Goal: Information Seeking & Learning: Learn about a topic

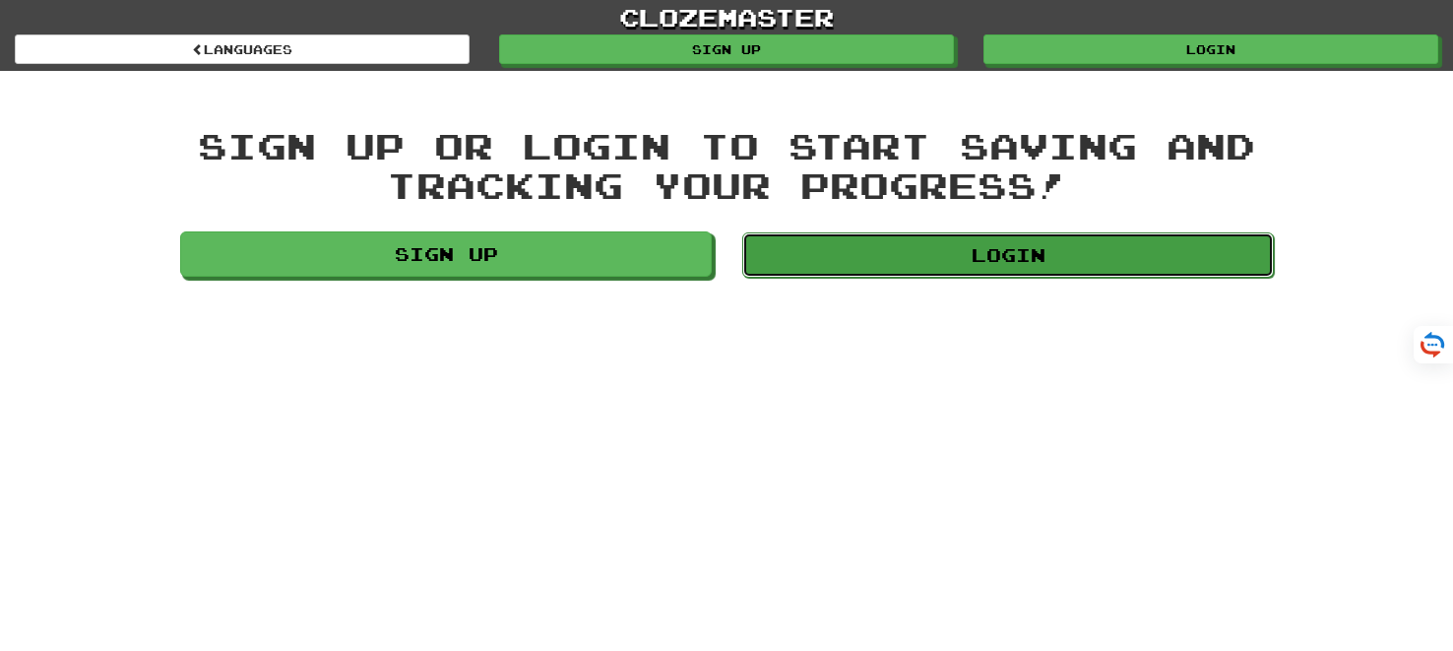
click at [996, 248] on link "Login" at bounding box center [1008, 254] width 532 height 45
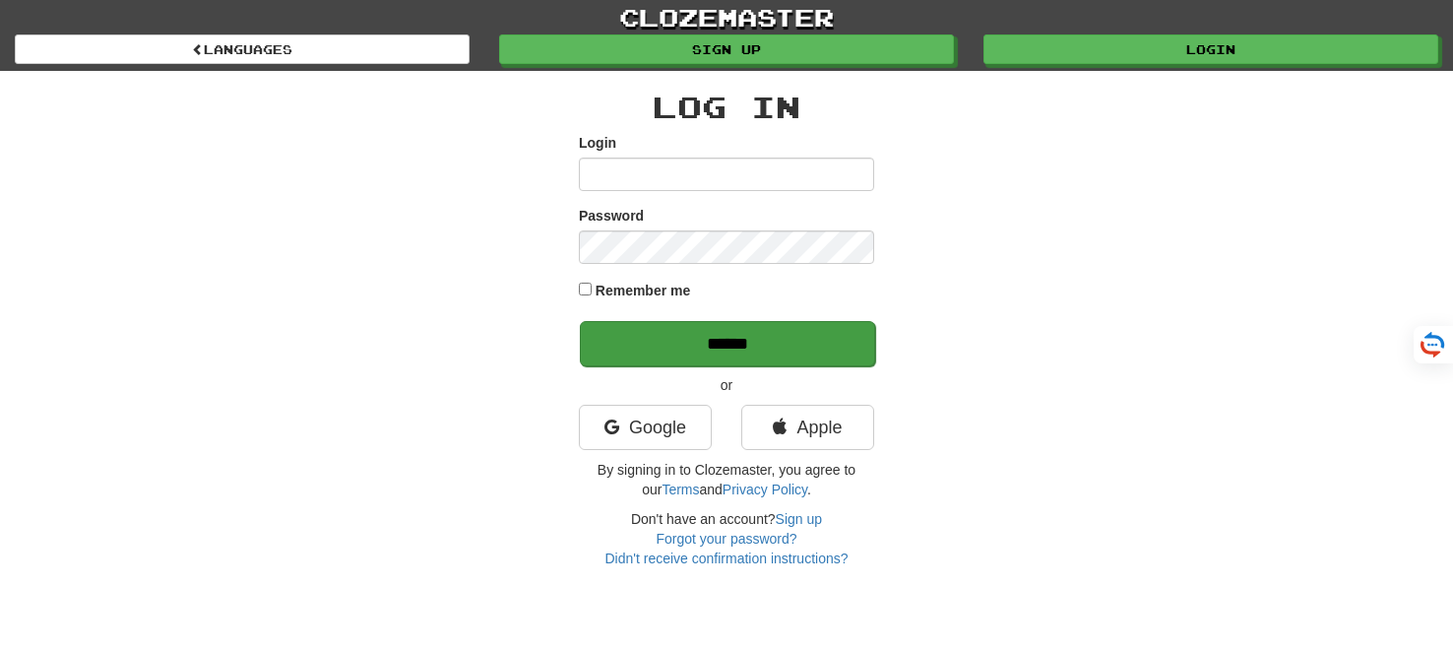
type input "*******"
click at [708, 354] on input "******" at bounding box center [727, 343] width 295 height 45
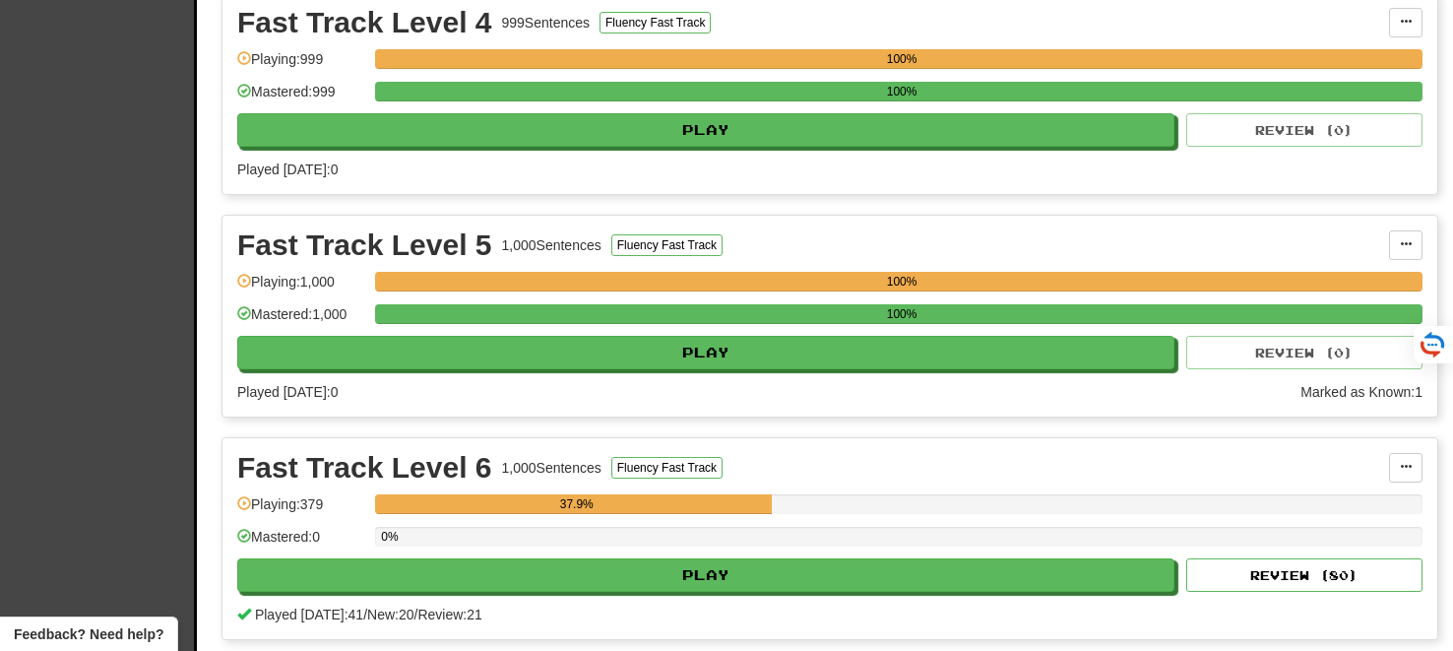
scroll to position [3139, 0]
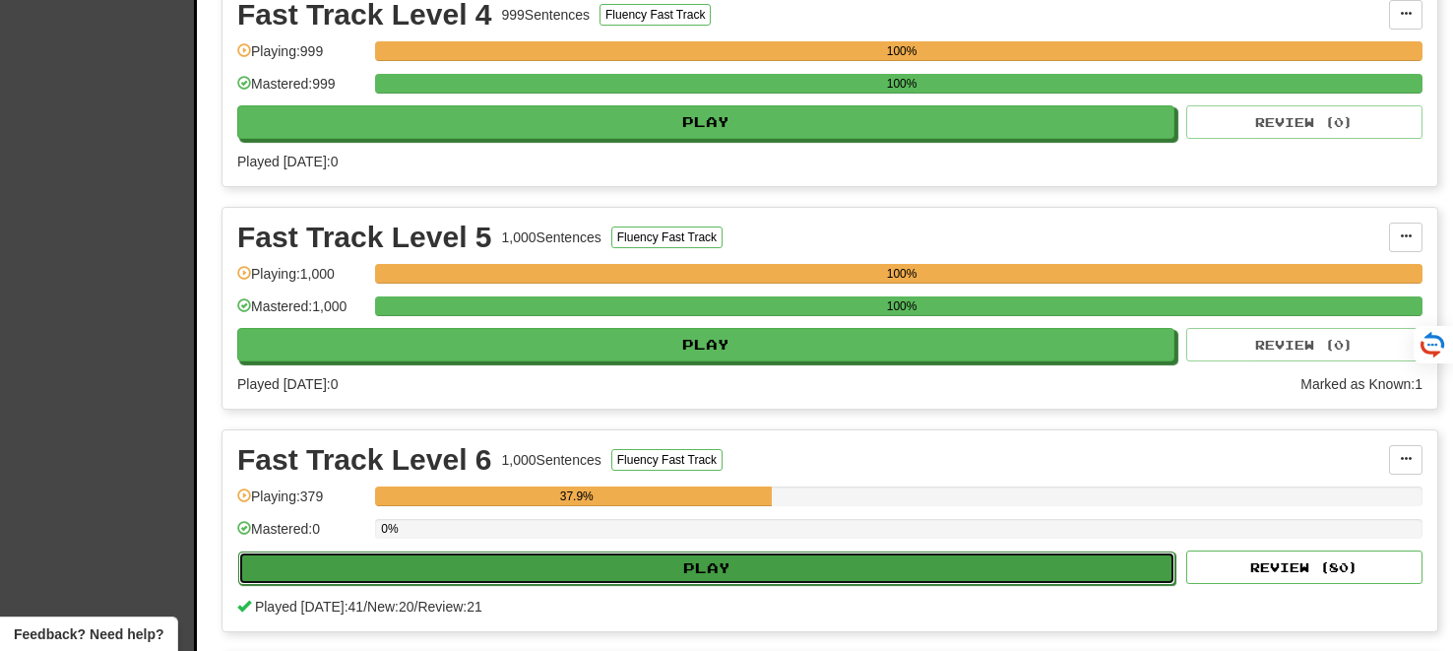
click at [677, 551] on button "Play" at bounding box center [706, 567] width 937 height 33
select select "**"
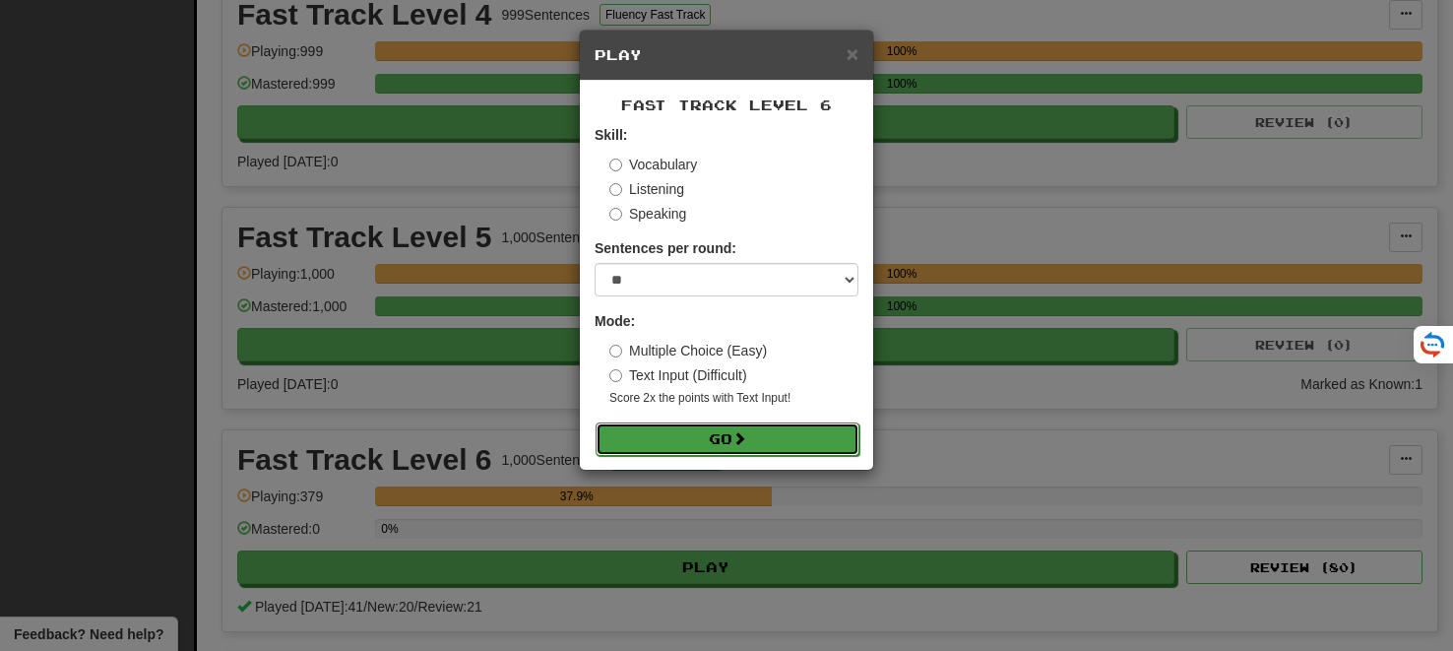
click at [701, 434] on button "Go" at bounding box center [728, 438] width 264 height 33
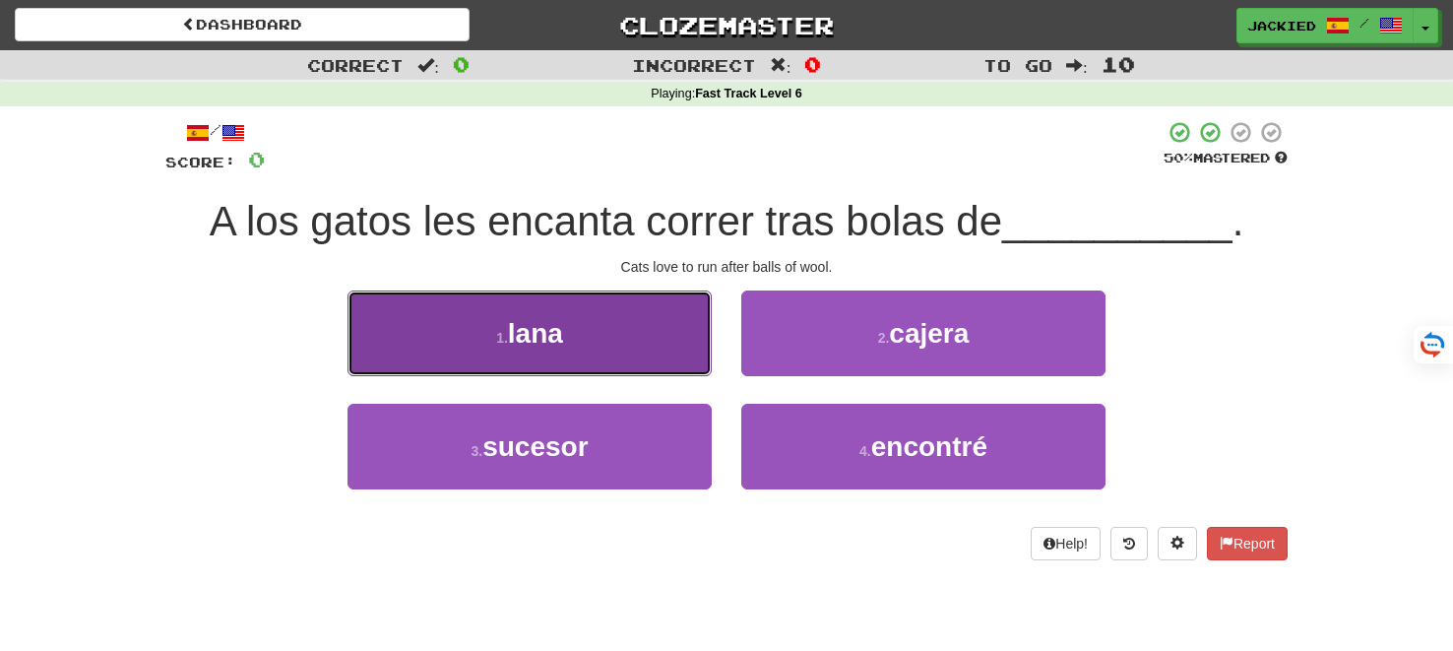
click at [557, 340] on span "lana" at bounding box center [535, 333] width 55 height 31
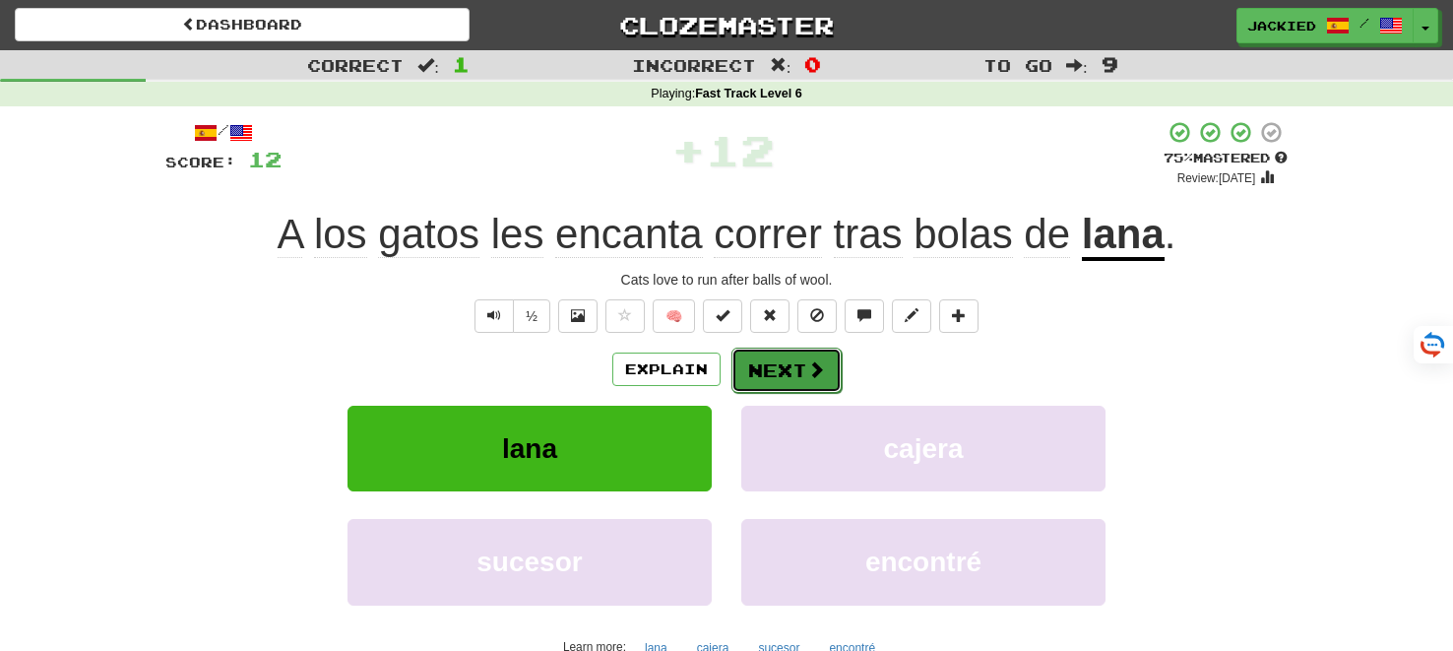
click at [783, 367] on button "Next" at bounding box center [786, 370] width 110 height 45
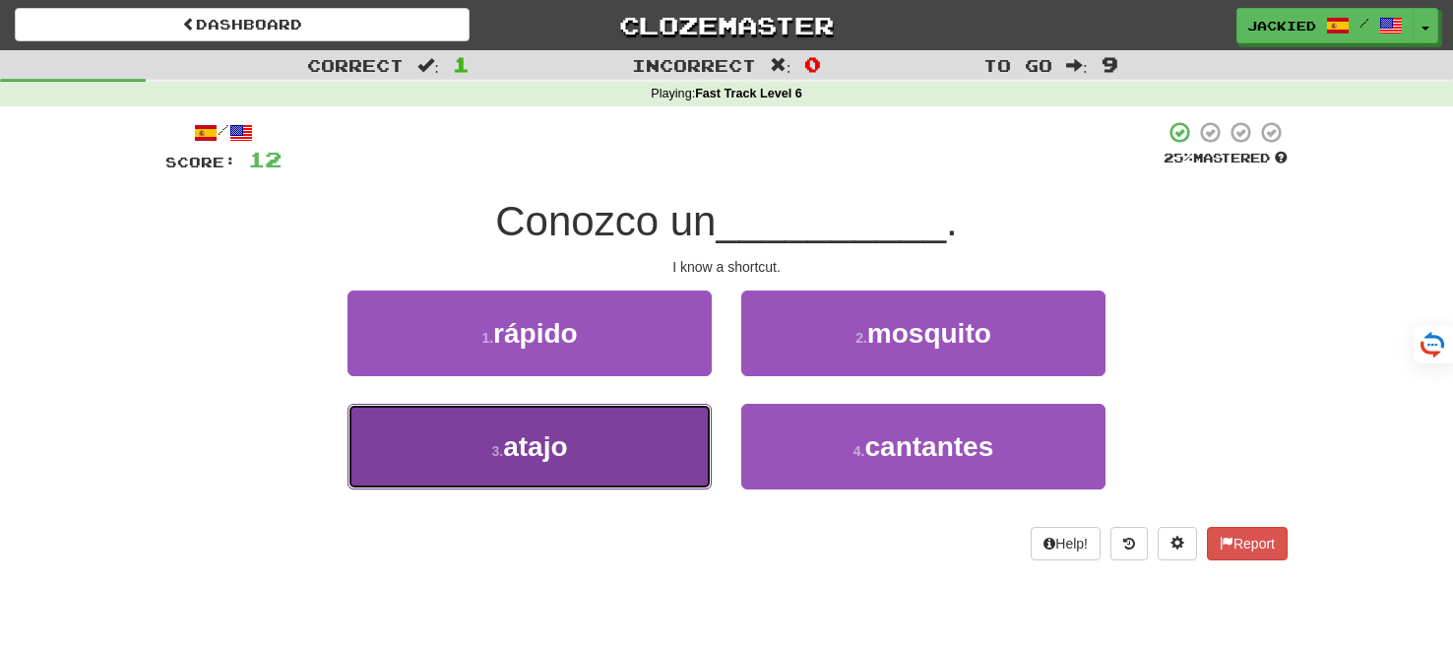
click at [626, 430] on button "3 . atajo" at bounding box center [530, 447] width 364 height 86
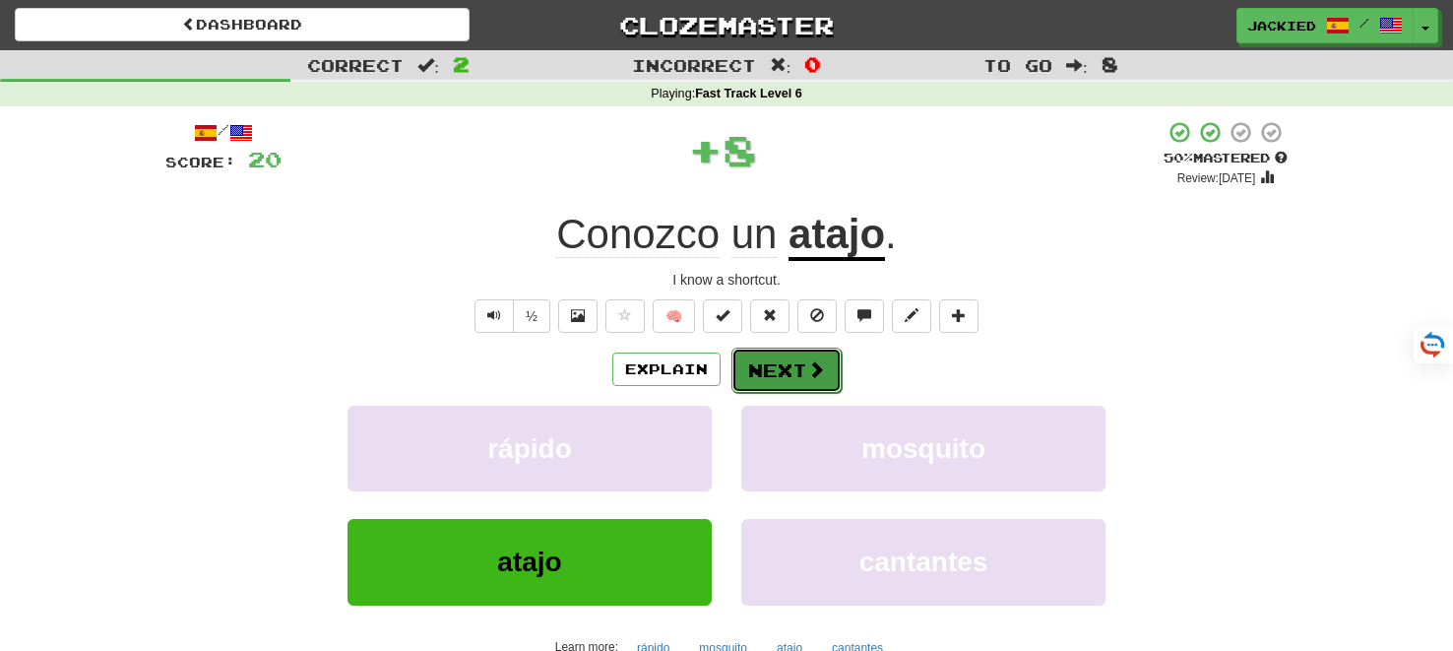
click at [788, 363] on button "Next" at bounding box center [786, 370] width 110 height 45
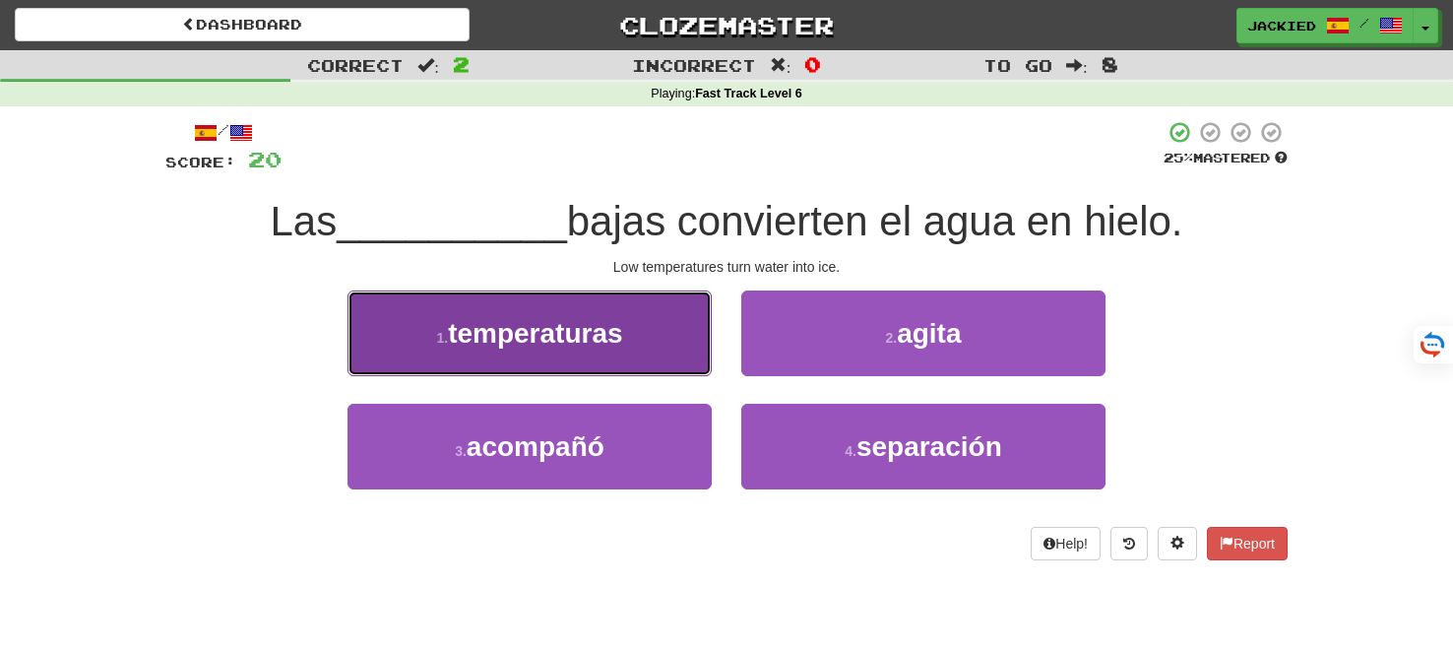
click at [675, 355] on button "1 . temperaturas" at bounding box center [530, 333] width 364 height 86
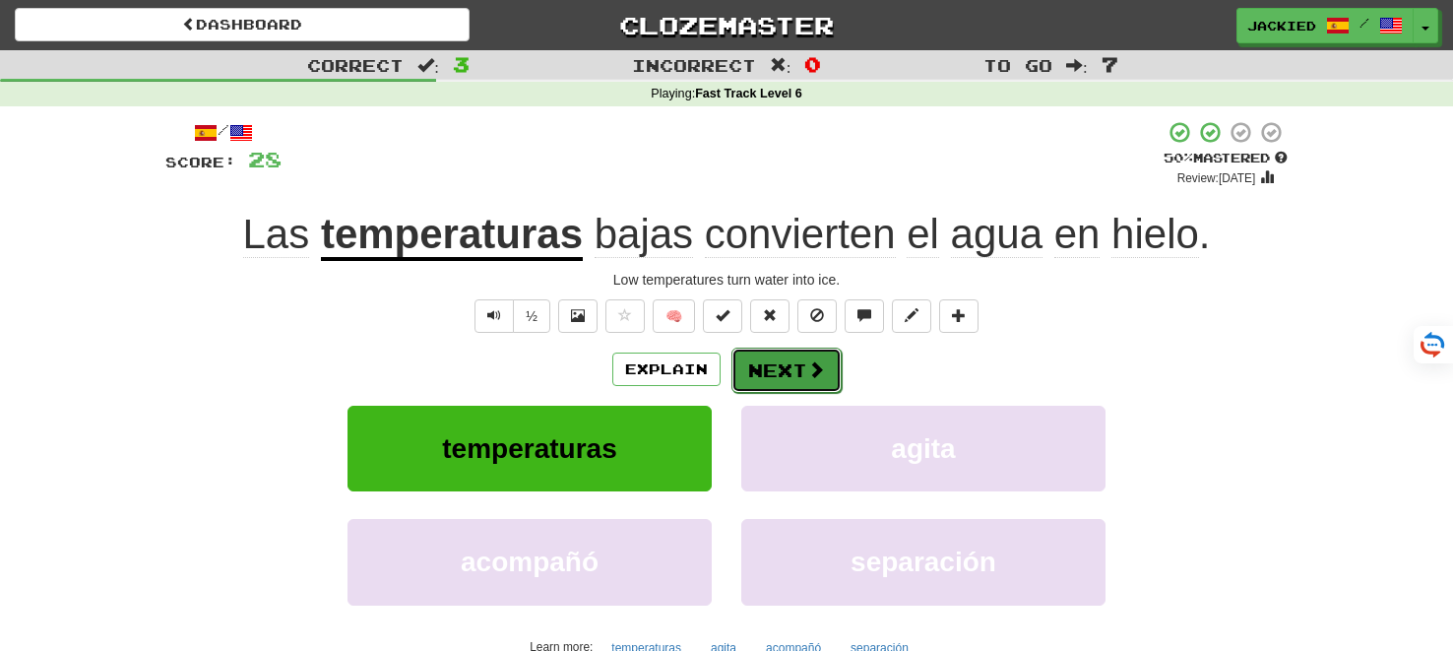
click at [771, 372] on button "Next" at bounding box center [786, 370] width 110 height 45
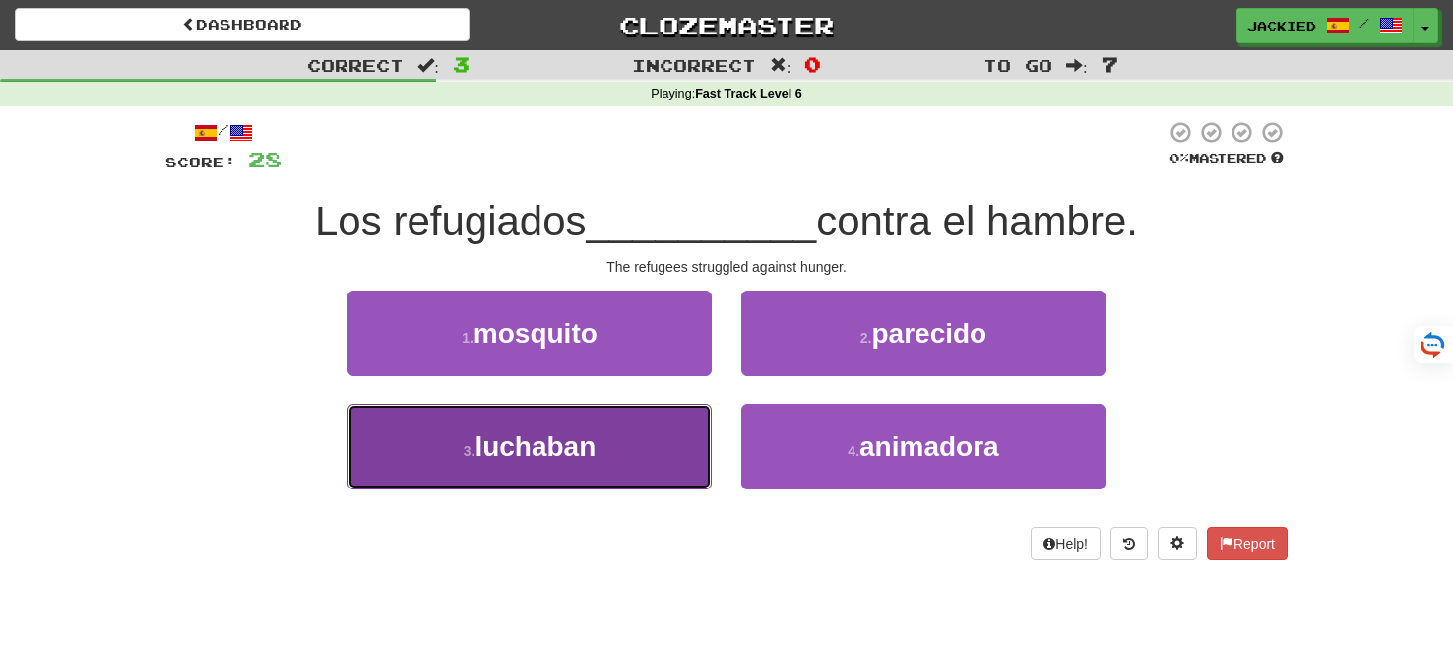
click at [571, 434] on span "luchaban" at bounding box center [535, 446] width 121 height 31
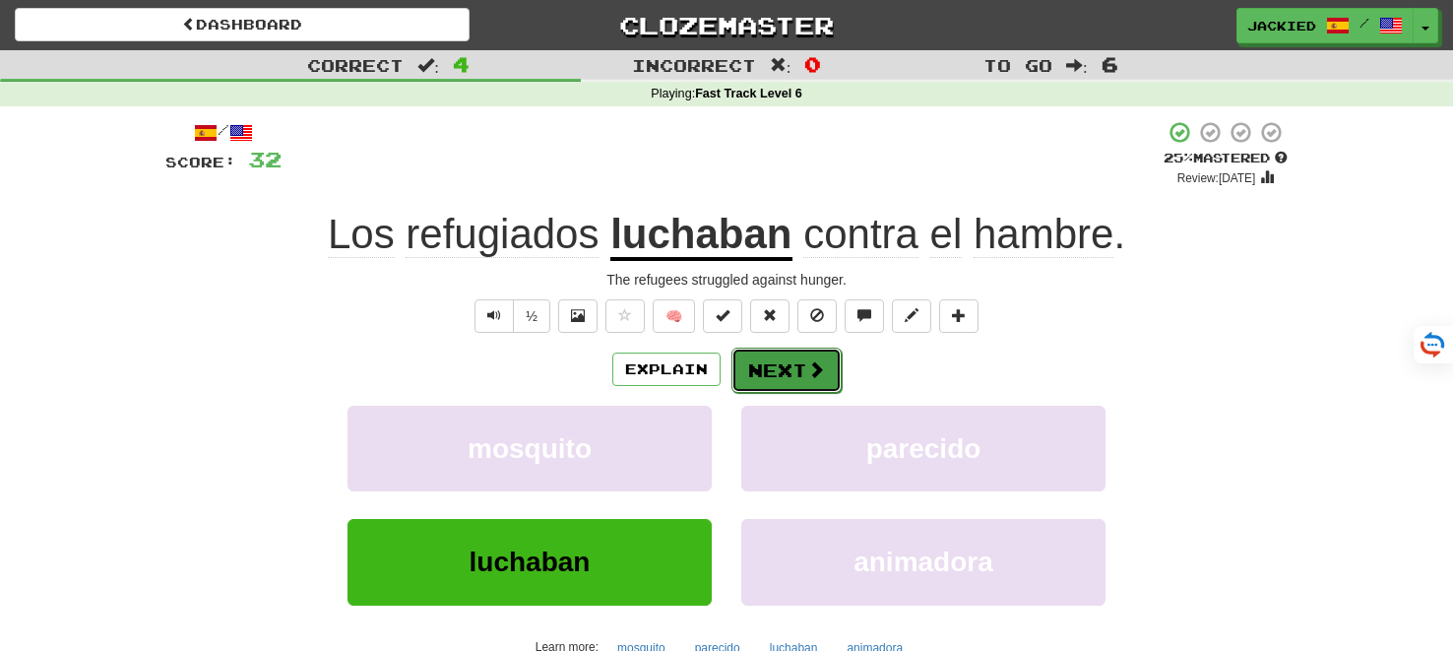
click at [788, 357] on button "Next" at bounding box center [786, 370] width 110 height 45
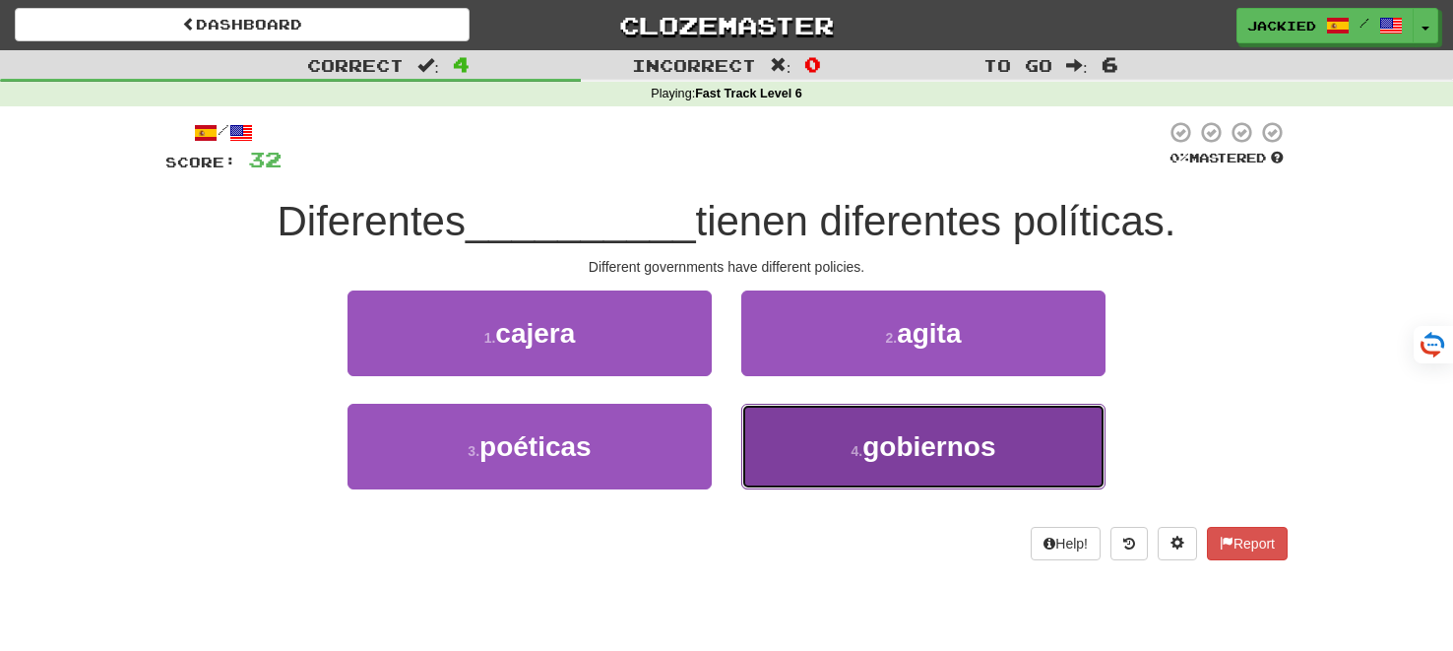
click at [848, 454] on button "4 . gobiernos" at bounding box center [923, 447] width 364 height 86
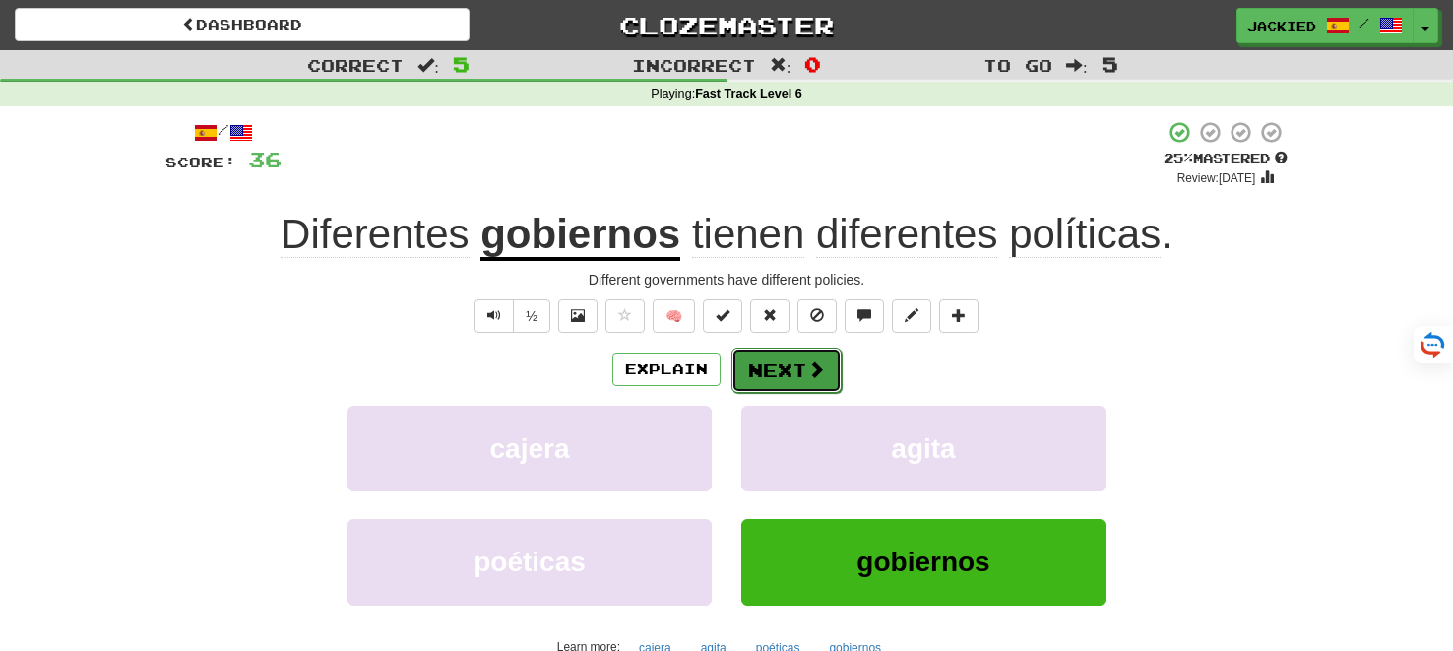
click at [785, 375] on button "Next" at bounding box center [786, 370] width 110 height 45
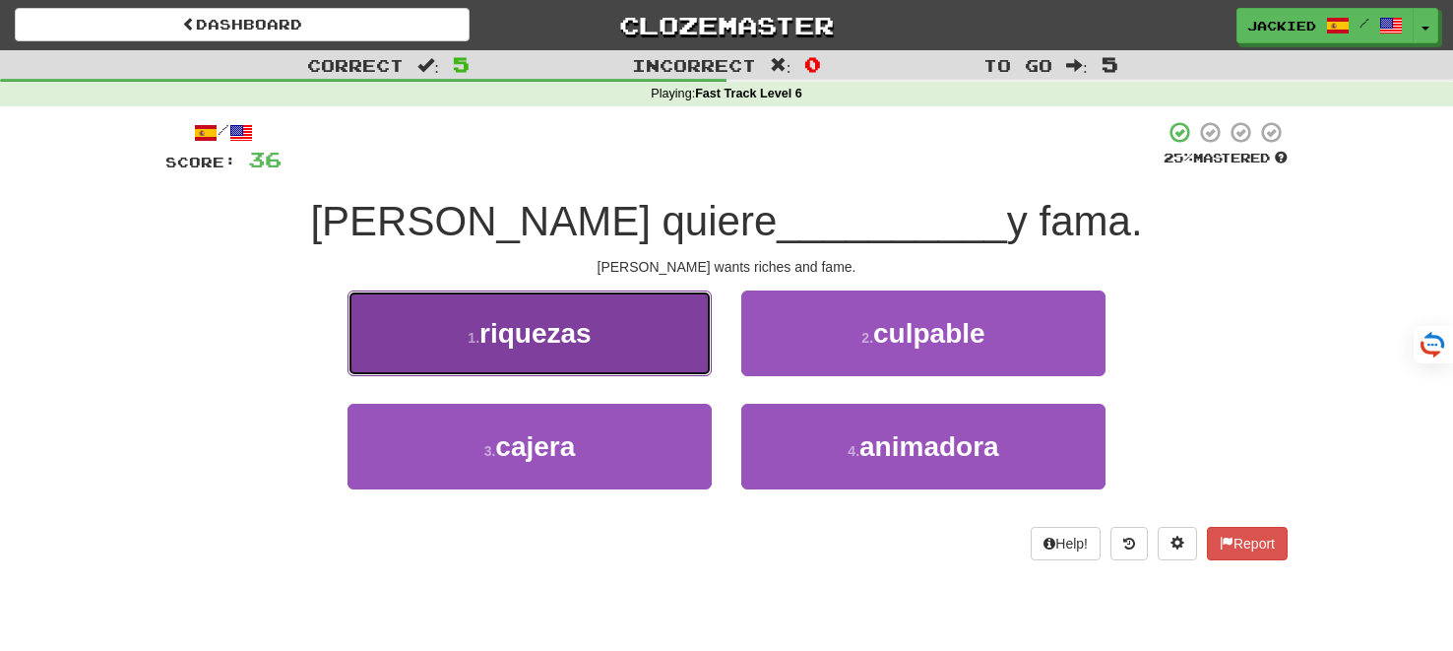
click at [619, 337] on button "1 . riquezas" at bounding box center [530, 333] width 364 height 86
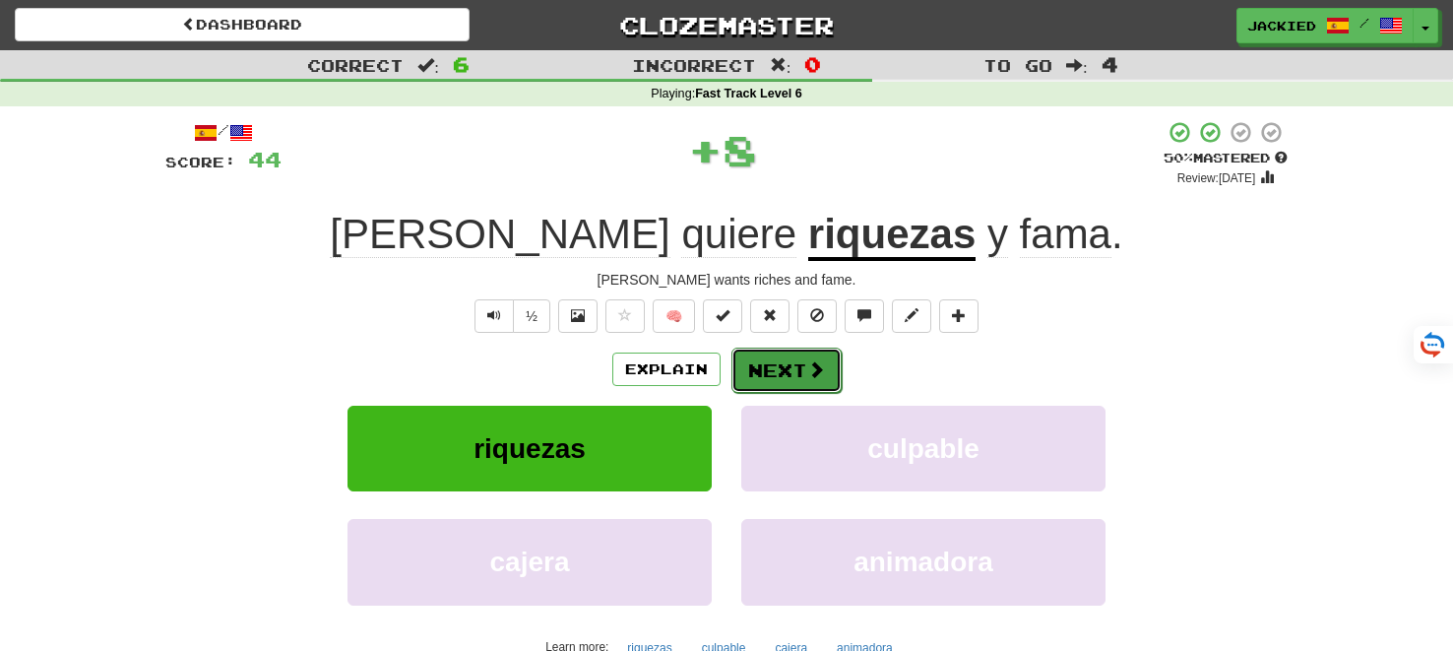
click at [786, 363] on button "Next" at bounding box center [786, 370] width 110 height 45
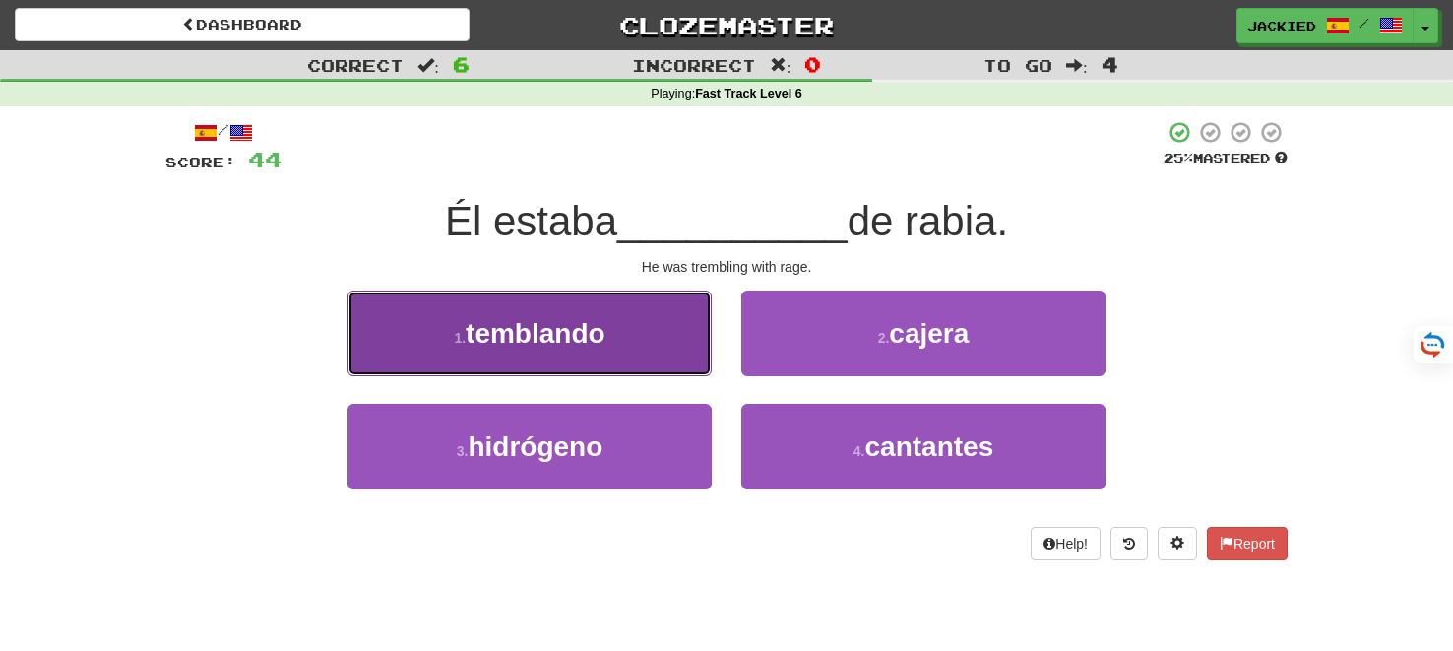
click at [659, 348] on button "1 . temblando" at bounding box center [530, 333] width 364 height 86
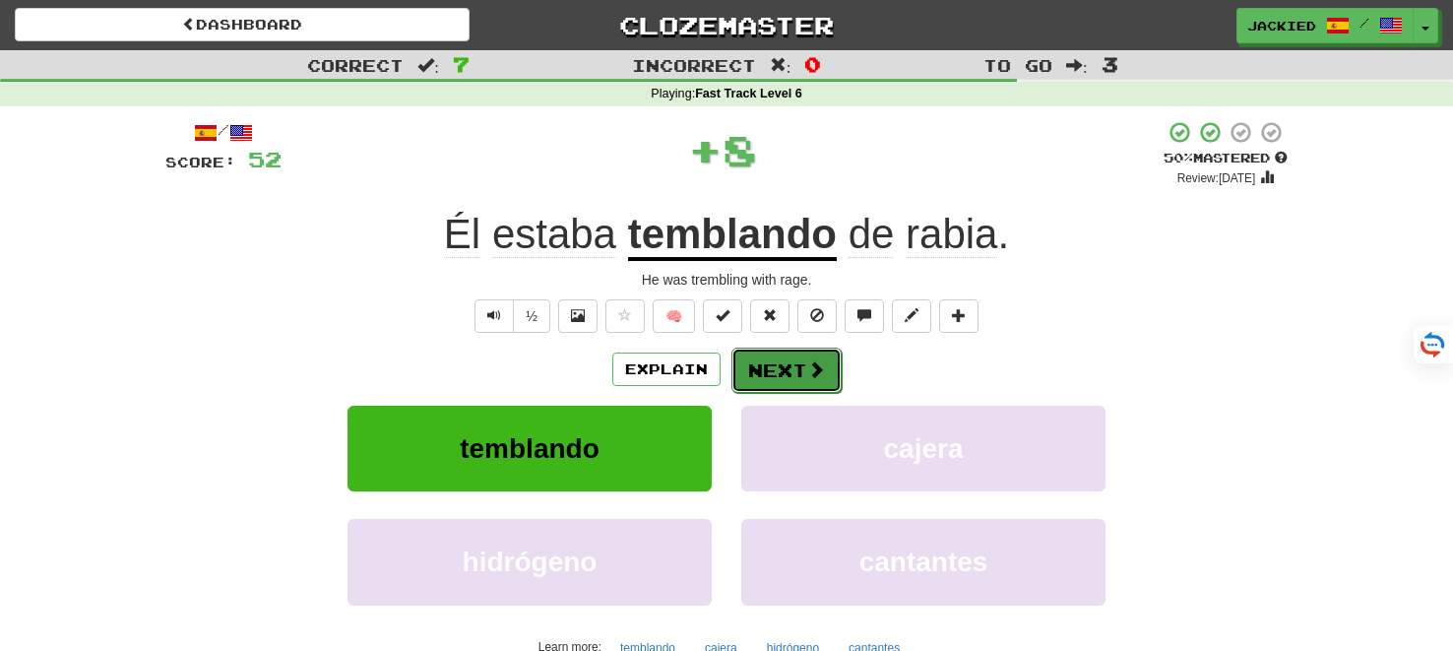
click at [778, 365] on button "Next" at bounding box center [786, 370] width 110 height 45
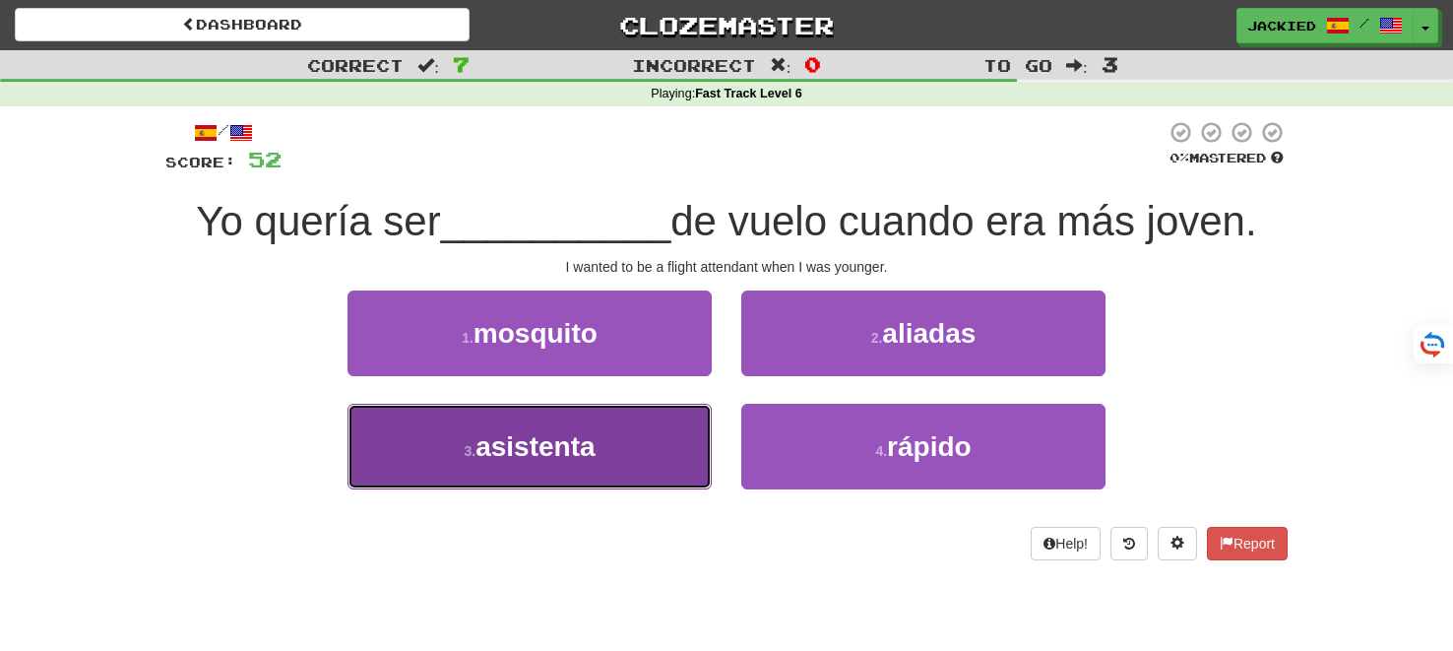
click at [583, 451] on span "asistenta" at bounding box center [534, 446] width 119 height 31
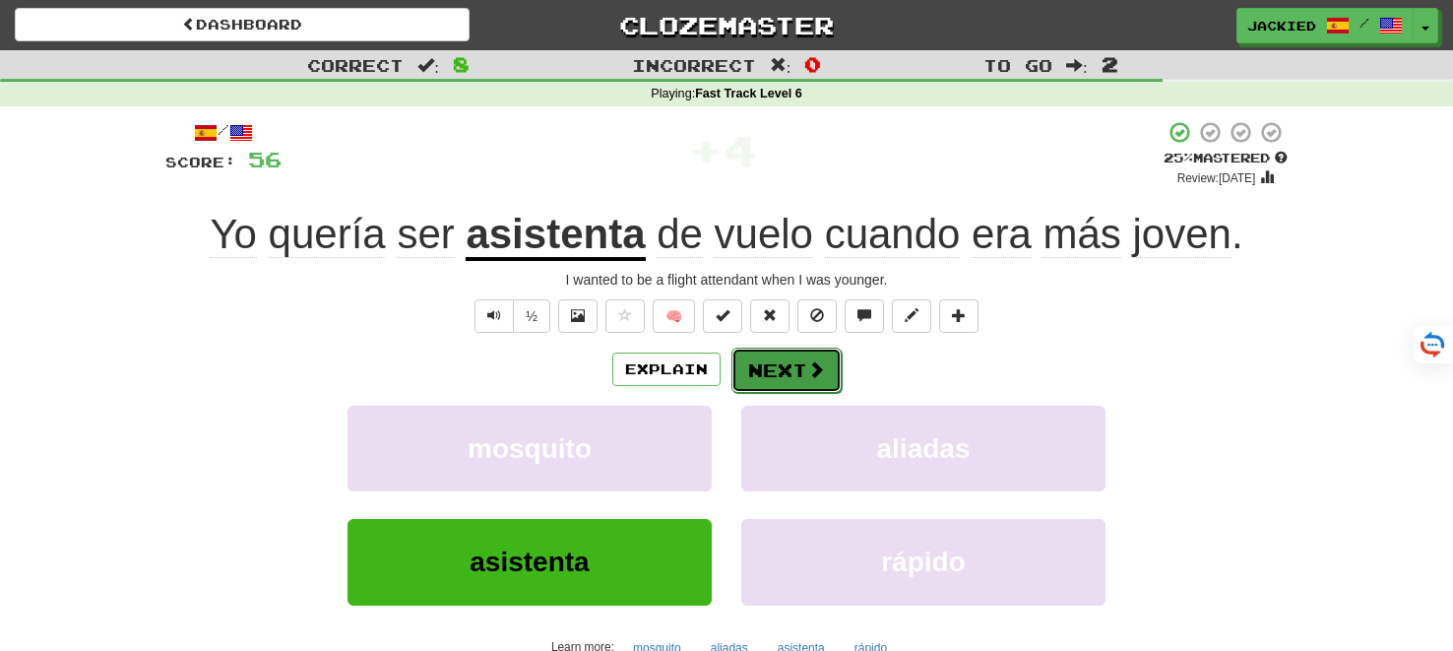
click at [758, 369] on button "Next" at bounding box center [786, 370] width 110 height 45
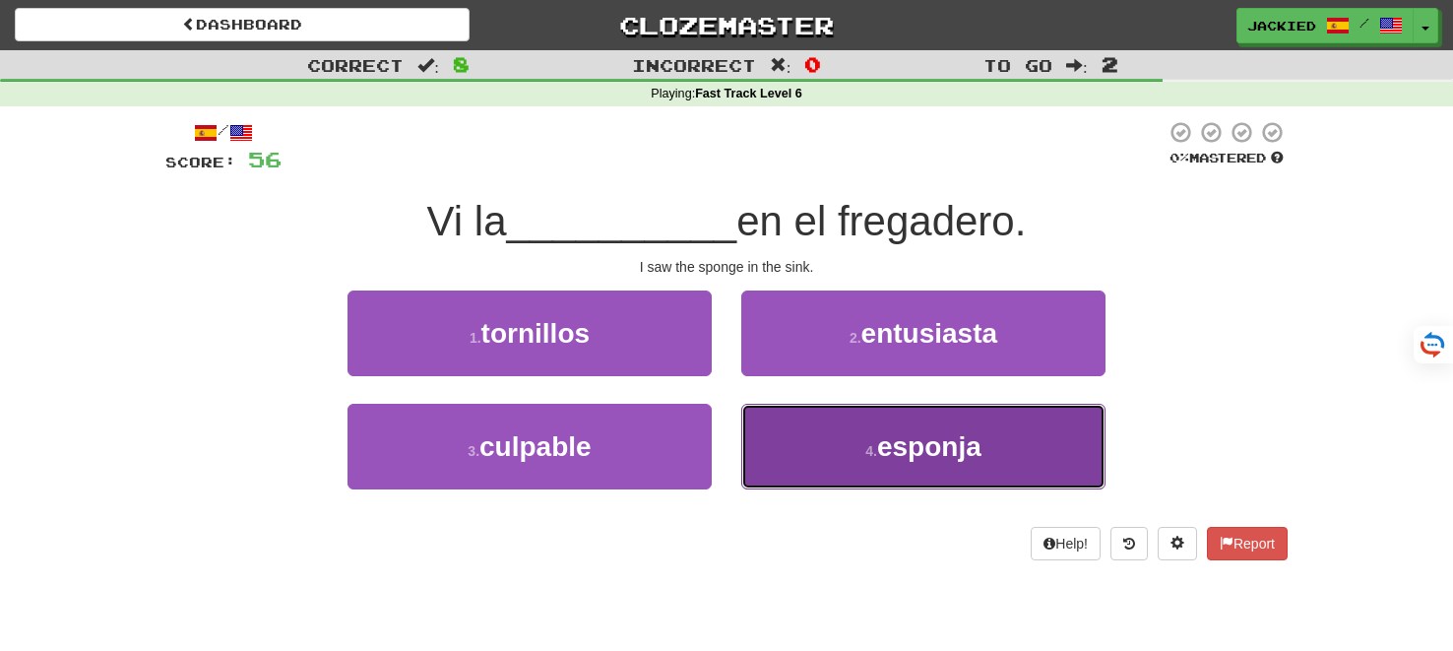
click at [785, 408] on button "4 . esponja" at bounding box center [923, 447] width 364 height 86
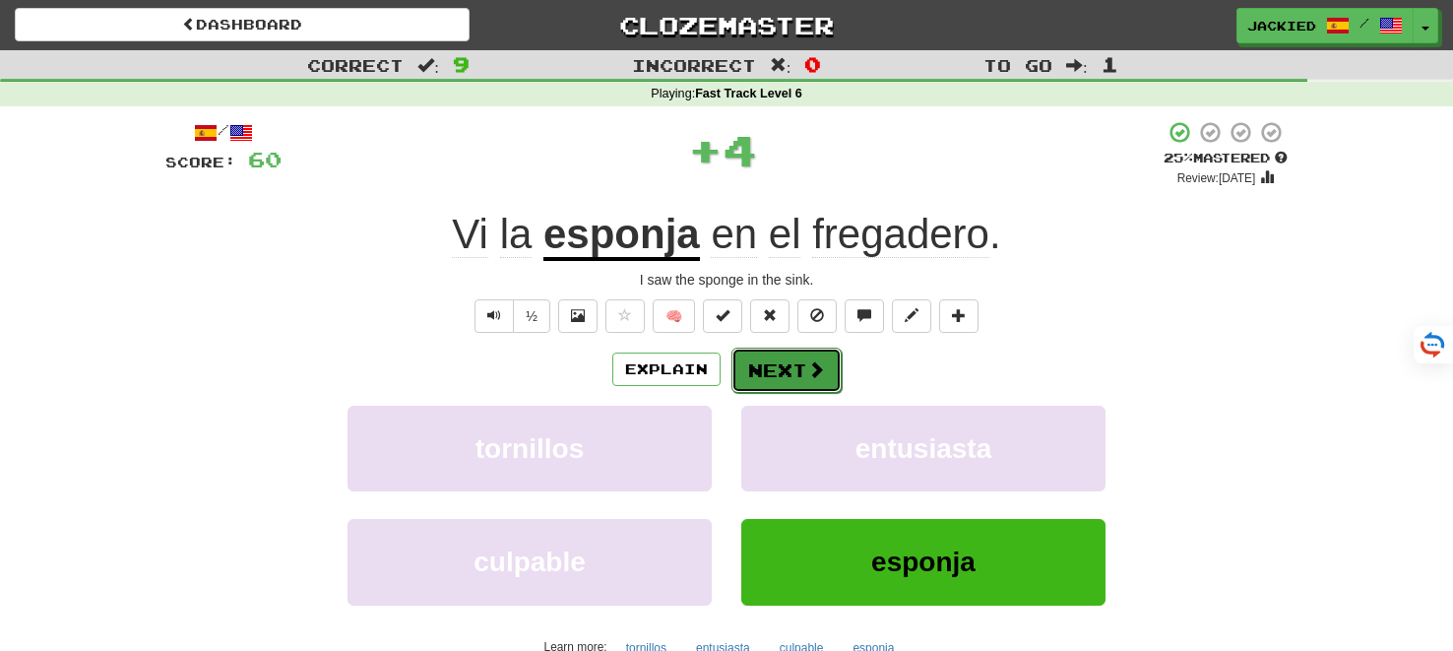
click at [766, 358] on button "Next" at bounding box center [786, 370] width 110 height 45
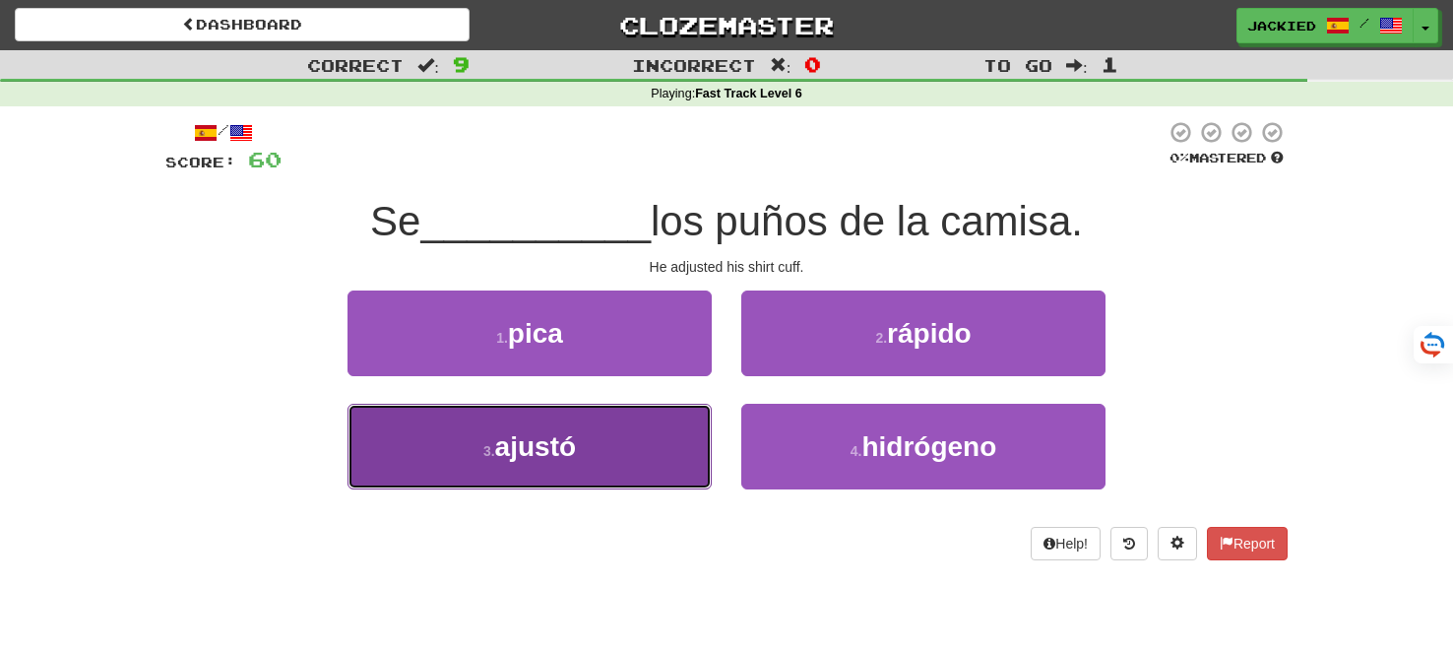
click at [622, 423] on button "3 . ajustó" at bounding box center [530, 447] width 364 height 86
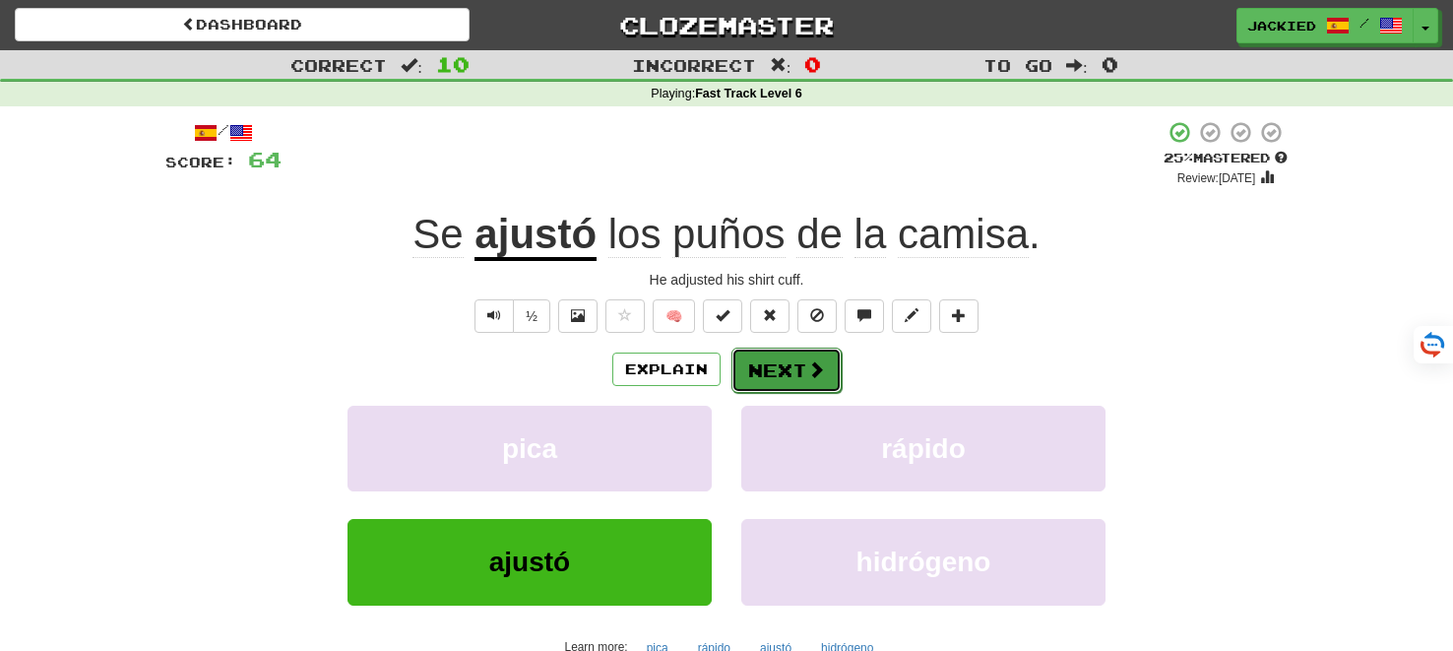
click at [760, 370] on button "Next" at bounding box center [786, 370] width 110 height 45
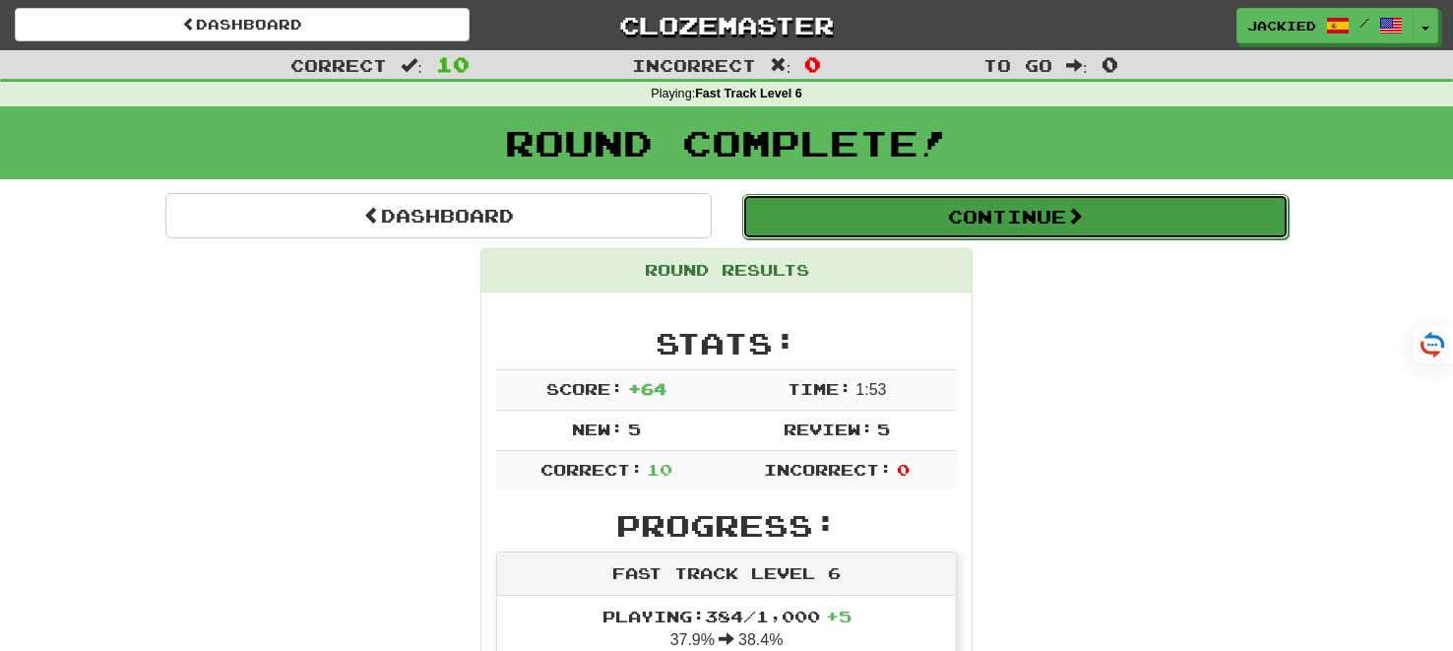
click at [997, 212] on button "Continue" at bounding box center [1015, 216] width 546 height 45
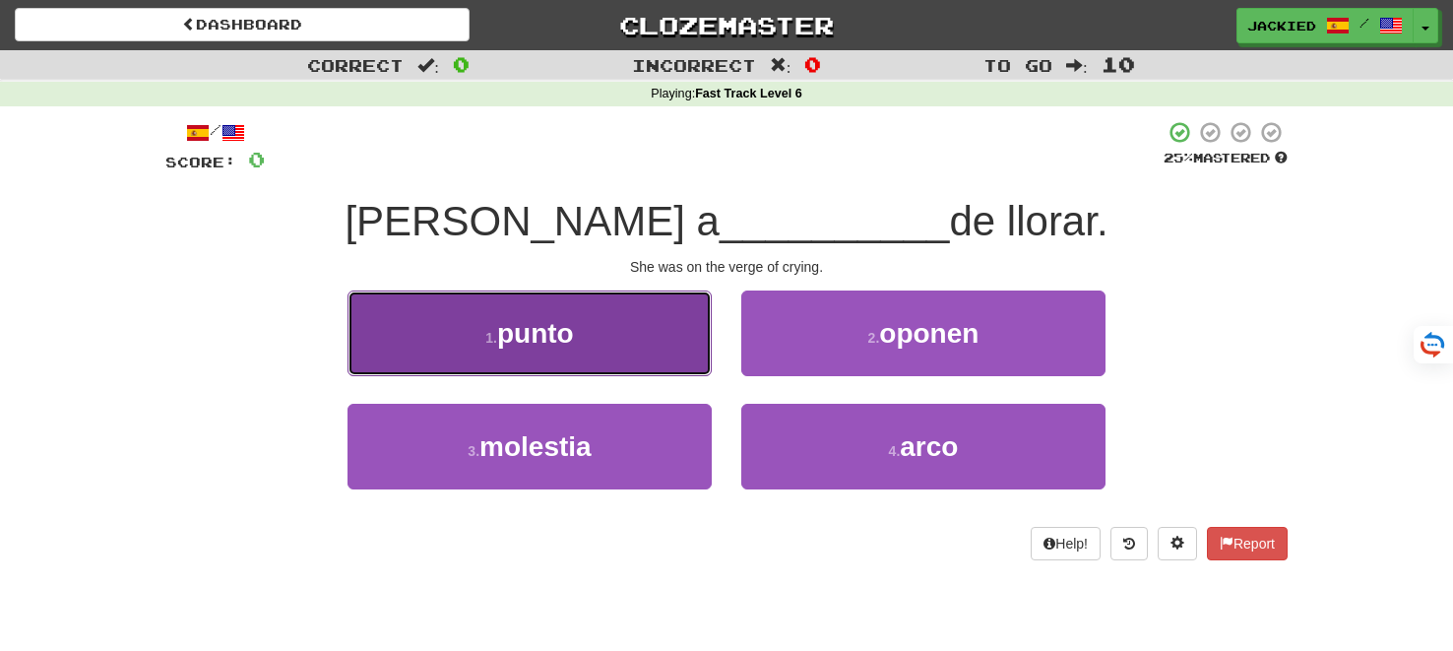
click at [526, 347] on span "punto" at bounding box center [535, 333] width 77 height 31
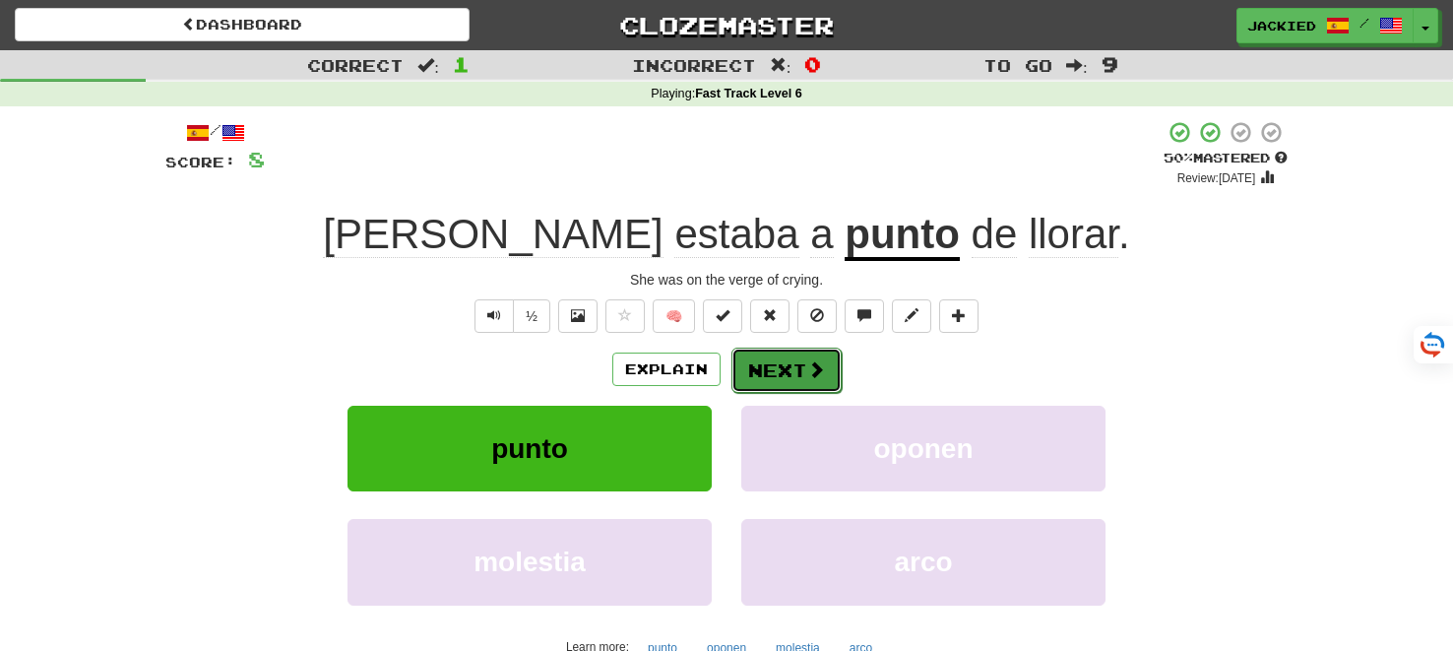
click at [771, 374] on button "Next" at bounding box center [786, 370] width 110 height 45
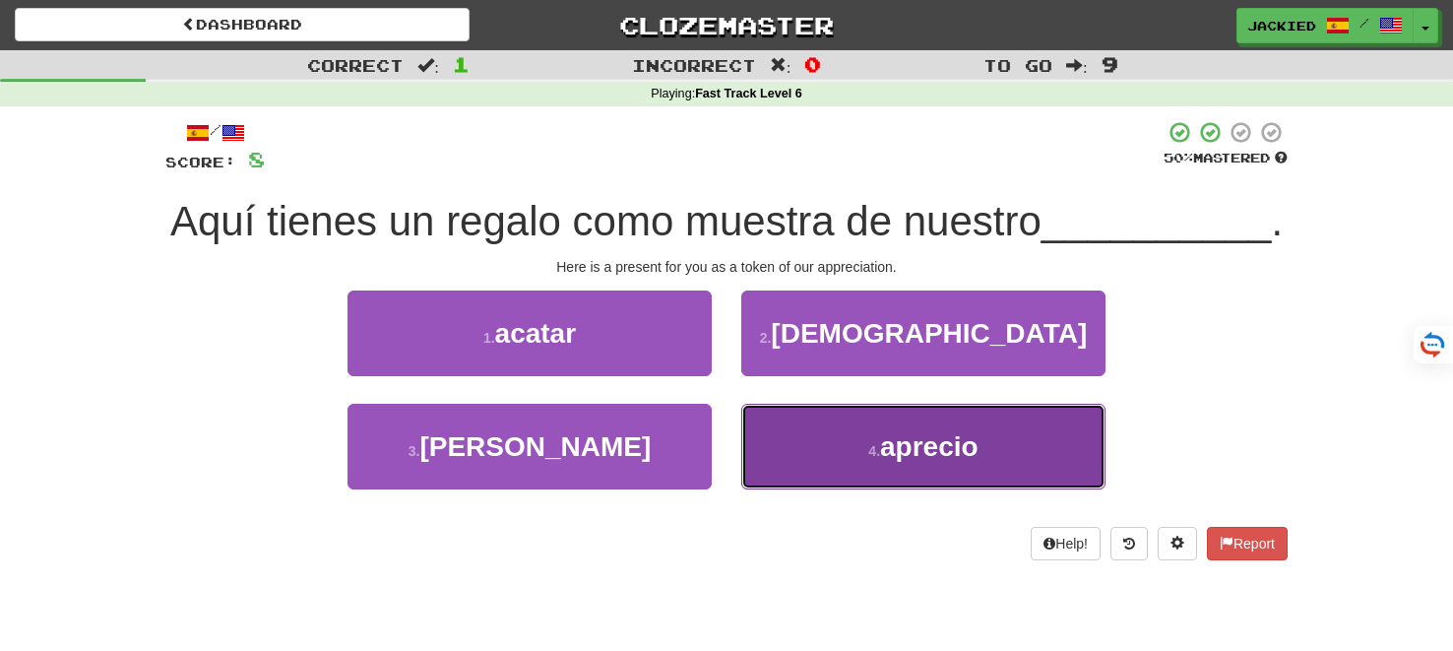
click at [1032, 479] on button "4 . aprecio" at bounding box center [923, 447] width 364 height 86
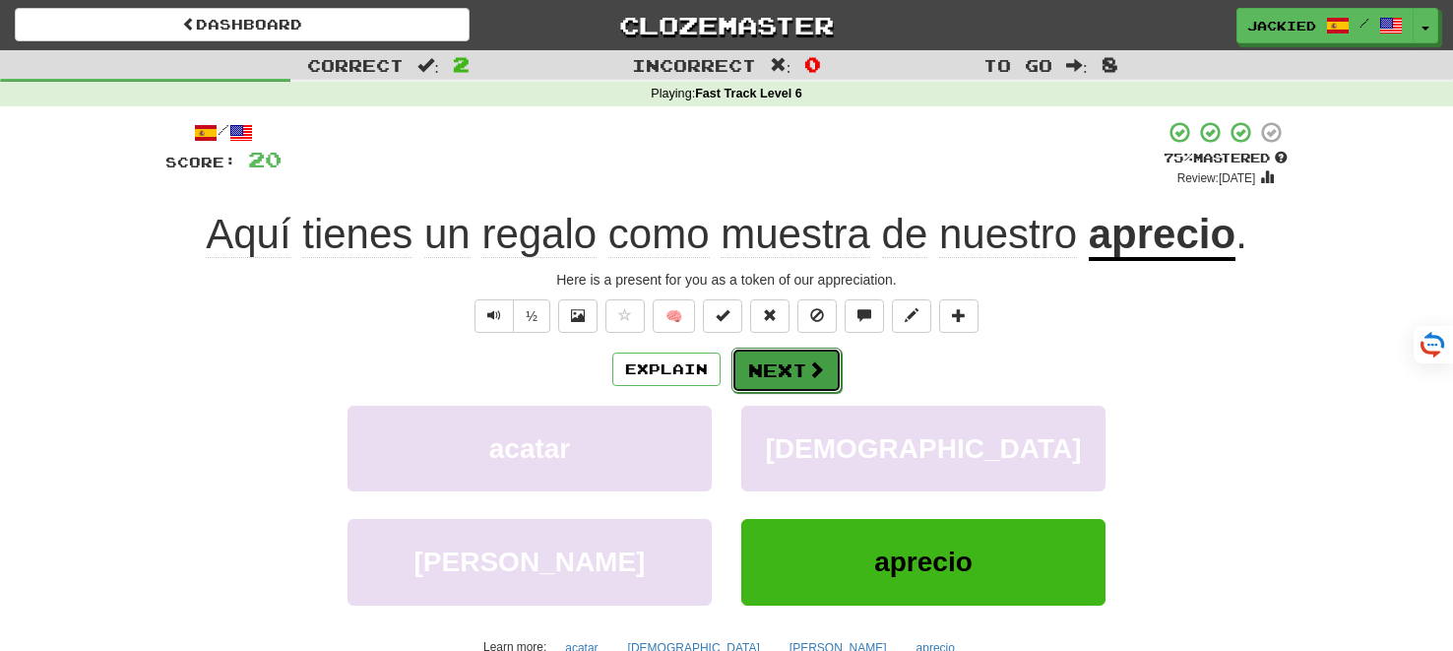
click at [754, 360] on button "Next" at bounding box center [786, 370] width 110 height 45
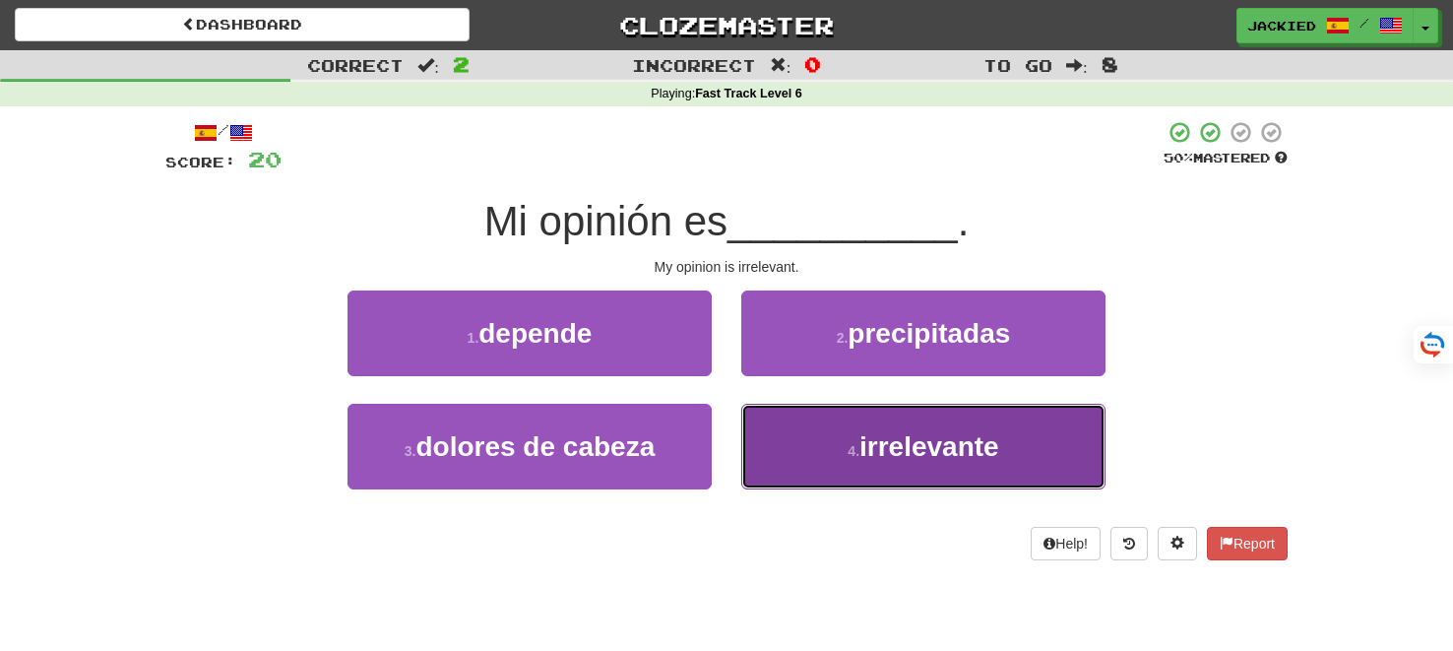
click at [813, 451] on button "4 . irrelevante" at bounding box center [923, 447] width 364 height 86
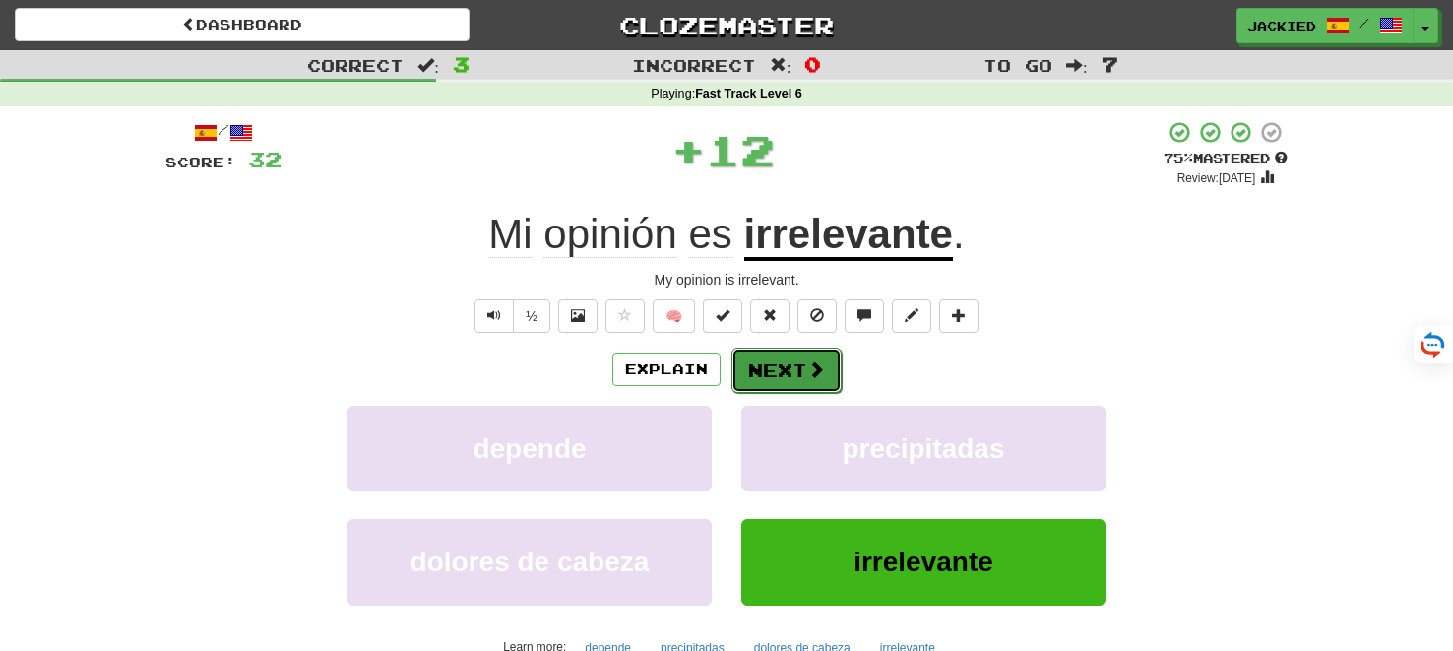
click at [777, 358] on button "Next" at bounding box center [786, 370] width 110 height 45
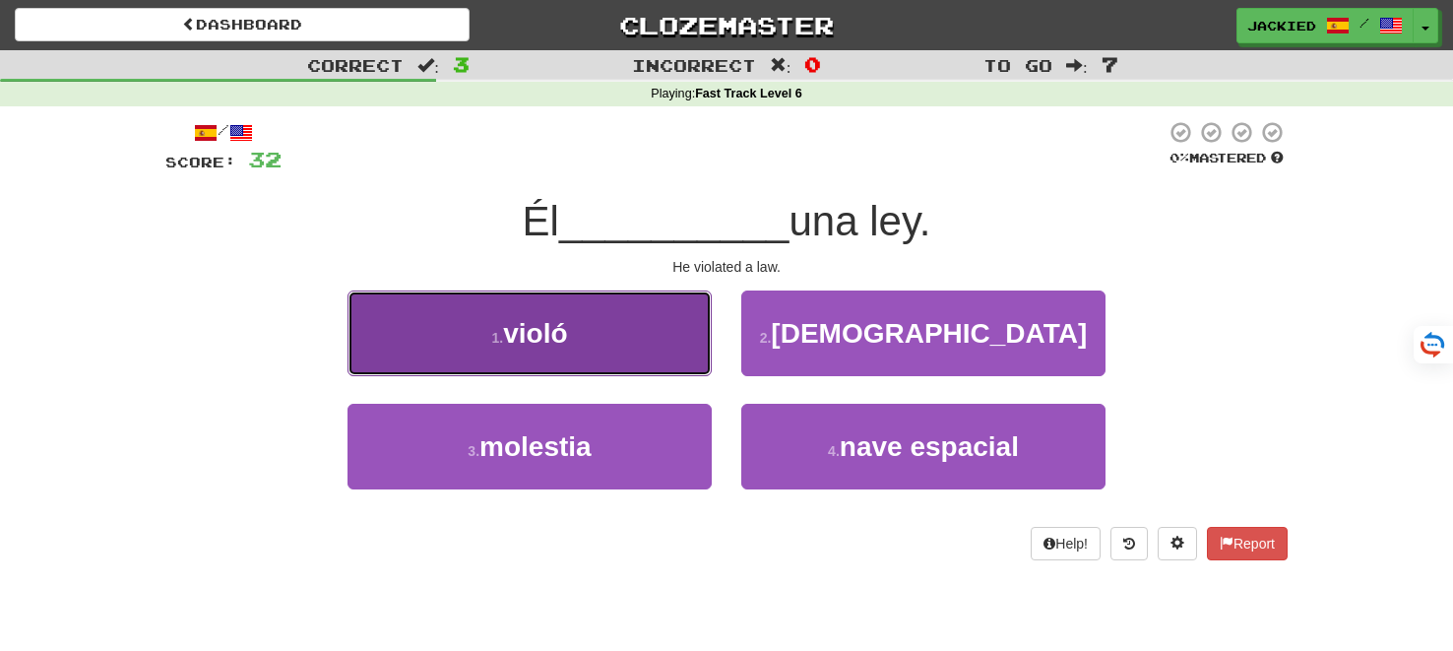
click at [621, 315] on button "1 . violó" at bounding box center [530, 333] width 364 height 86
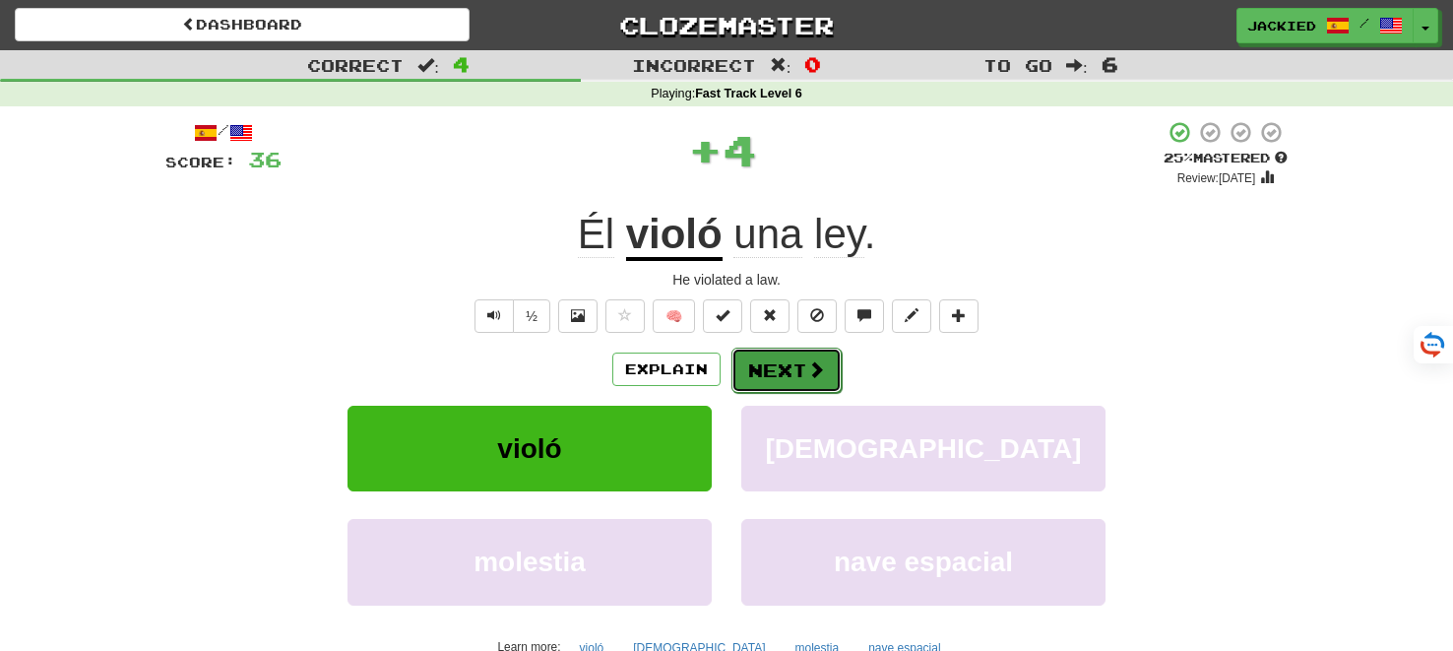
click at [783, 366] on button "Next" at bounding box center [786, 370] width 110 height 45
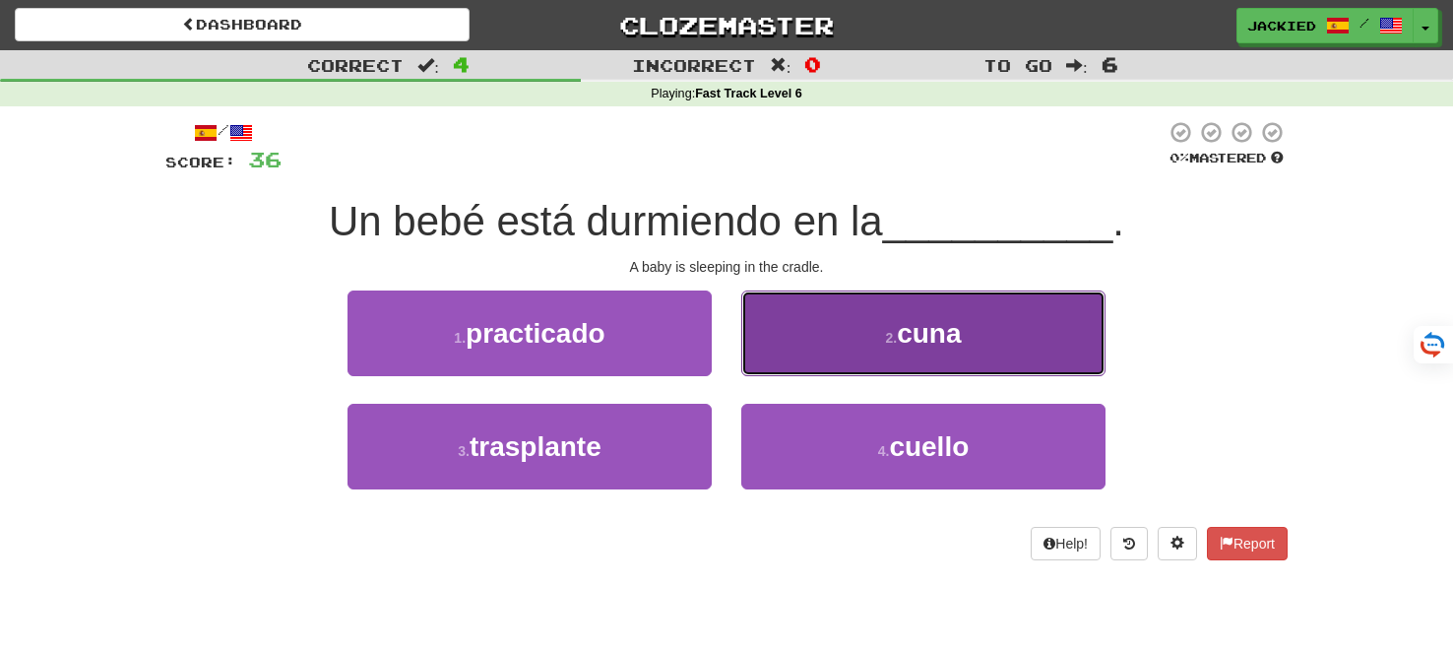
click at [909, 318] on span "cuna" at bounding box center [929, 333] width 64 height 31
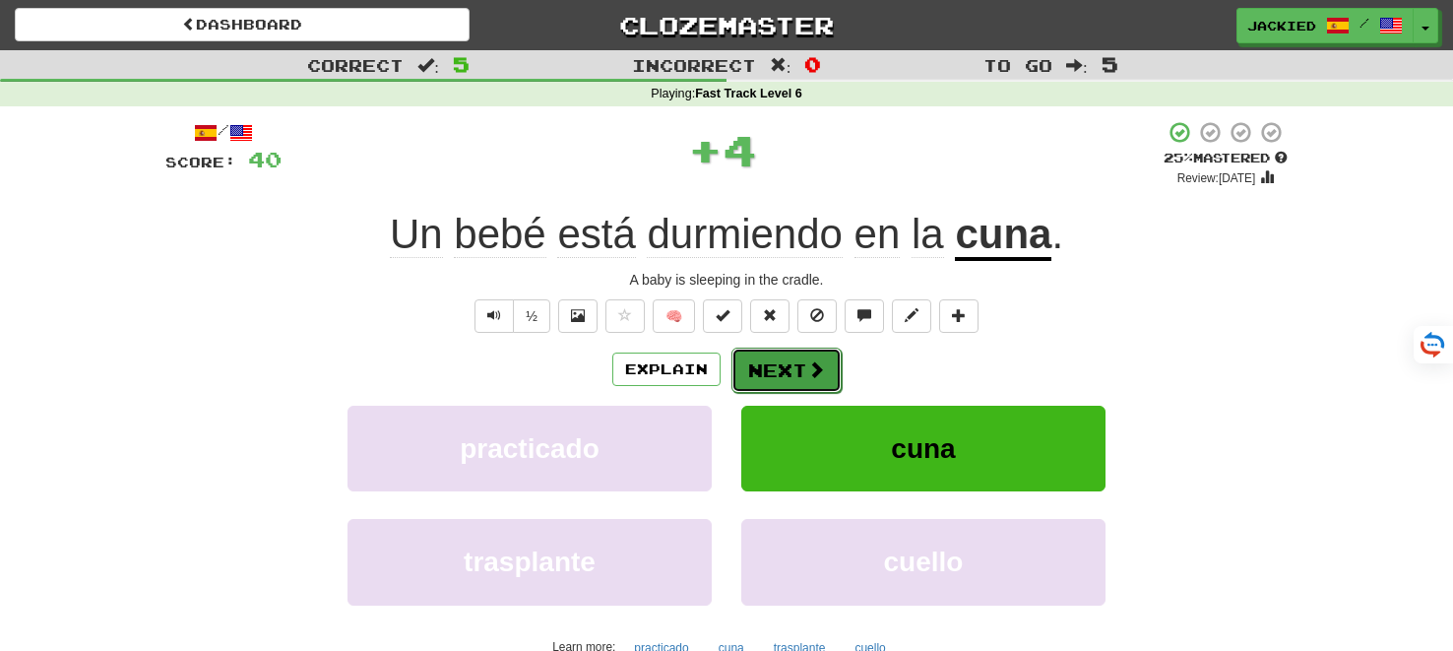
click at [798, 374] on button "Next" at bounding box center [786, 370] width 110 height 45
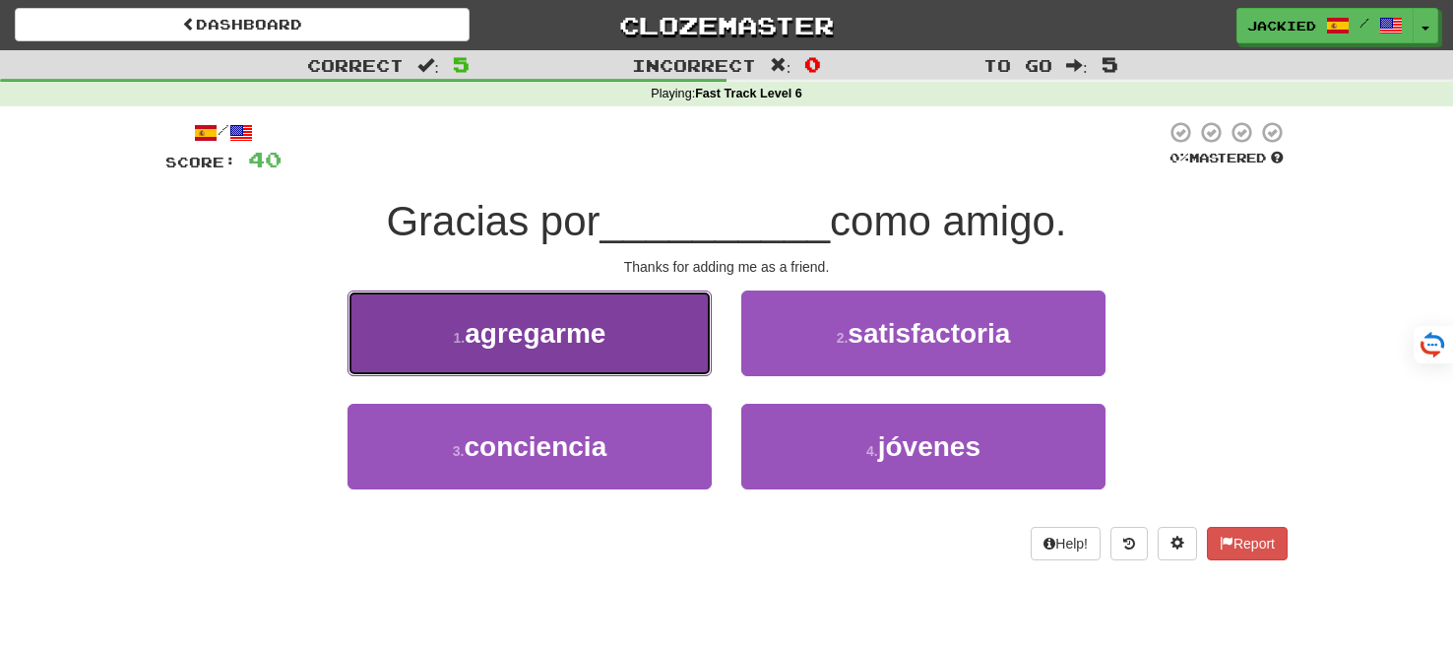
click at [679, 327] on button "1 . agregarme" at bounding box center [530, 333] width 364 height 86
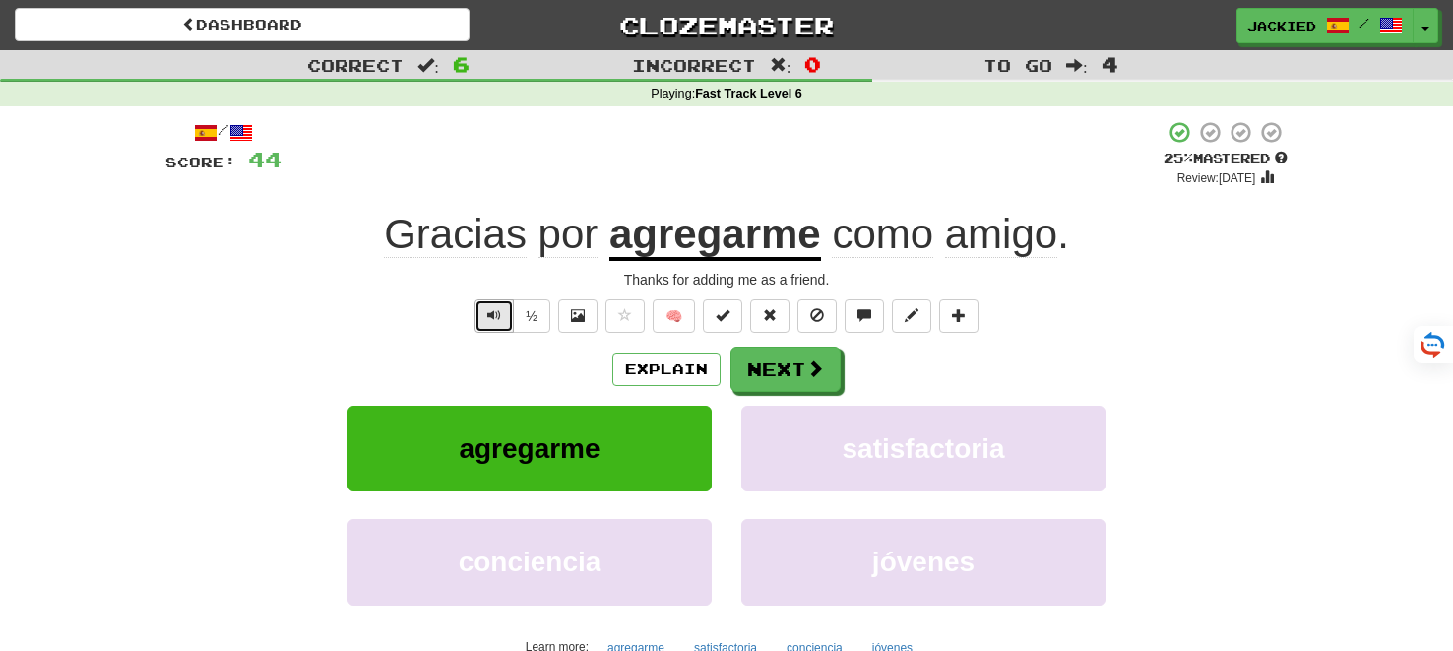
click at [490, 310] on span "Text-to-speech controls" at bounding box center [494, 315] width 14 height 14
click at [763, 369] on button "Next" at bounding box center [786, 370] width 110 height 45
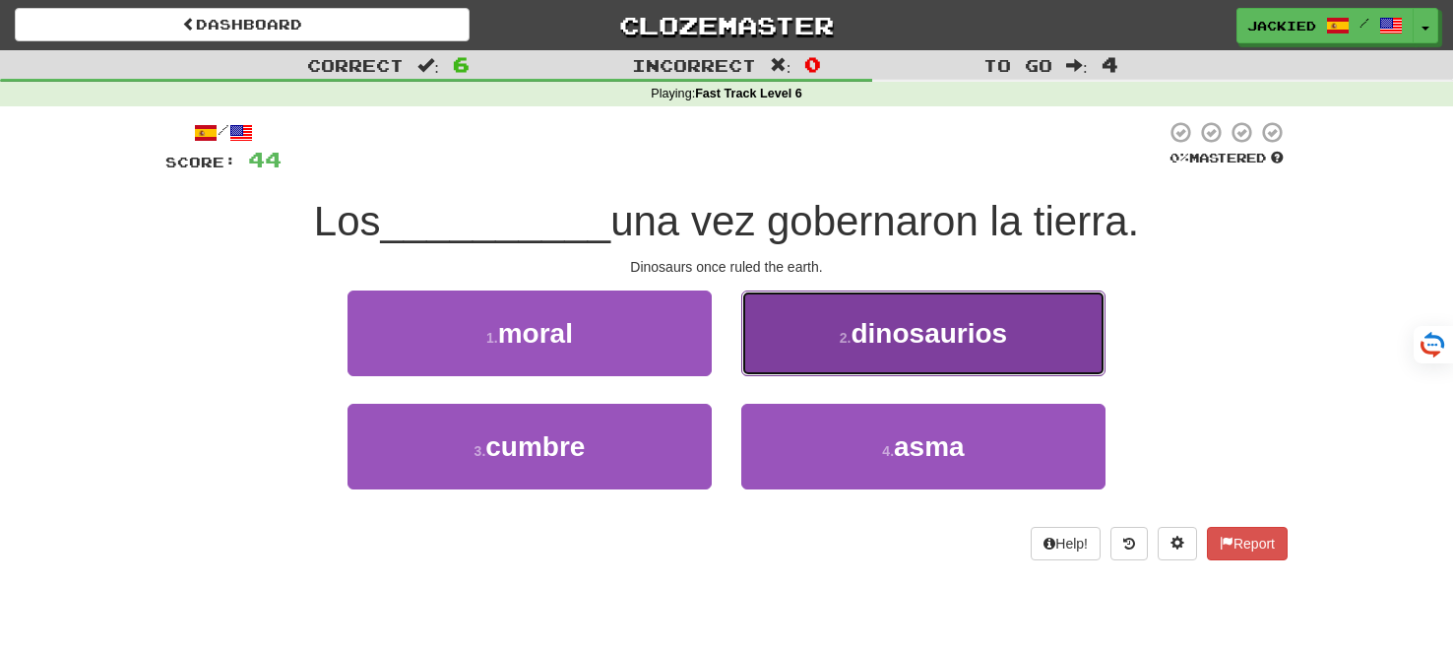
click at [830, 353] on button "2 . dinosaurios" at bounding box center [923, 333] width 364 height 86
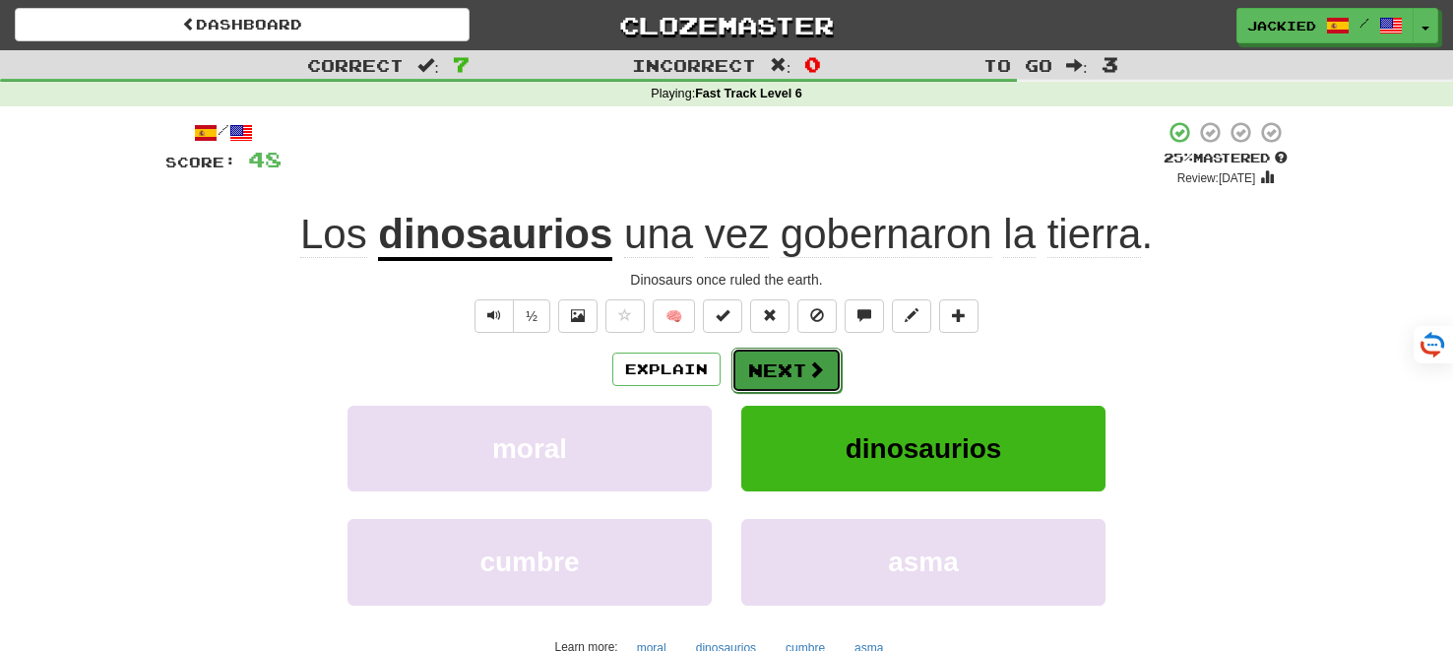
click at [784, 380] on button "Next" at bounding box center [786, 370] width 110 height 45
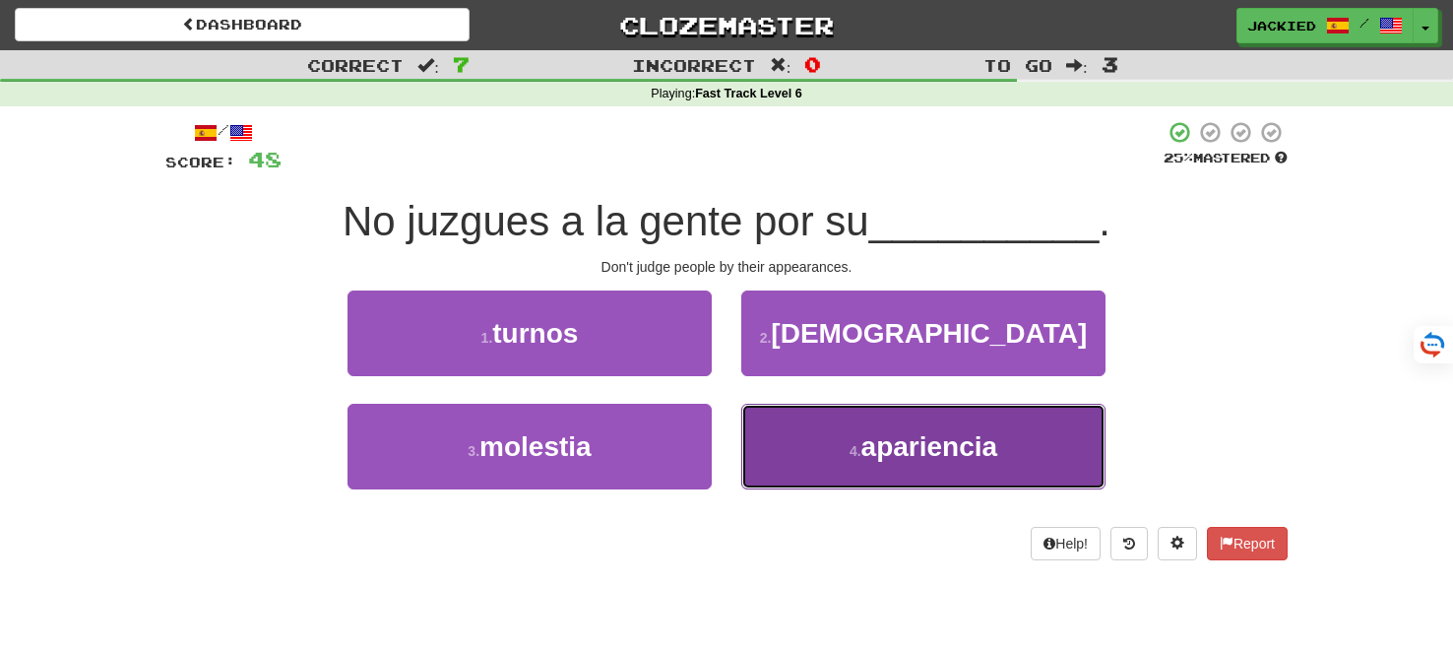
click at [811, 424] on button "4 . apariencia" at bounding box center [923, 447] width 364 height 86
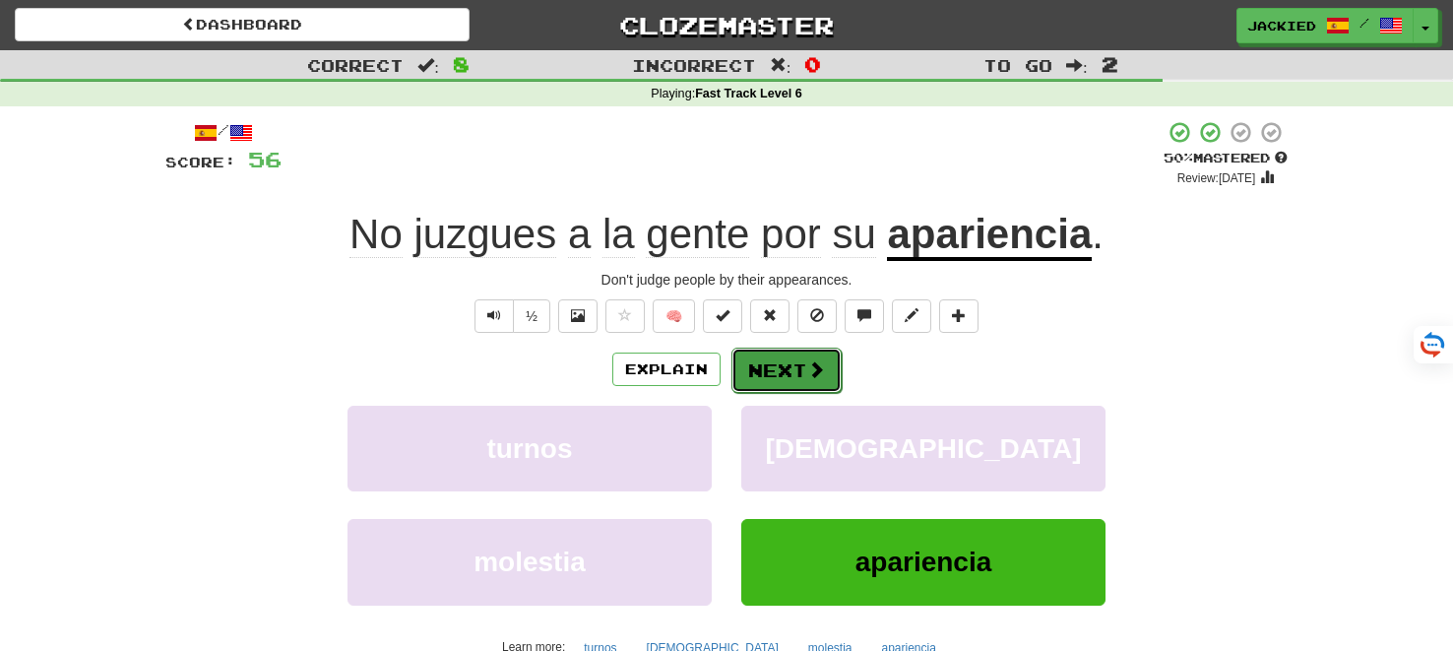
click at [778, 377] on button "Next" at bounding box center [786, 370] width 110 height 45
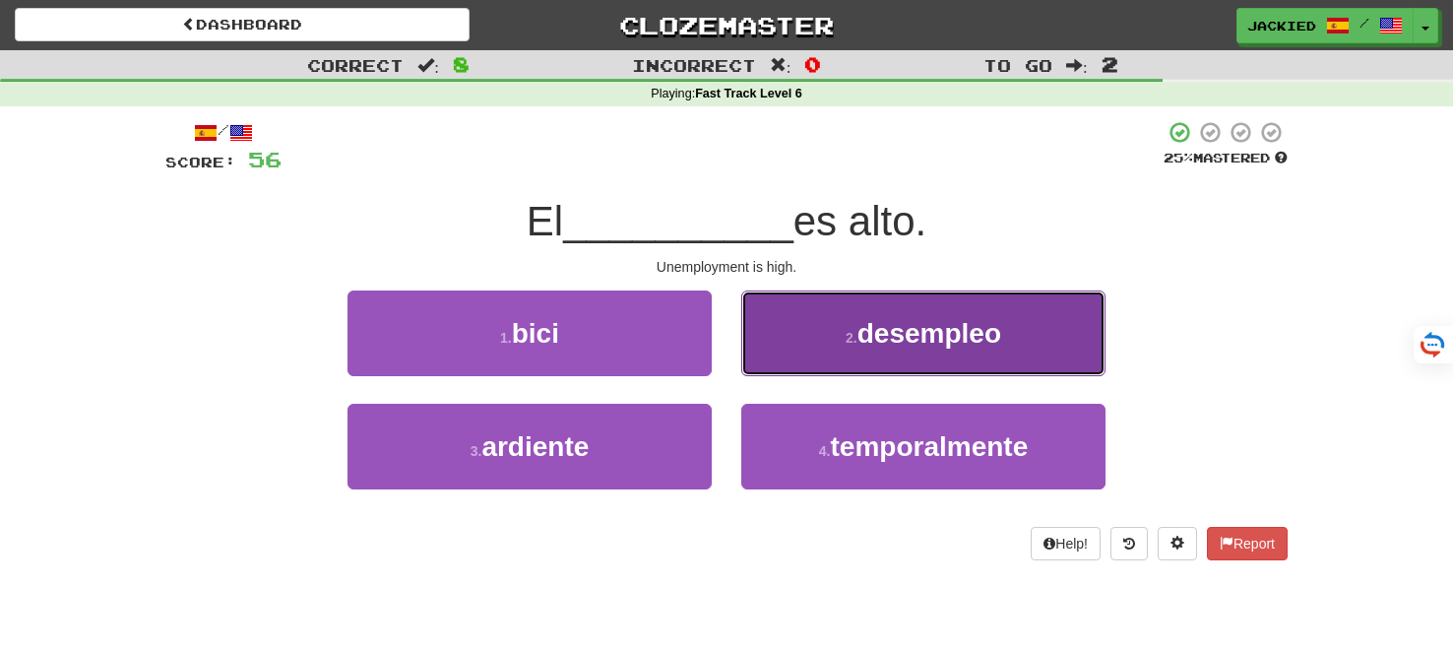
click at [852, 306] on button "2 . desempleo" at bounding box center [923, 333] width 364 height 86
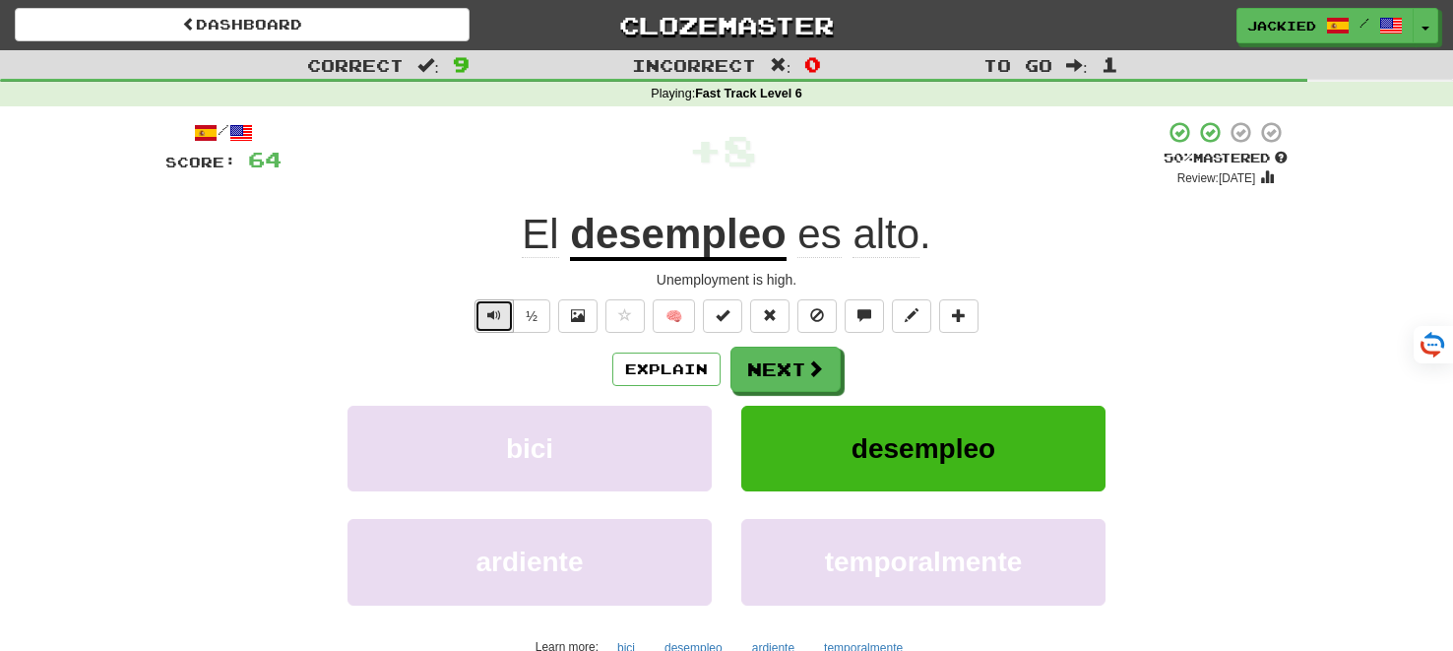
click at [500, 308] on span "Text-to-speech controls" at bounding box center [494, 315] width 14 height 14
click at [498, 309] on span "Text-to-speech controls" at bounding box center [494, 315] width 14 height 14
click at [790, 365] on button "Next" at bounding box center [786, 370] width 110 height 45
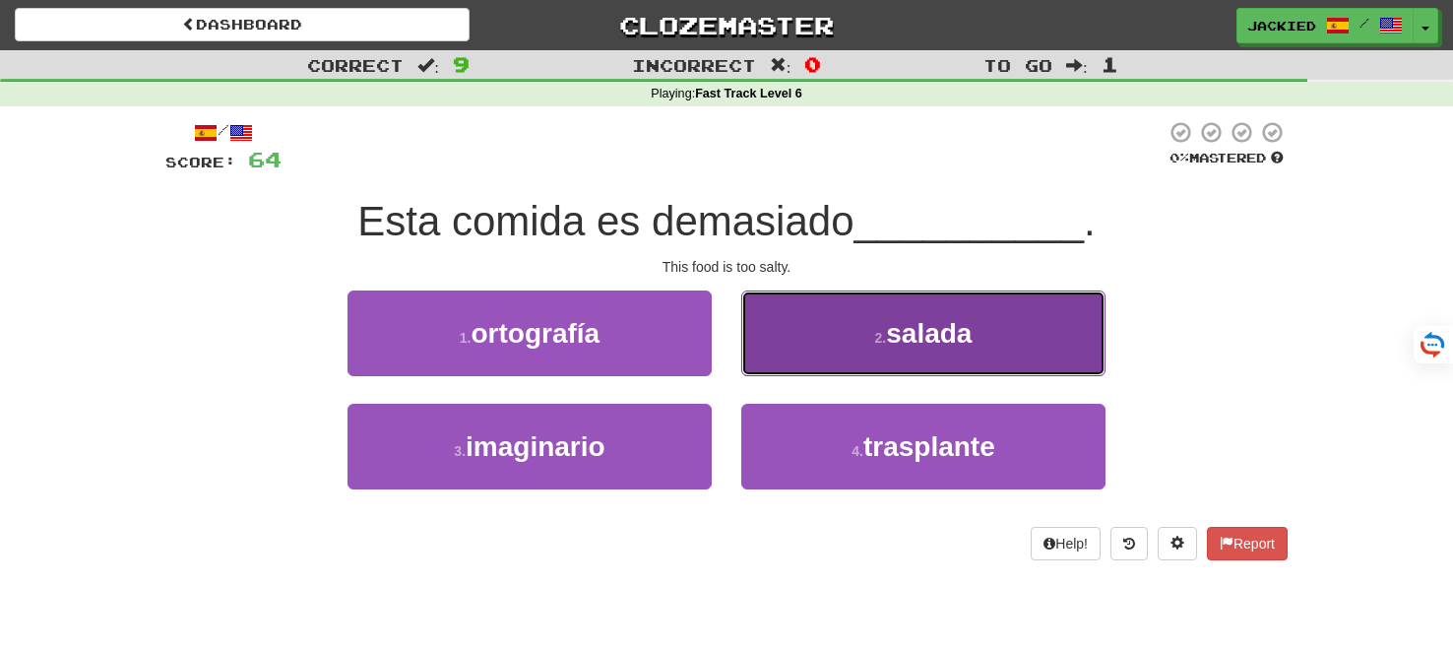
click at [786, 308] on button "2 . salada" at bounding box center [923, 333] width 364 height 86
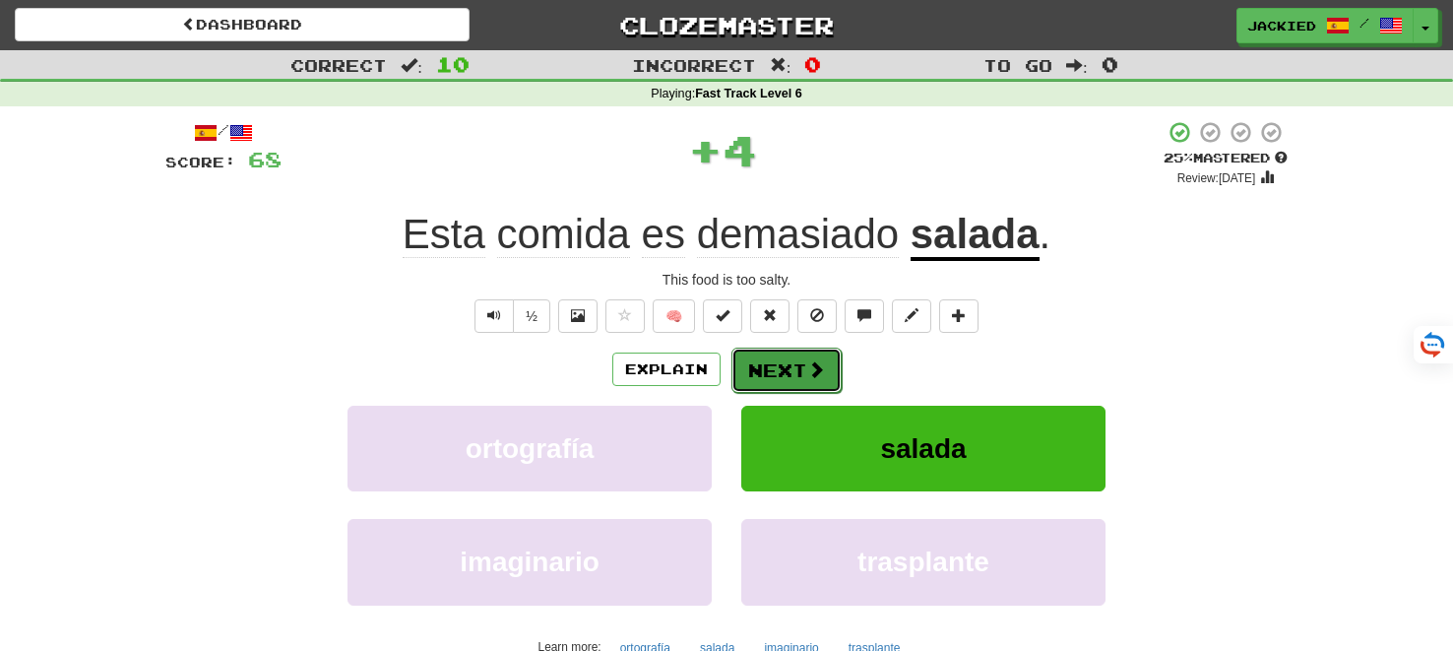
click at [760, 358] on button "Next" at bounding box center [786, 370] width 110 height 45
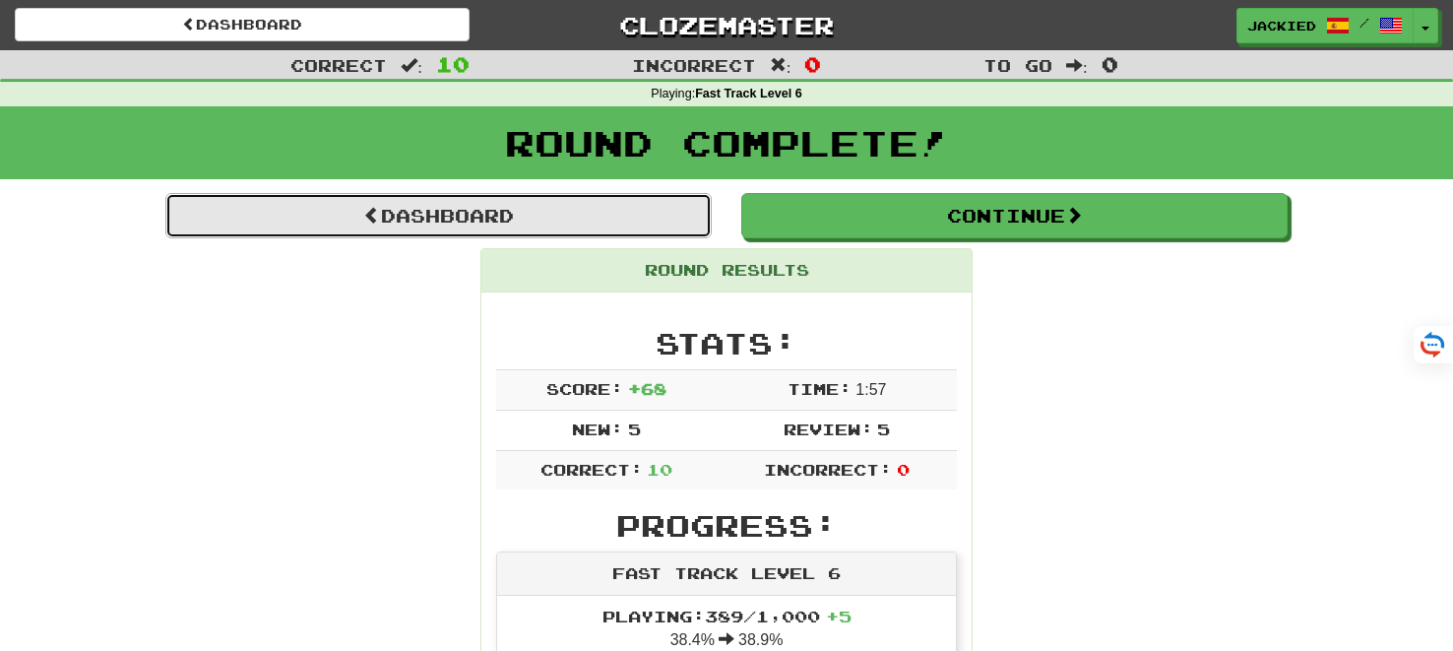
click at [434, 221] on link "Dashboard" at bounding box center [438, 215] width 546 height 45
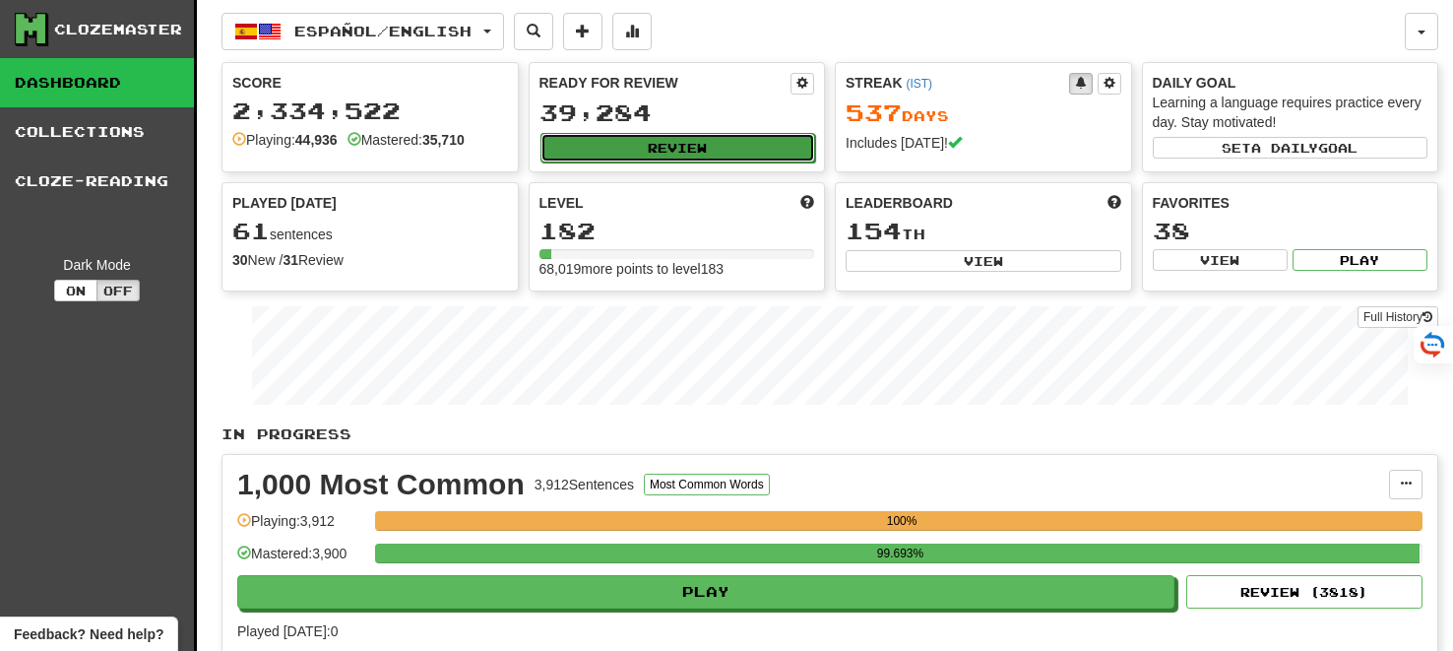
click at [667, 139] on button "Review" at bounding box center [678, 148] width 276 height 30
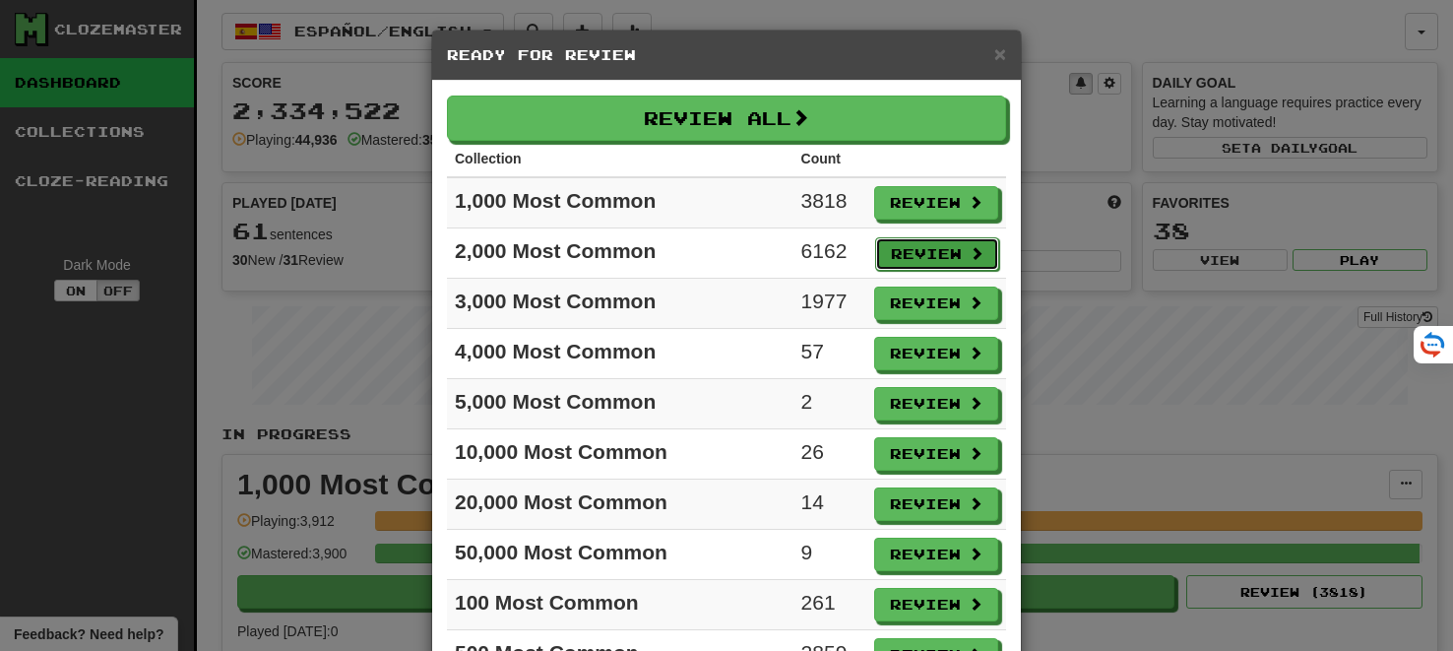
click at [927, 247] on button "Review" at bounding box center [937, 253] width 124 height 33
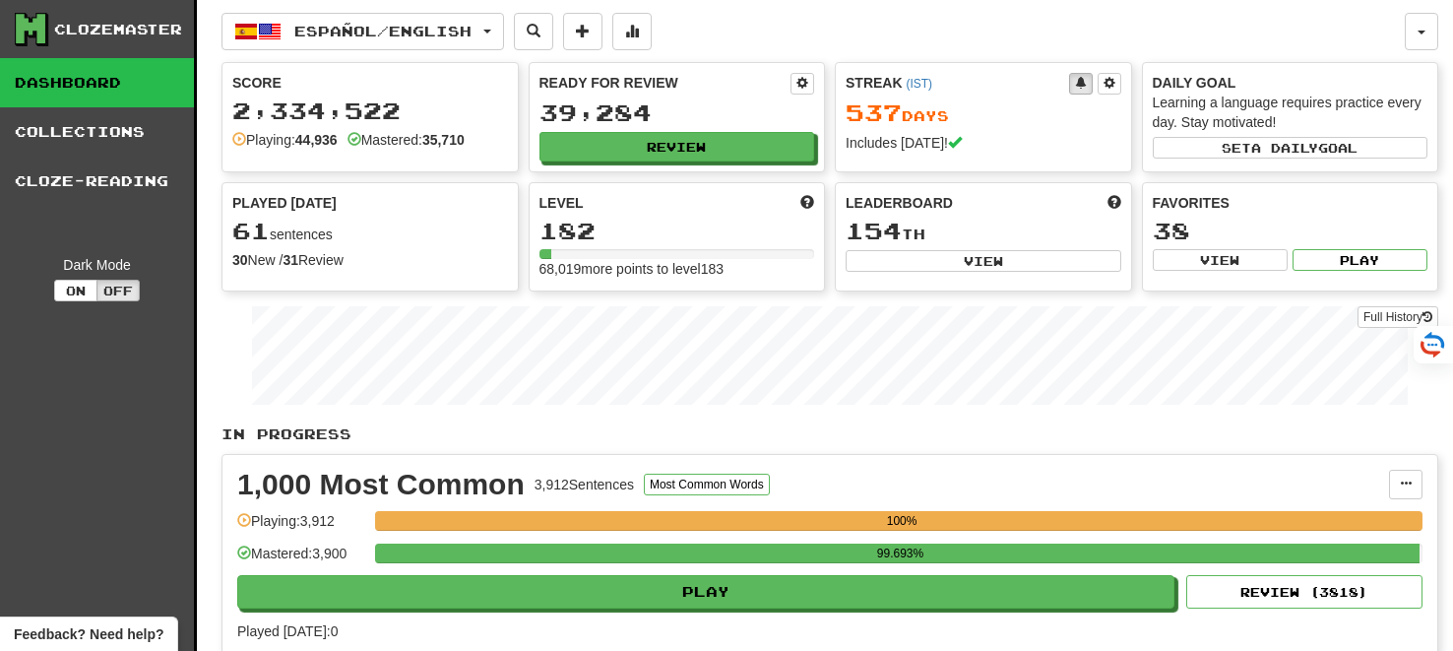
select select "**"
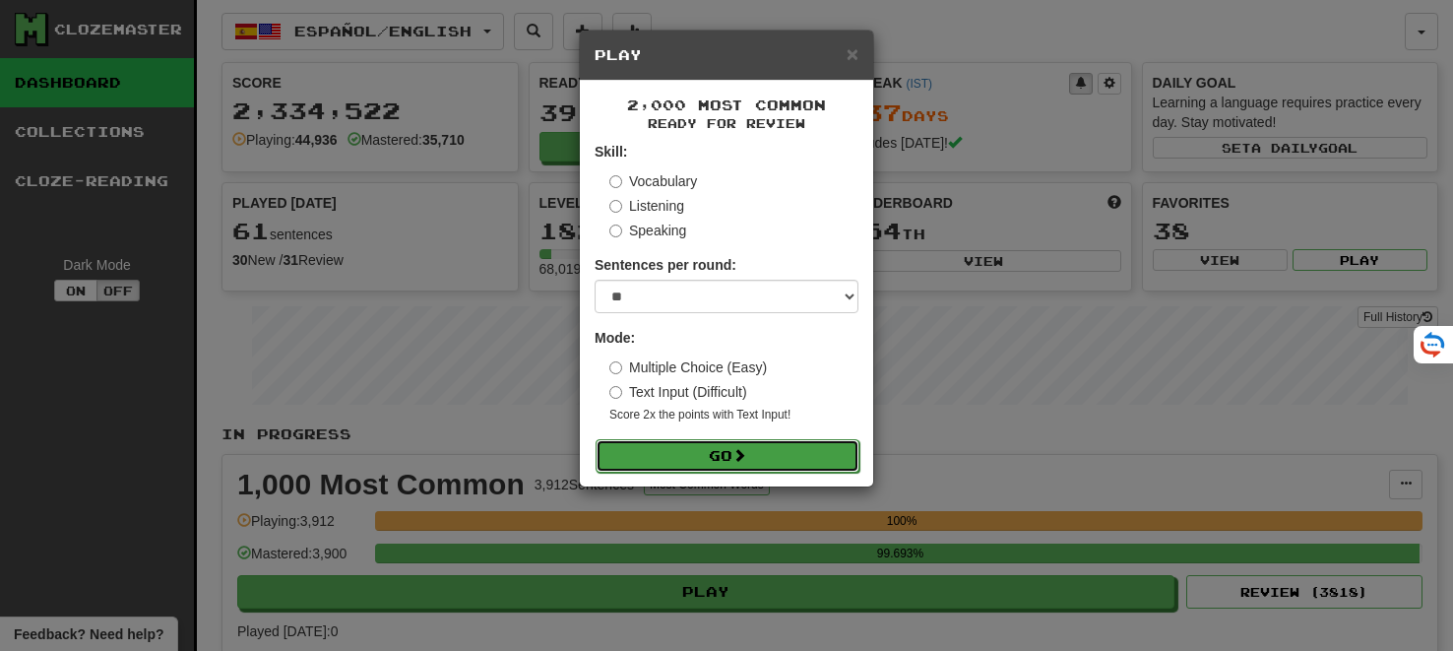
click at [728, 451] on button "Go" at bounding box center [728, 455] width 264 height 33
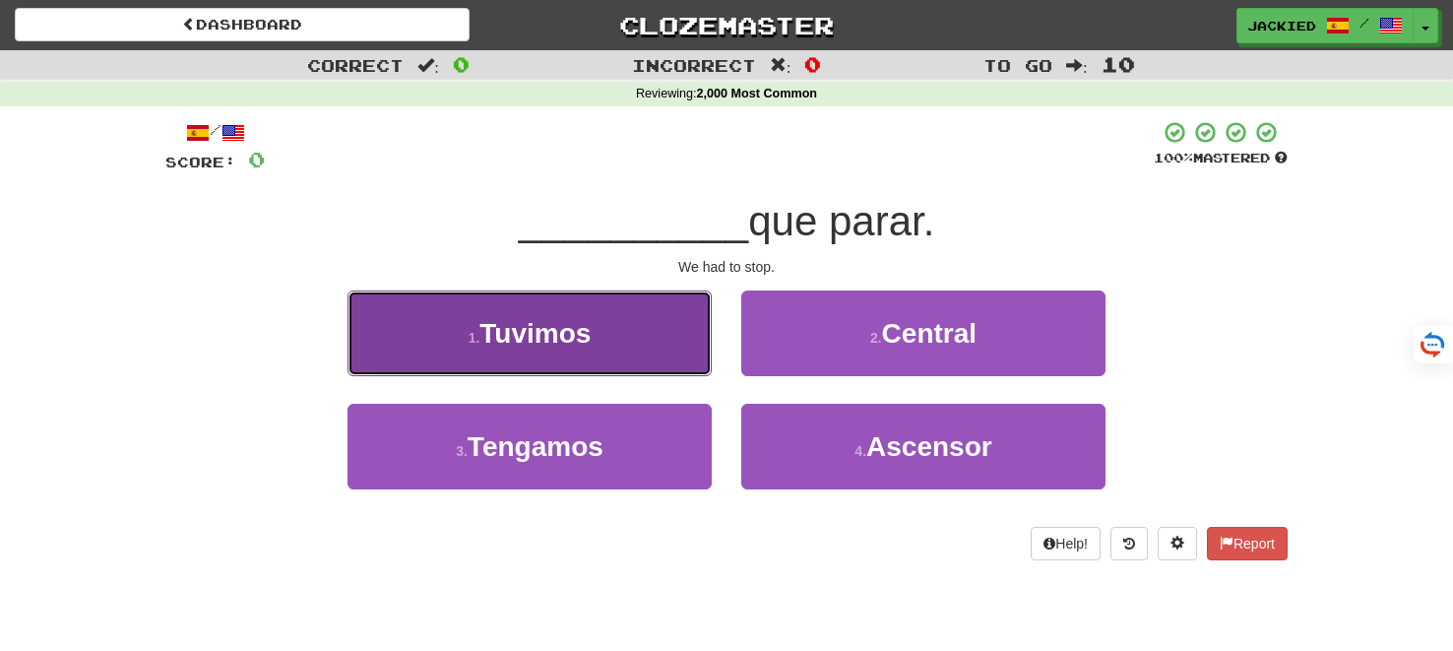
click at [597, 365] on button "1 . Tuvimos" at bounding box center [530, 333] width 364 height 86
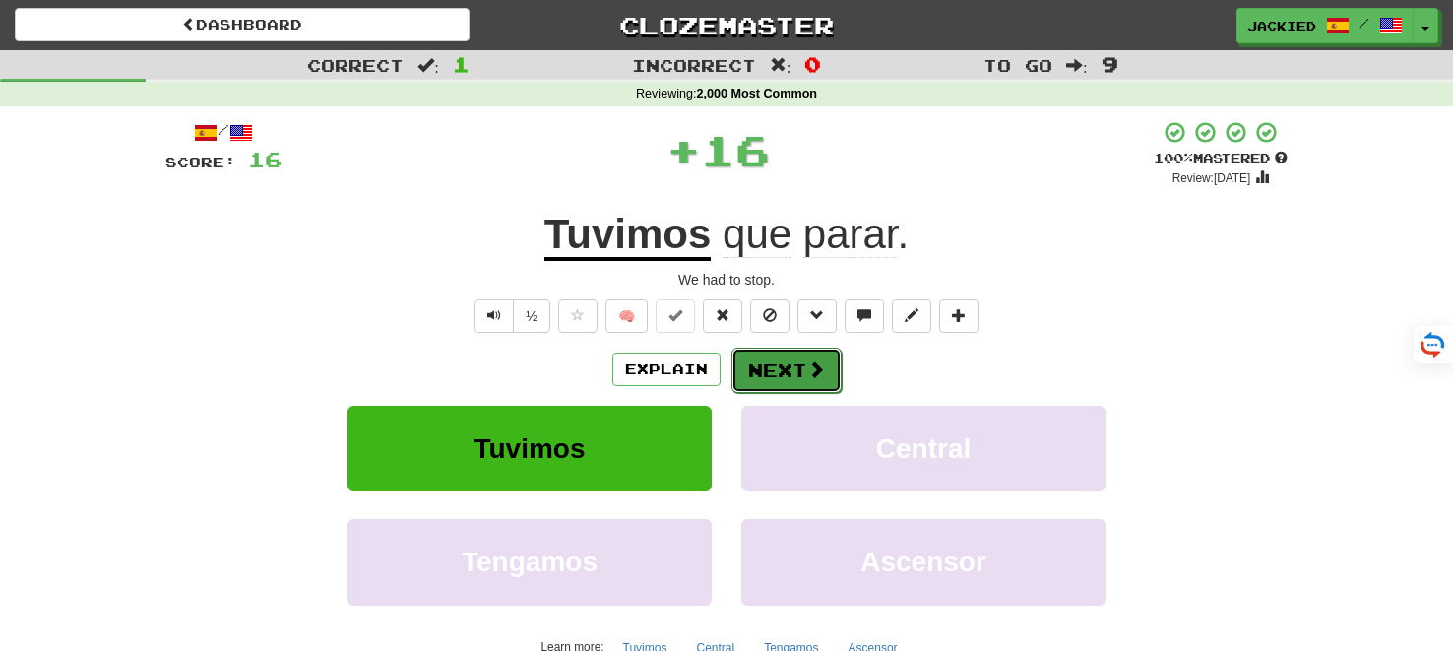
click at [786, 380] on button "Next" at bounding box center [786, 370] width 110 height 45
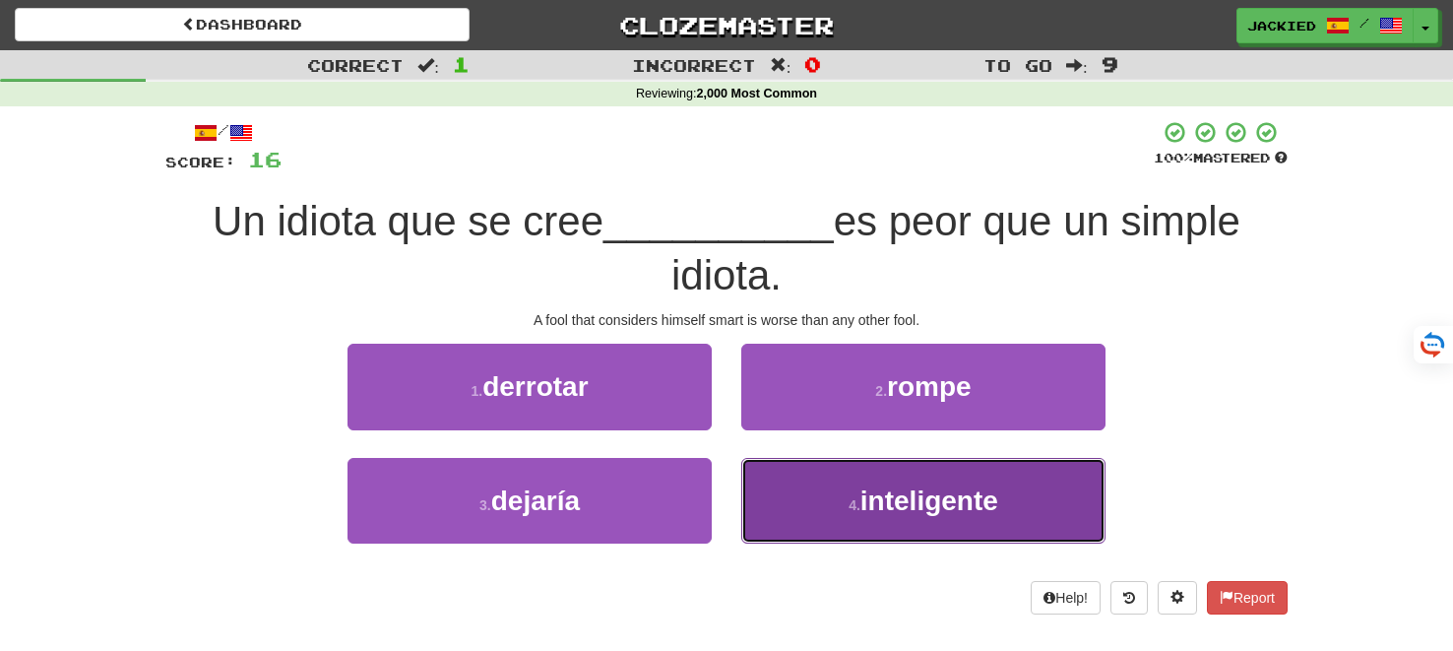
click at [818, 491] on button "4 . inteligente" at bounding box center [923, 501] width 364 height 86
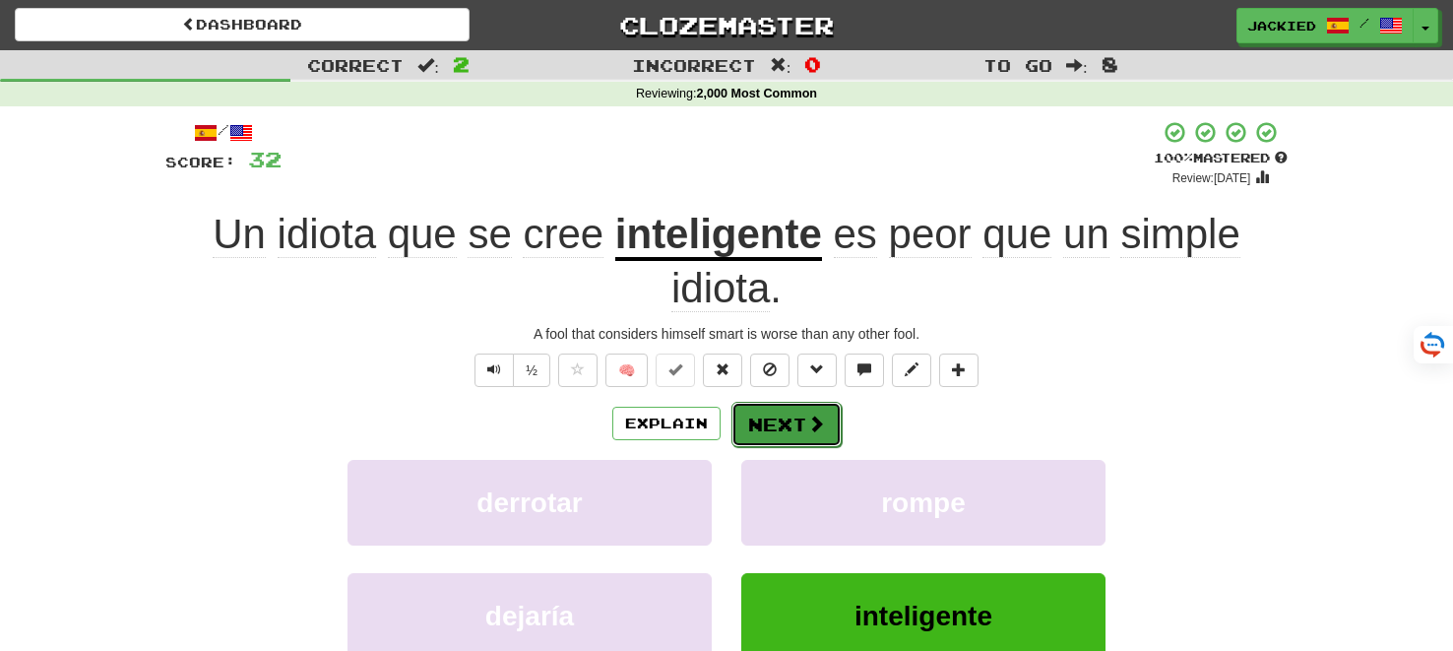
click at [764, 426] on button "Next" at bounding box center [786, 424] width 110 height 45
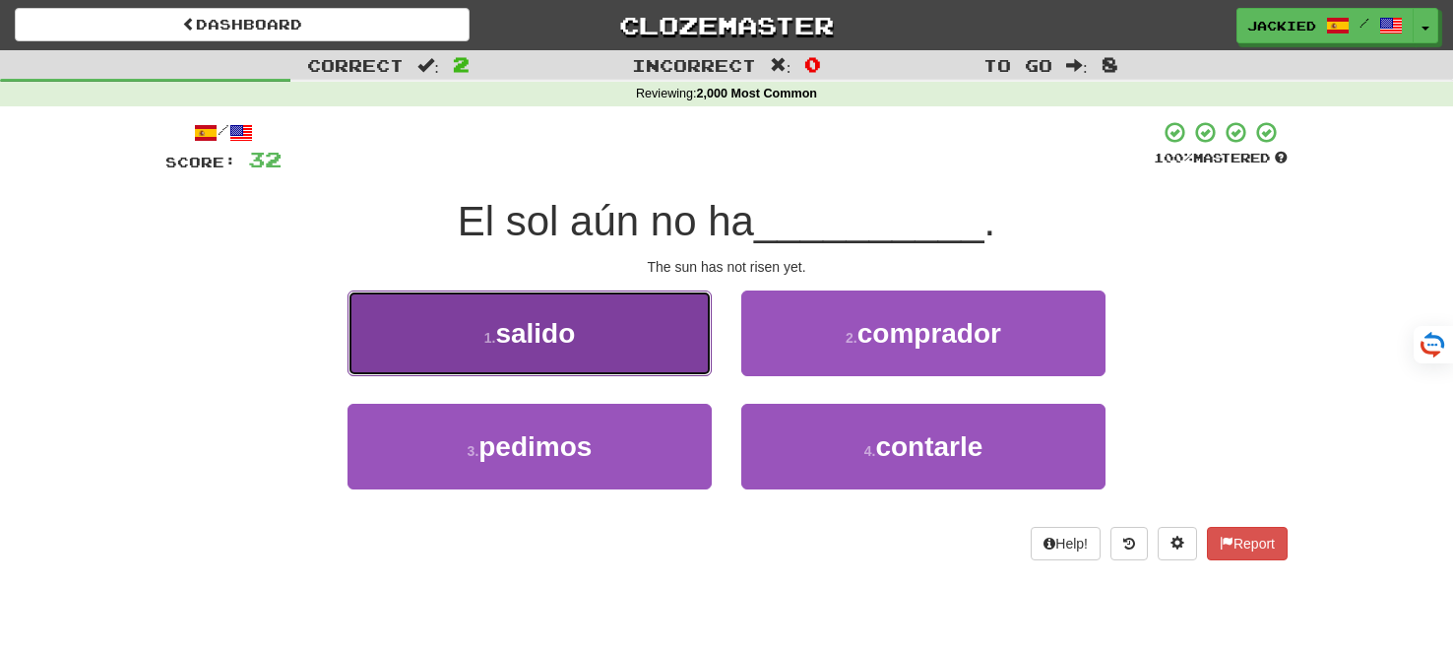
click at [654, 324] on button "1 . salido" at bounding box center [530, 333] width 364 height 86
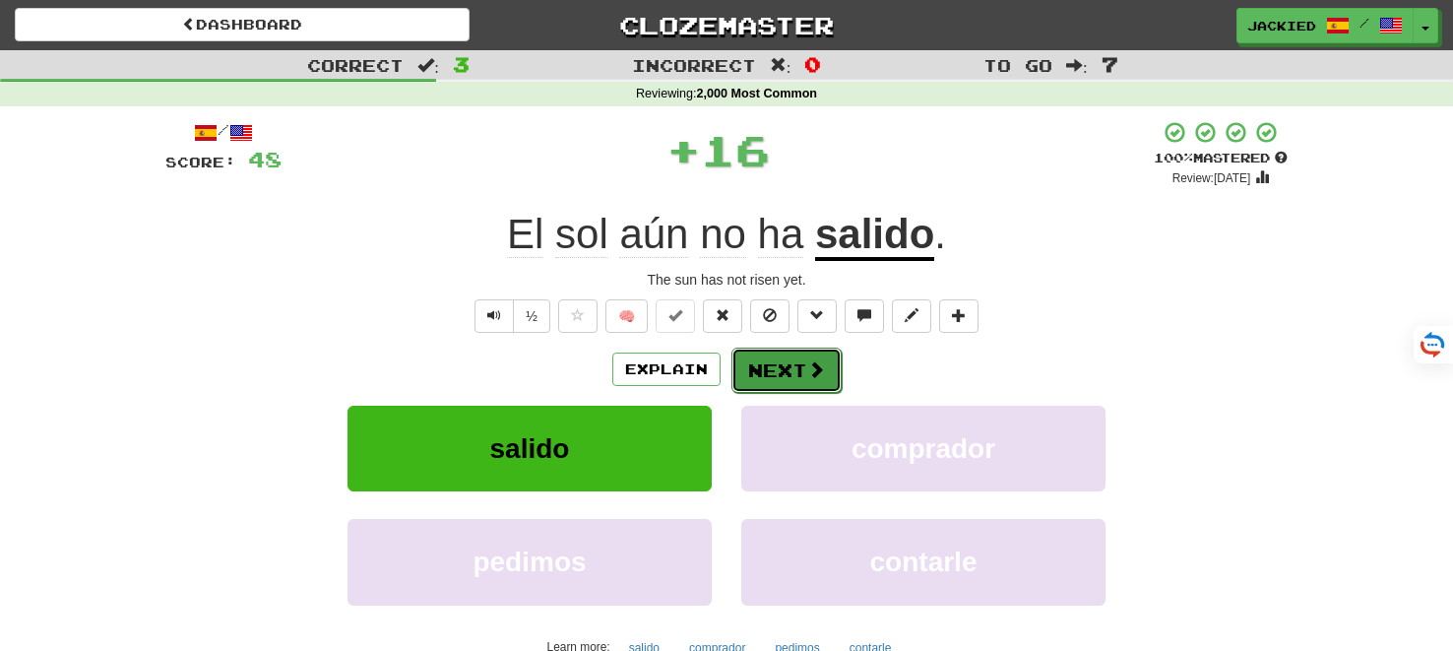
click at [791, 379] on button "Next" at bounding box center [786, 370] width 110 height 45
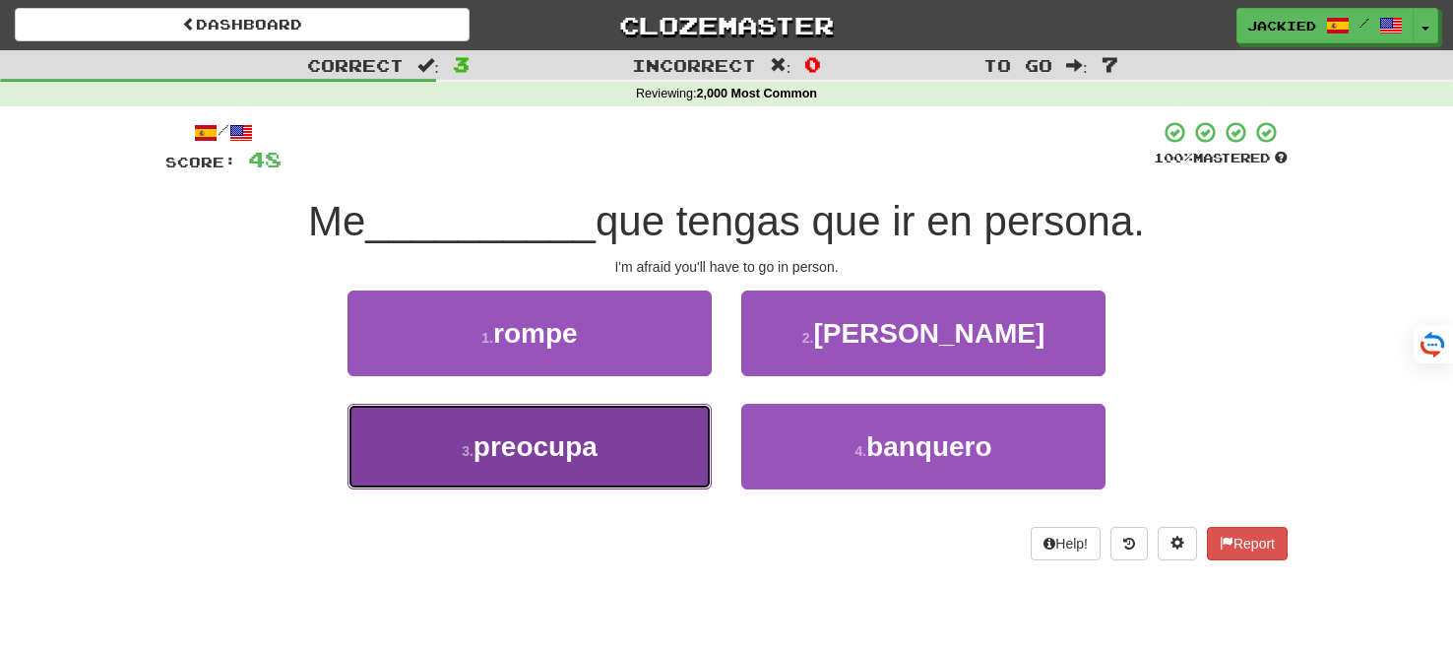
click at [610, 450] on button "3 . preocupa" at bounding box center [530, 447] width 364 height 86
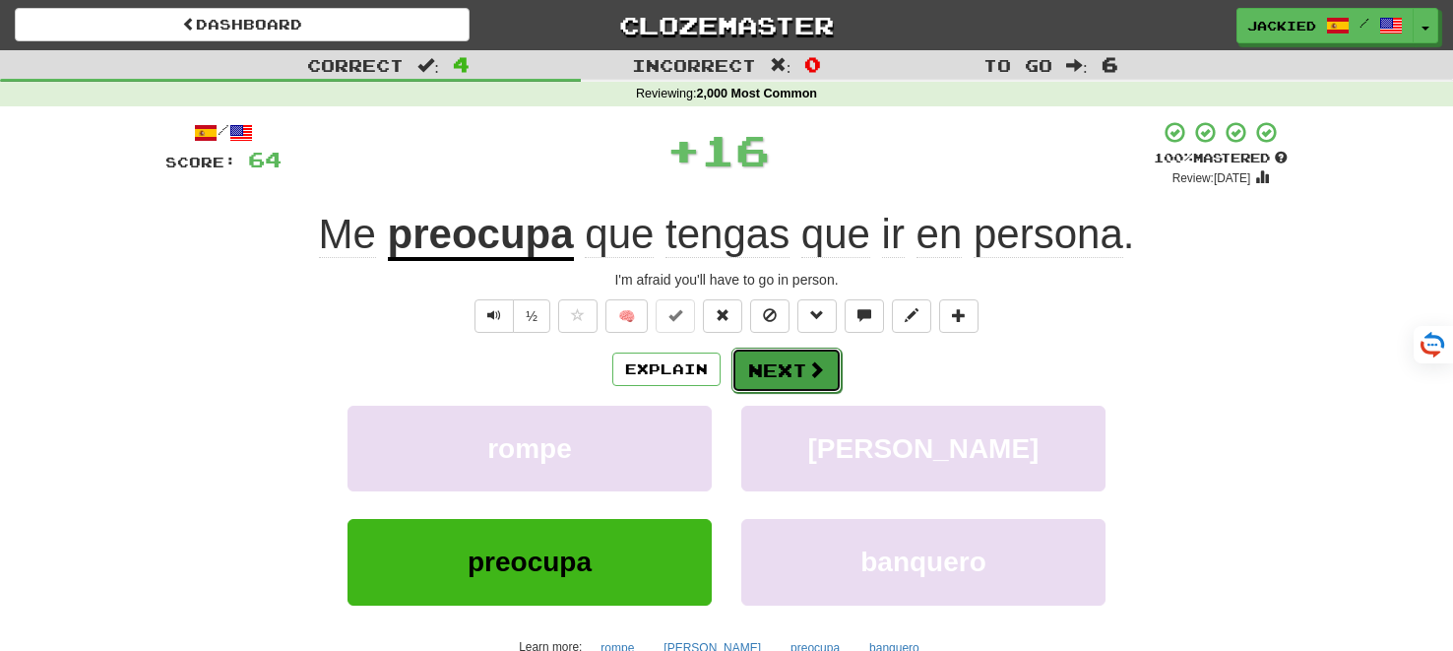
click at [795, 377] on button "Next" at bounding box center [786, 370] width 110 height 45
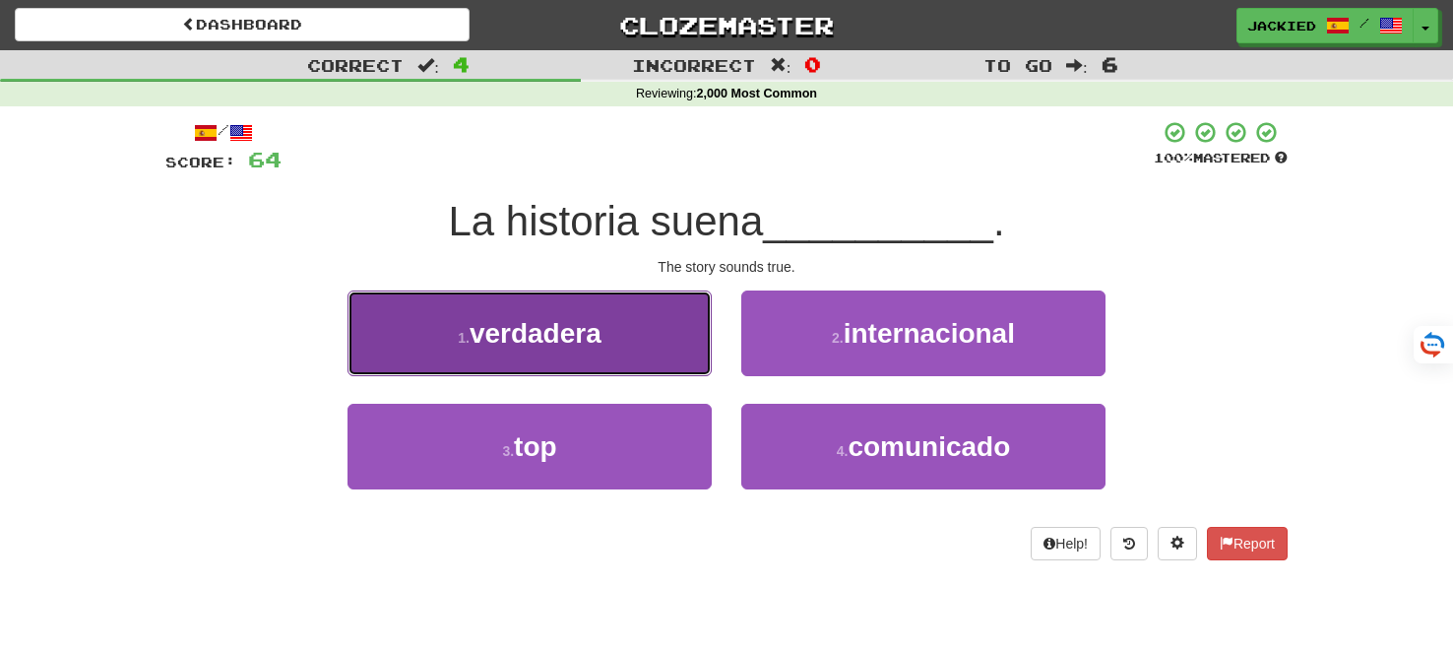
click at [597, 311] on button "1 . verdadera" at bounding box center [530, 333] width 364 height 86
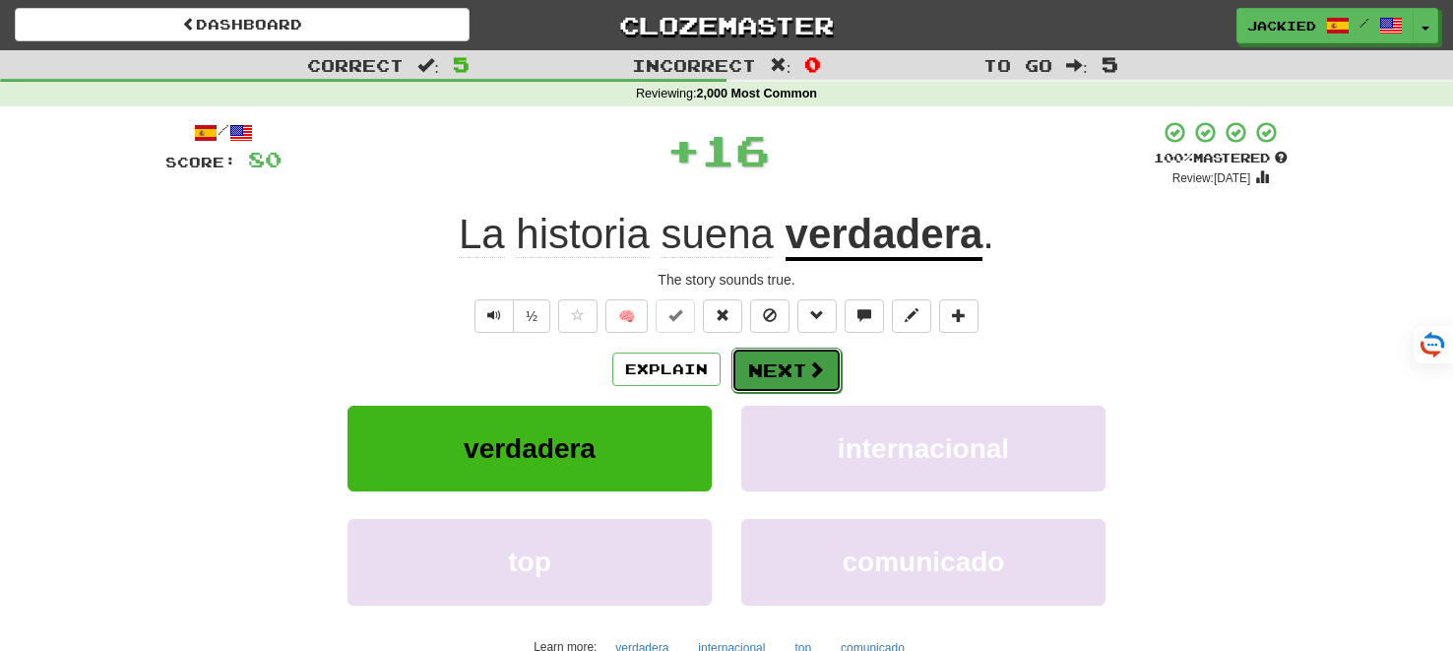
click at [781, 372] on button "Next" at bounding box center [786, 370] width 110 height 45
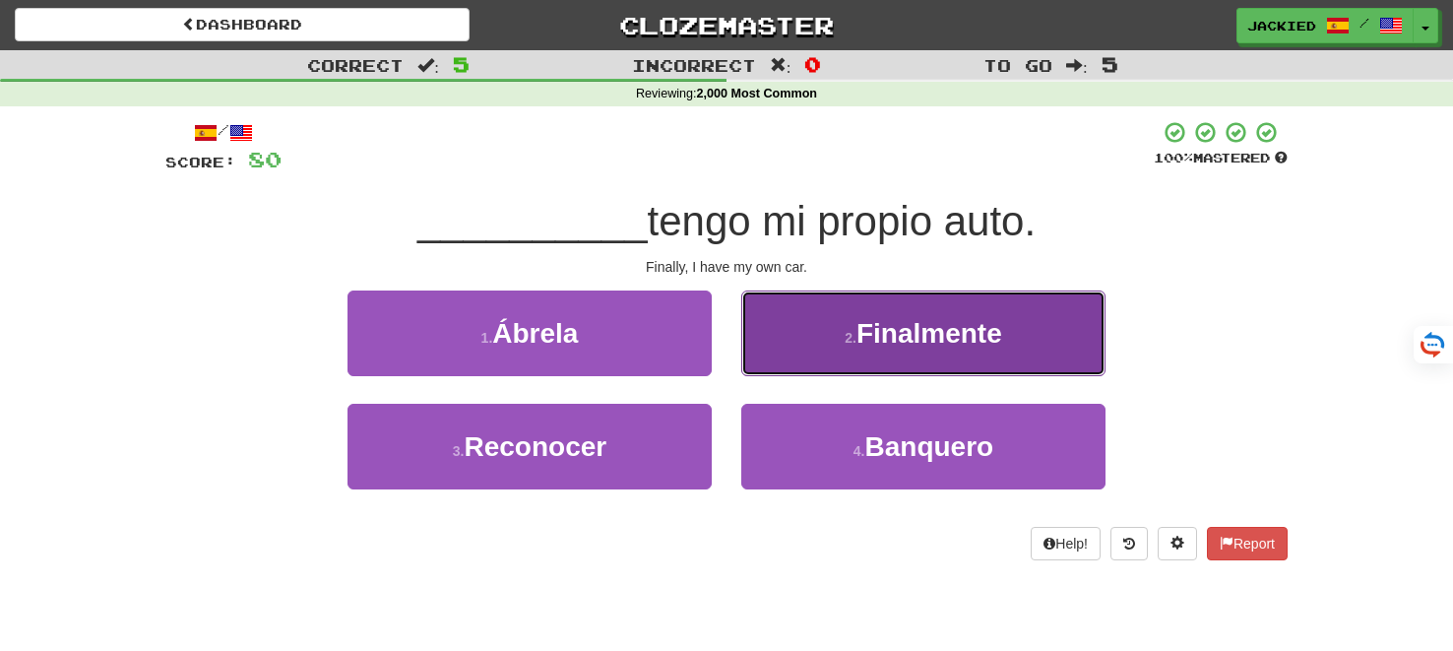
click at [786, 360] on button "2 . Finalmente" at bounding box center [923, 333] width 364 height 86
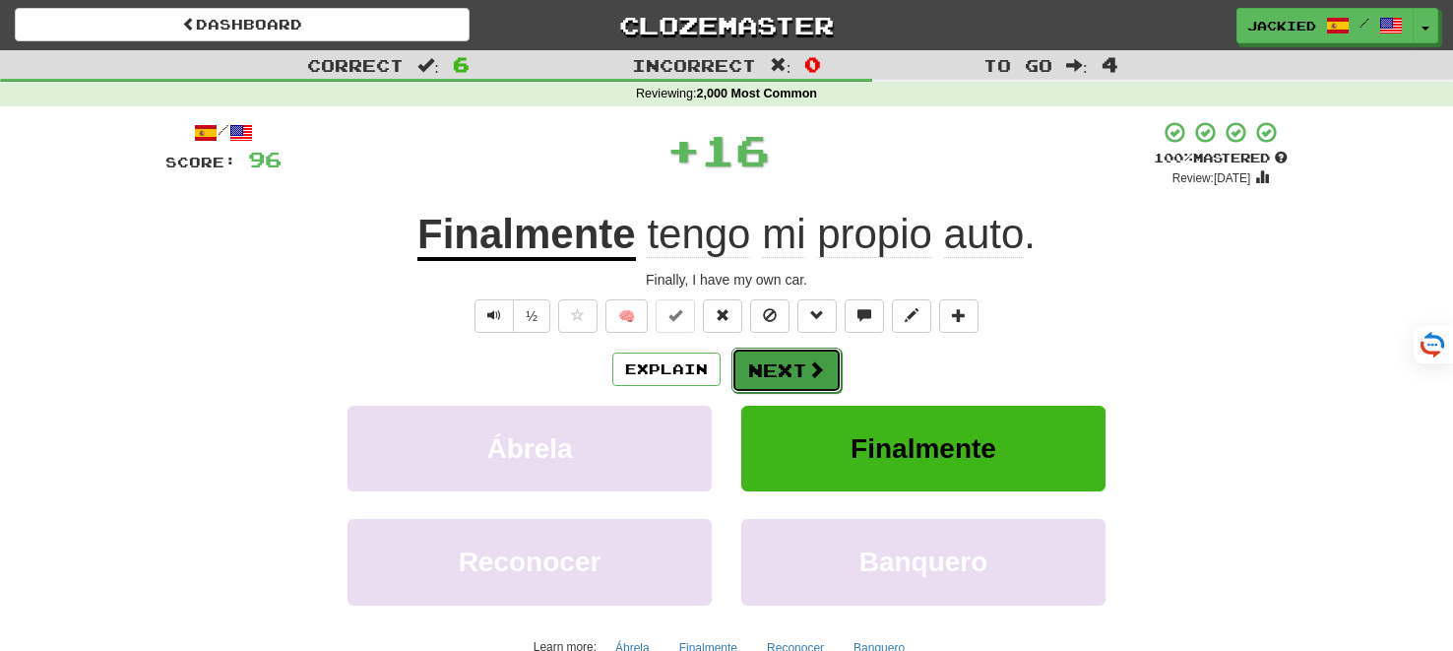
click at [786, 360] on button "Next" at bounding box center [786, 370] width 110 height 45
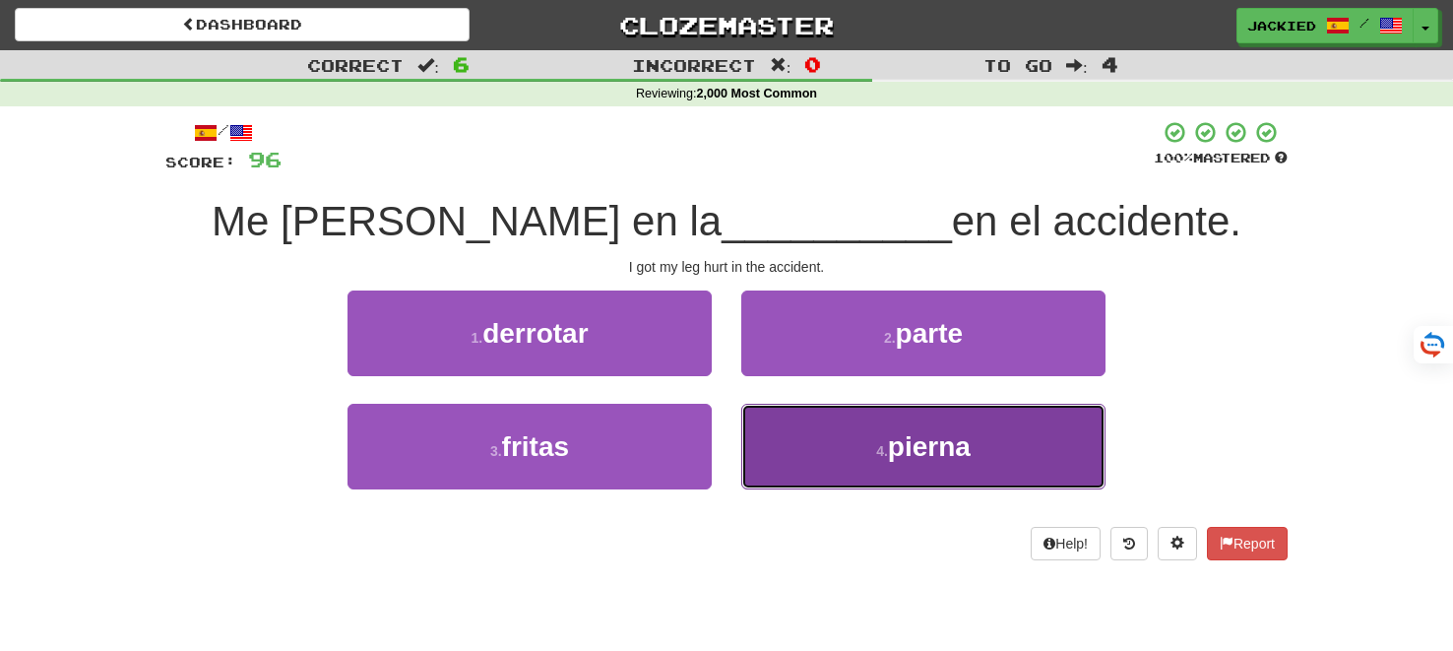
click at [942, 439] on span "pierna" at bounding box center [929, 446] width 83 height 31
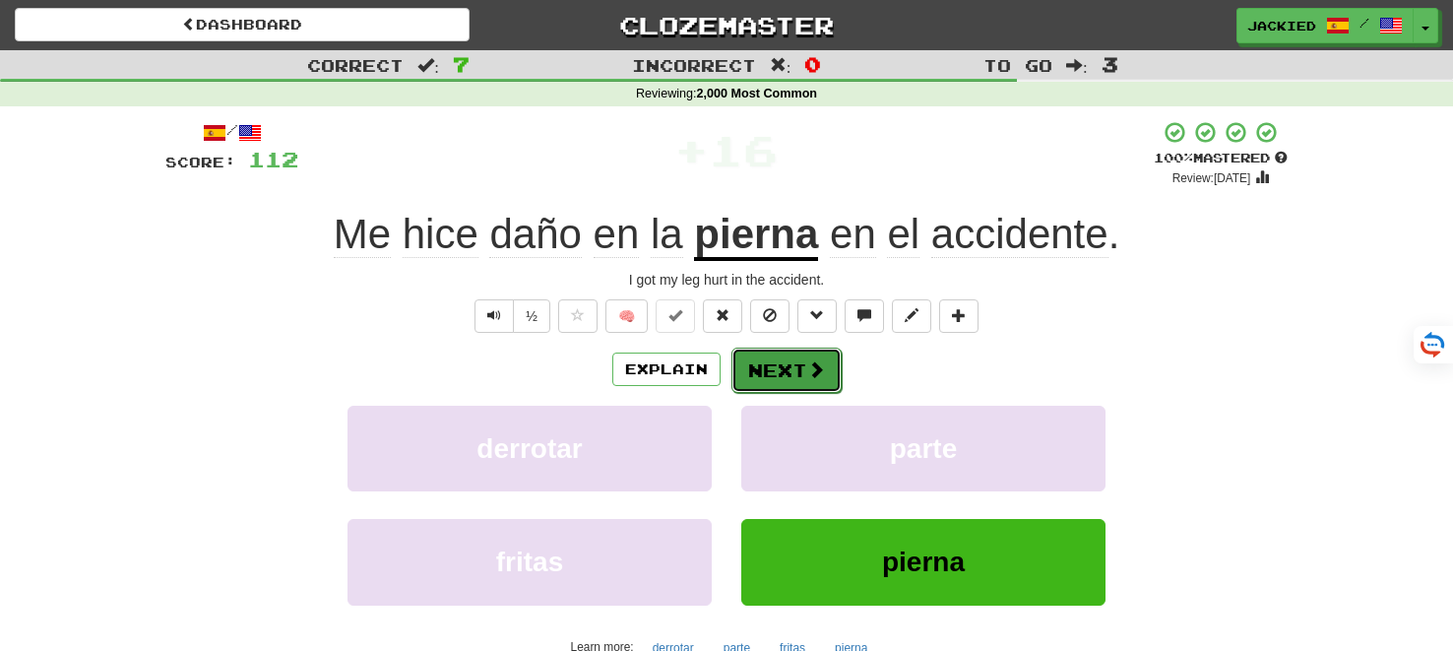
click at [795, 376] on button "Next" at bounding box center [786, 370] width 110 height 45
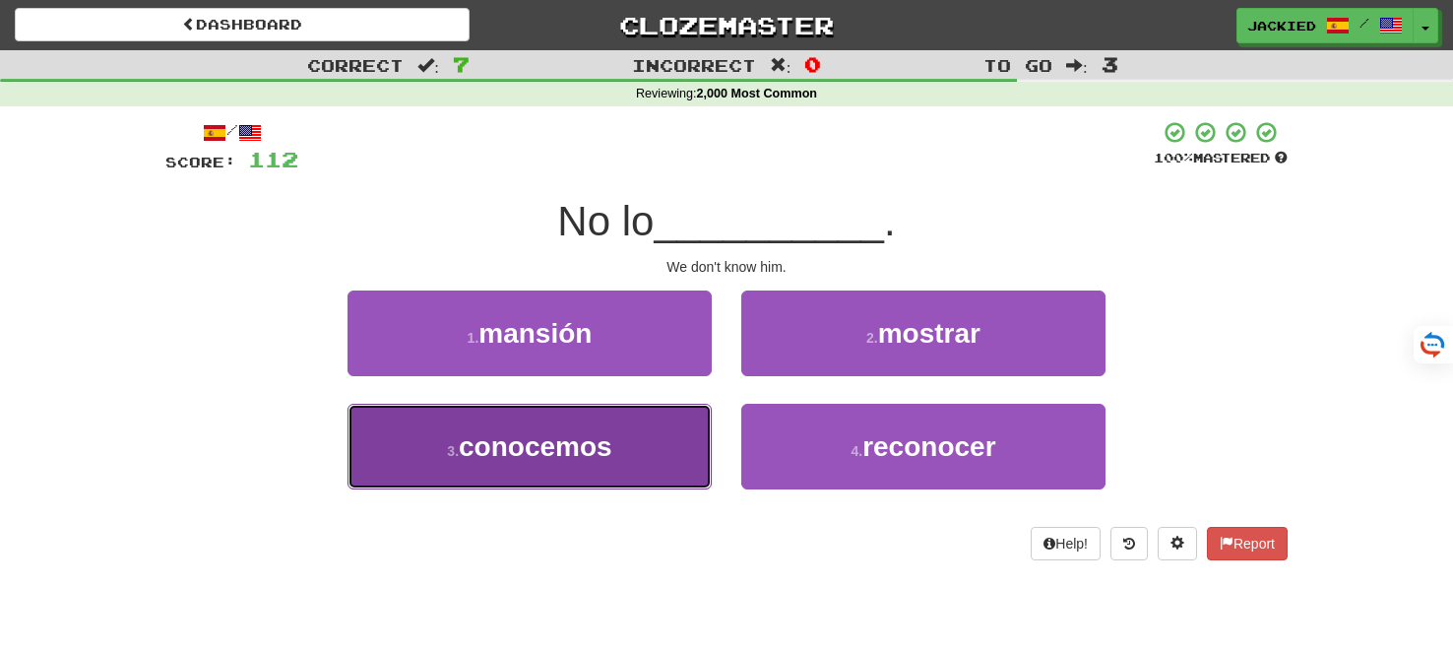
click at [671, 455] on button "3 . conocemos" at bounding box center [530, 447] width 364 height 86
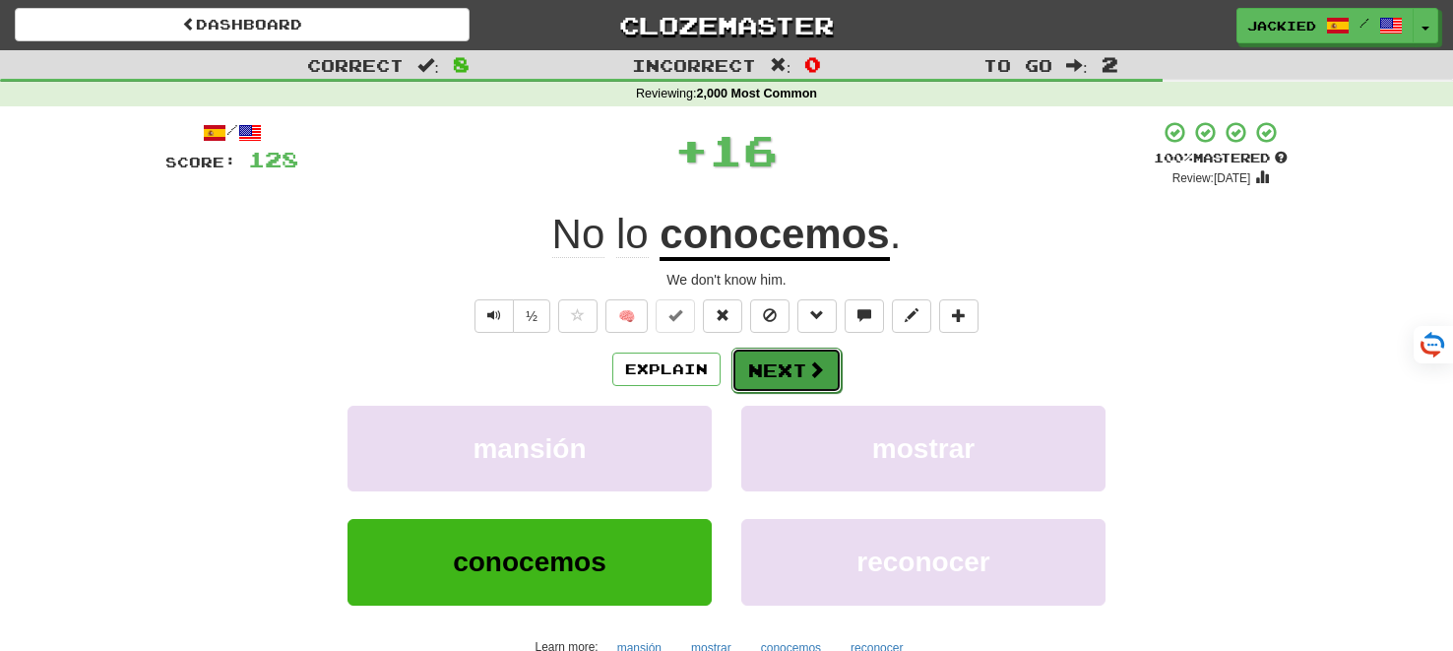
click at [766, 359] on button "Next" at bounding box center [786, 370] width 110 height 45
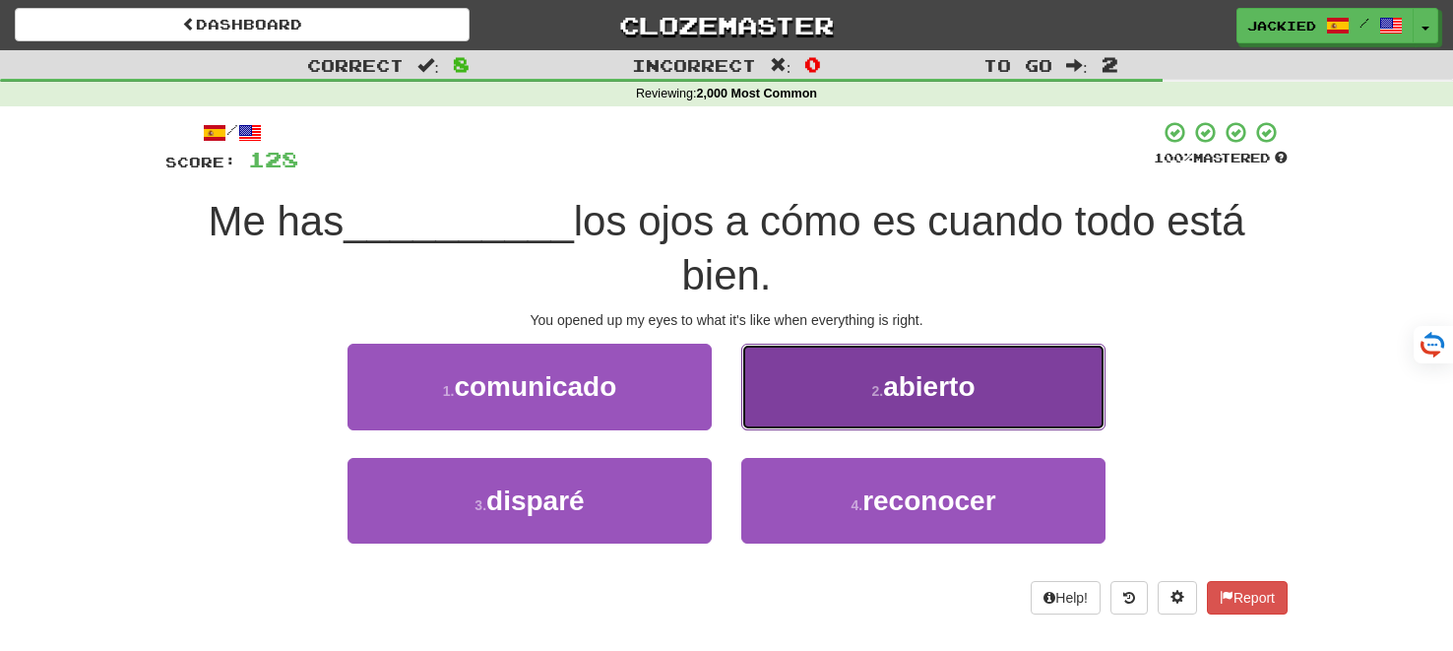
click at [767, 361] on button "2 . abierto" at bounding box center [923, 387] width 364 height 86
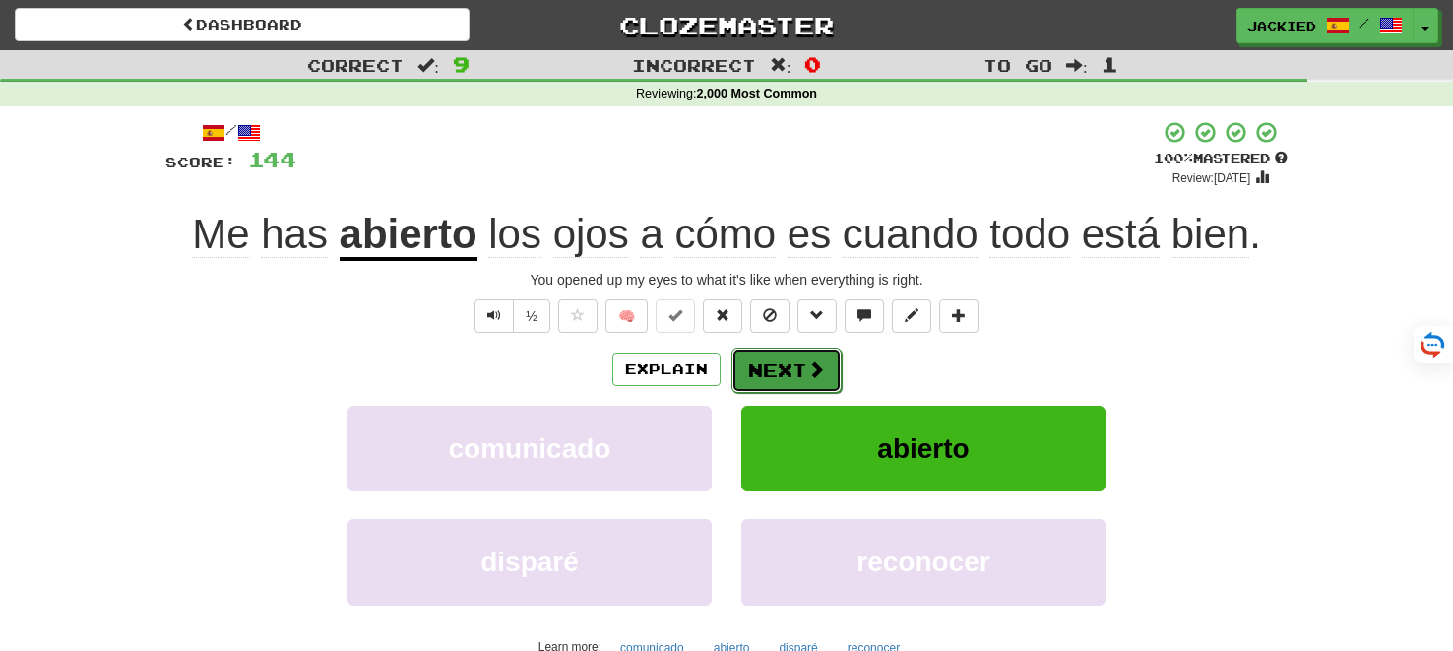
click at [784, 365] on button "Next" at bounding box center [786, 370] width 110 height 45
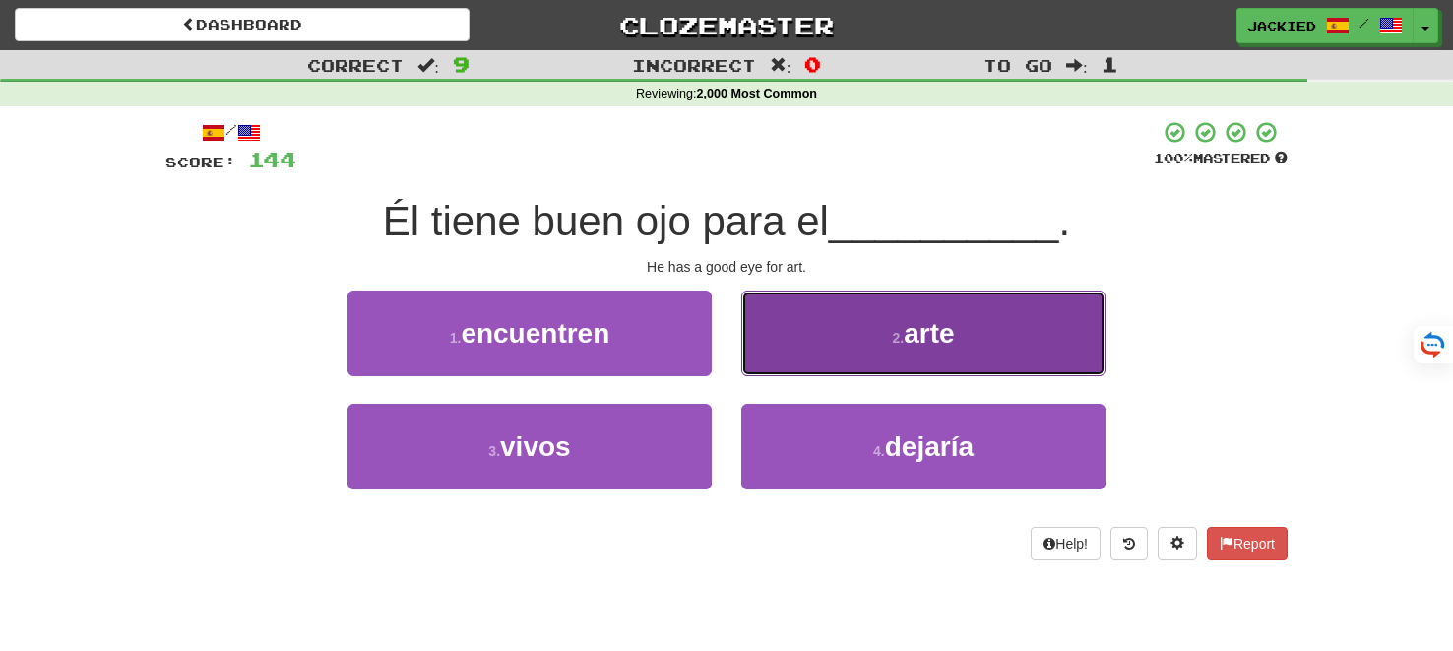
click at [900, 312] on button "2 . arte" at bounding box center [923, 333] width 364 height 86
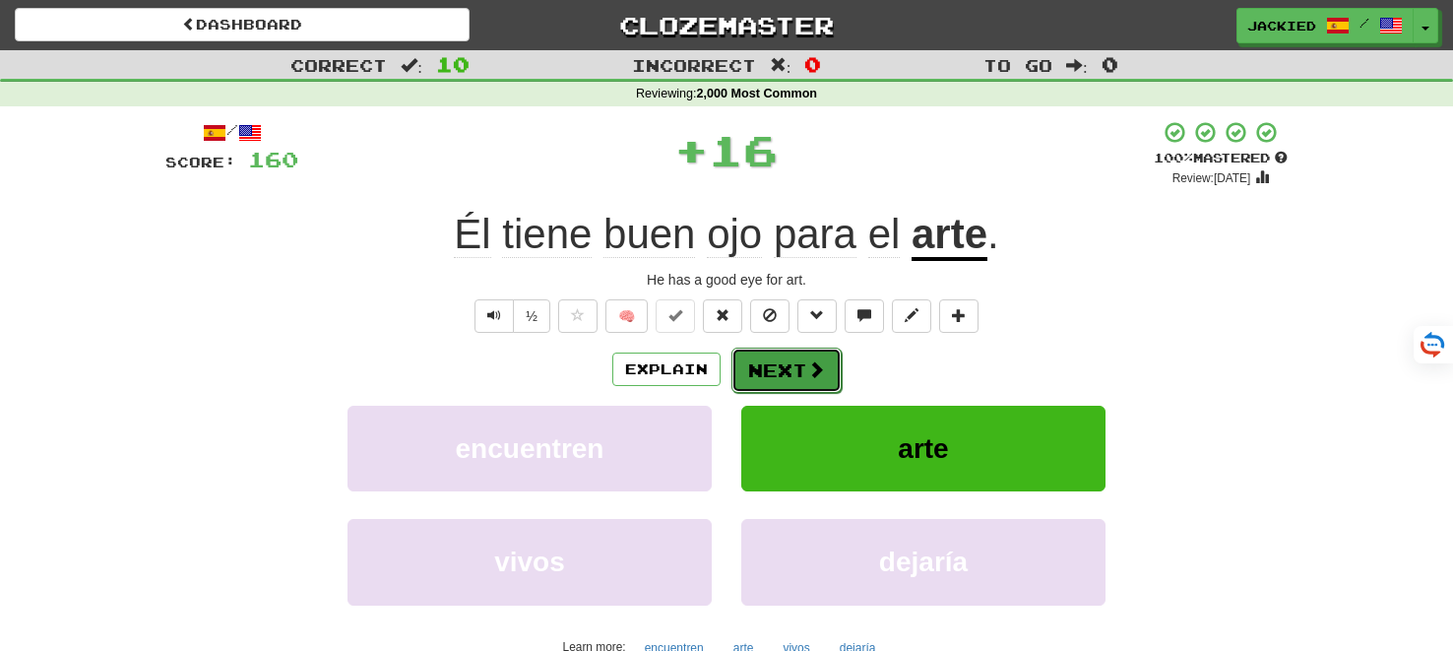
click at [786, 379] on button "Next" at bounding box center [786, 370] width 110 height 45
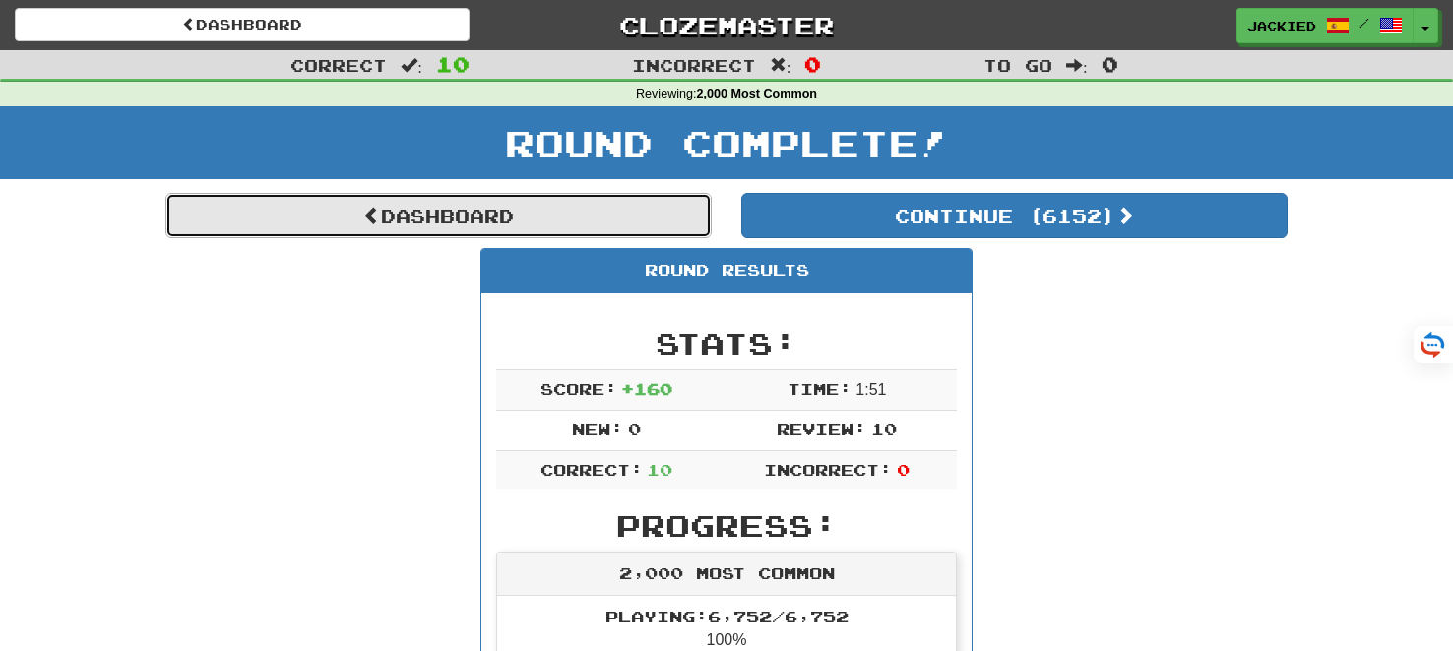
click at [441, 212] on link "Dashboard" at bounding box center [438, 215] width 546 height 45
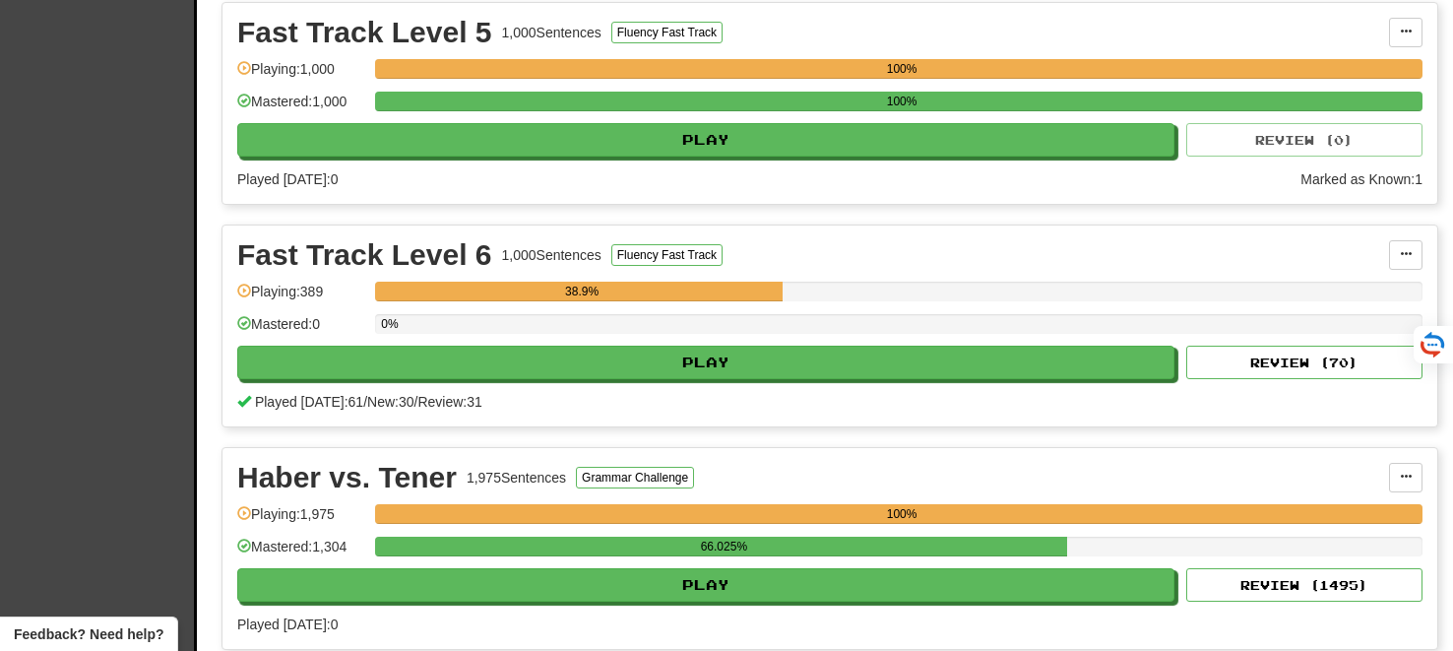
scroll to position [3353, 0]
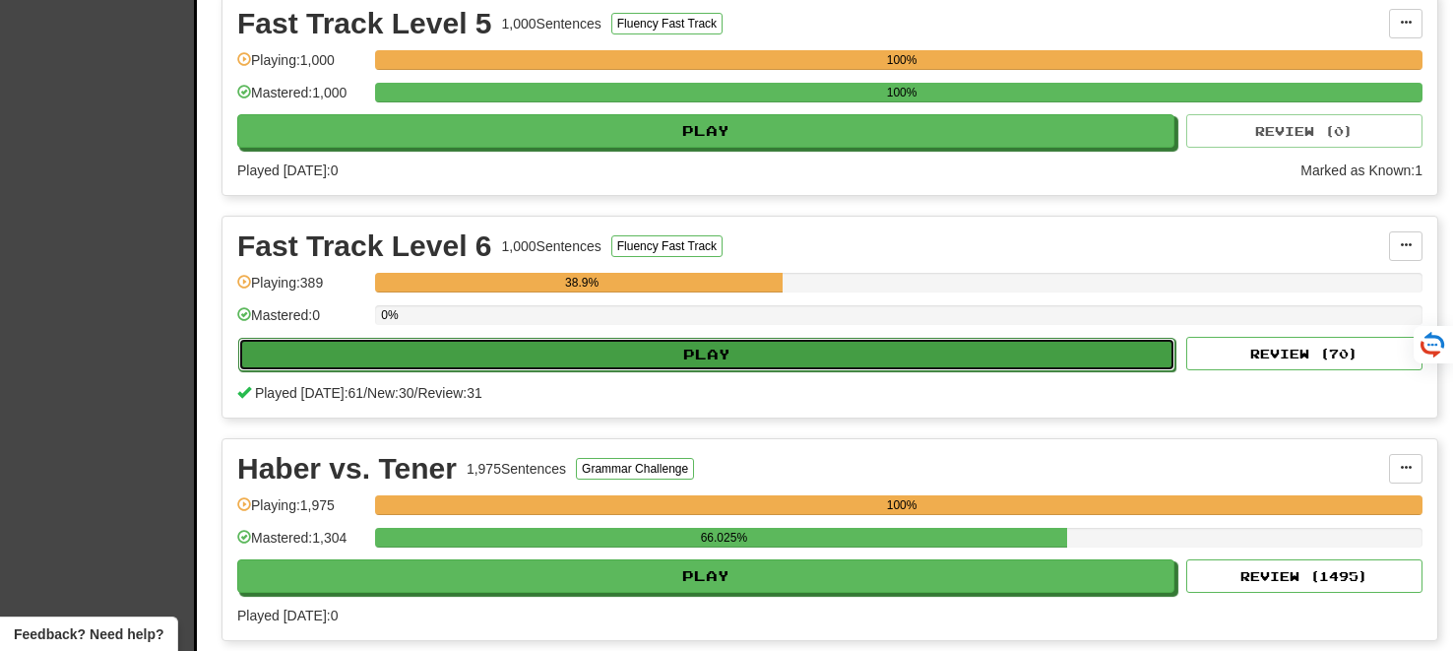
click at [703, 340] on button "Play" at bounding box center [706, 354] width 937 height 33
select select "**"
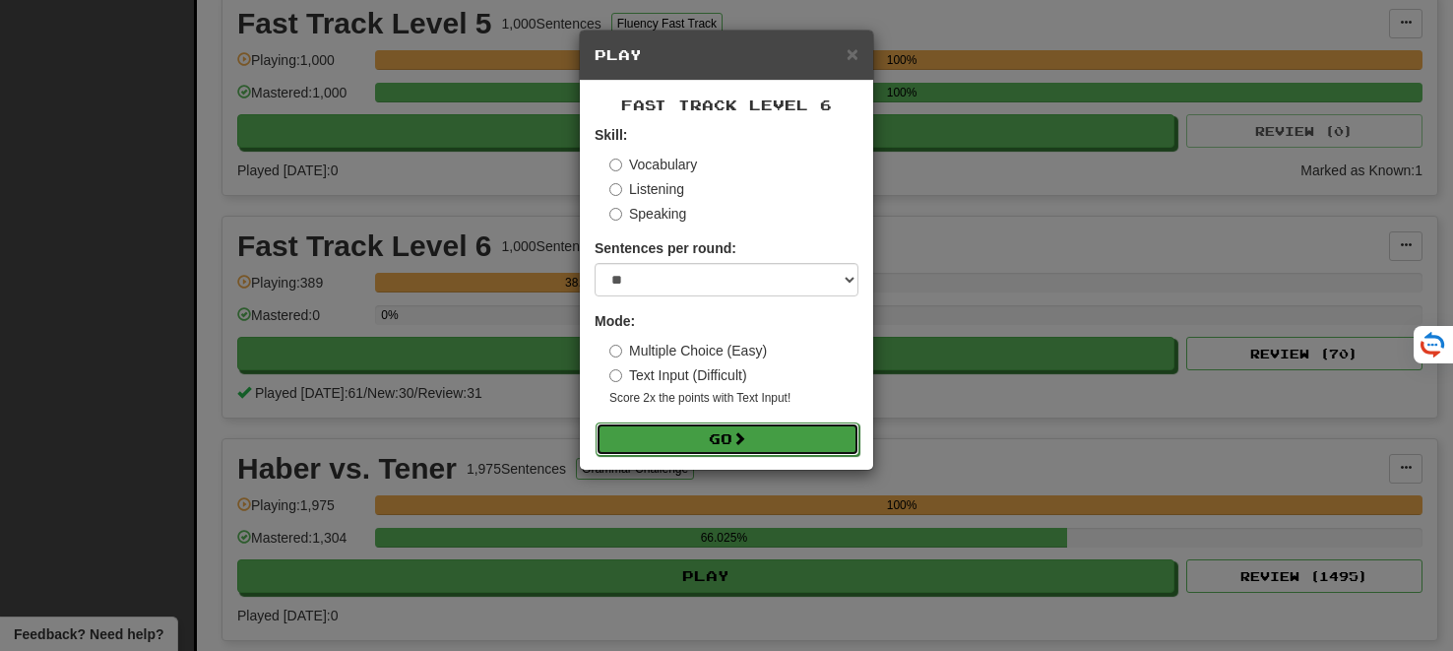
click at [700, 430] on button "Go" at bounding box center [728, 438] width 264 height 33
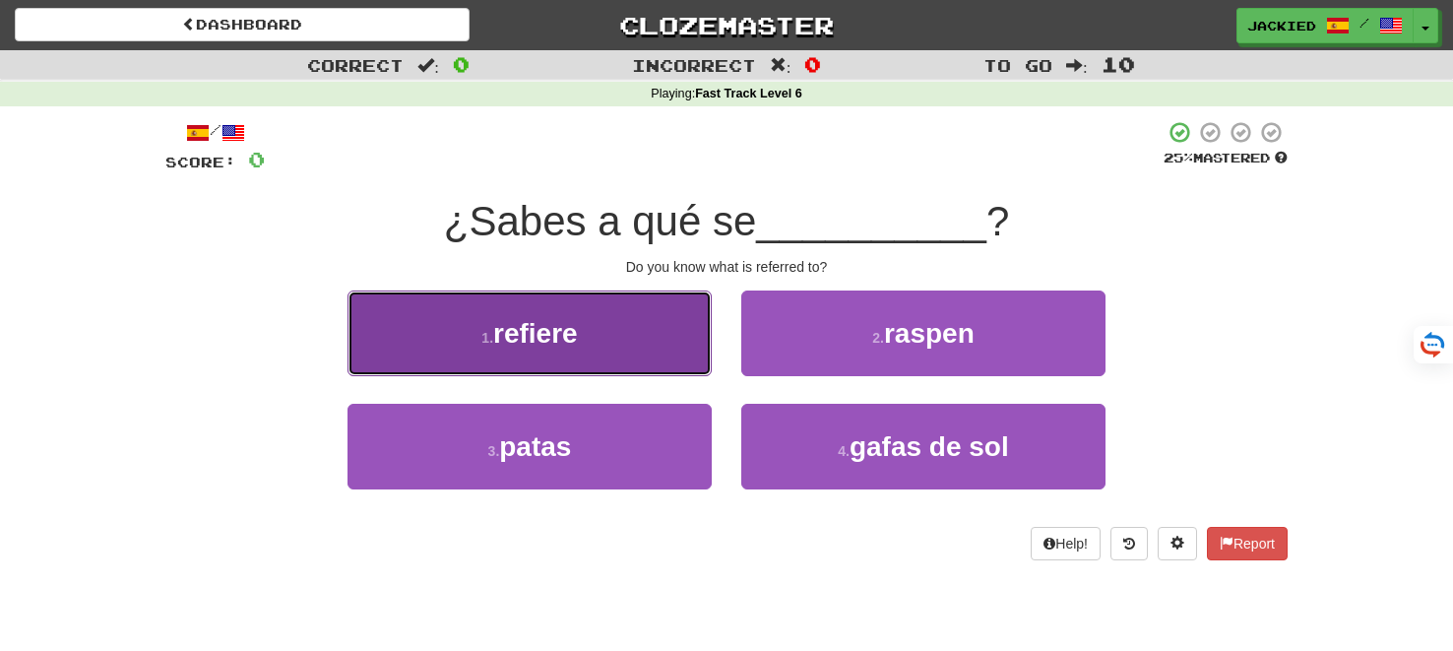
click at [595, 333] on button "1 . refiere" at bounding box center [530, 333] width 364 height 86
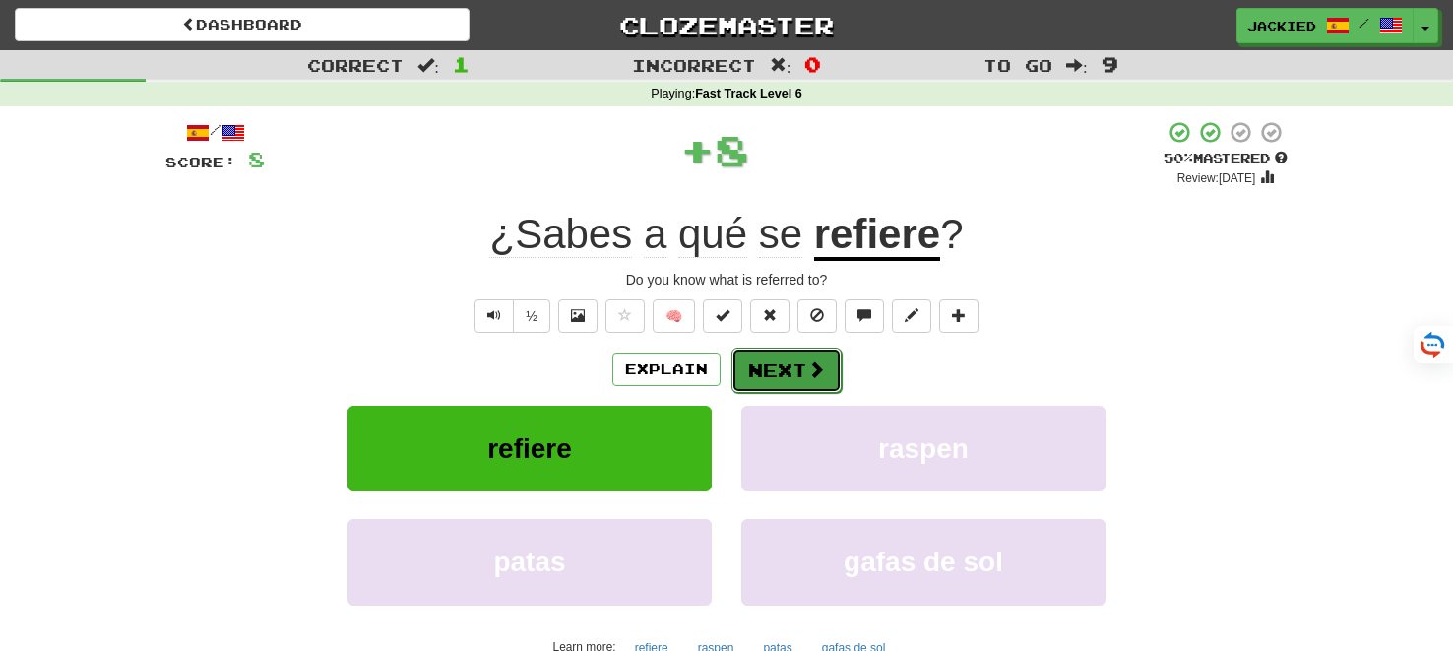
click at [756, 361] on button "Next" at bounding box center [786, 370] width 110 height 45
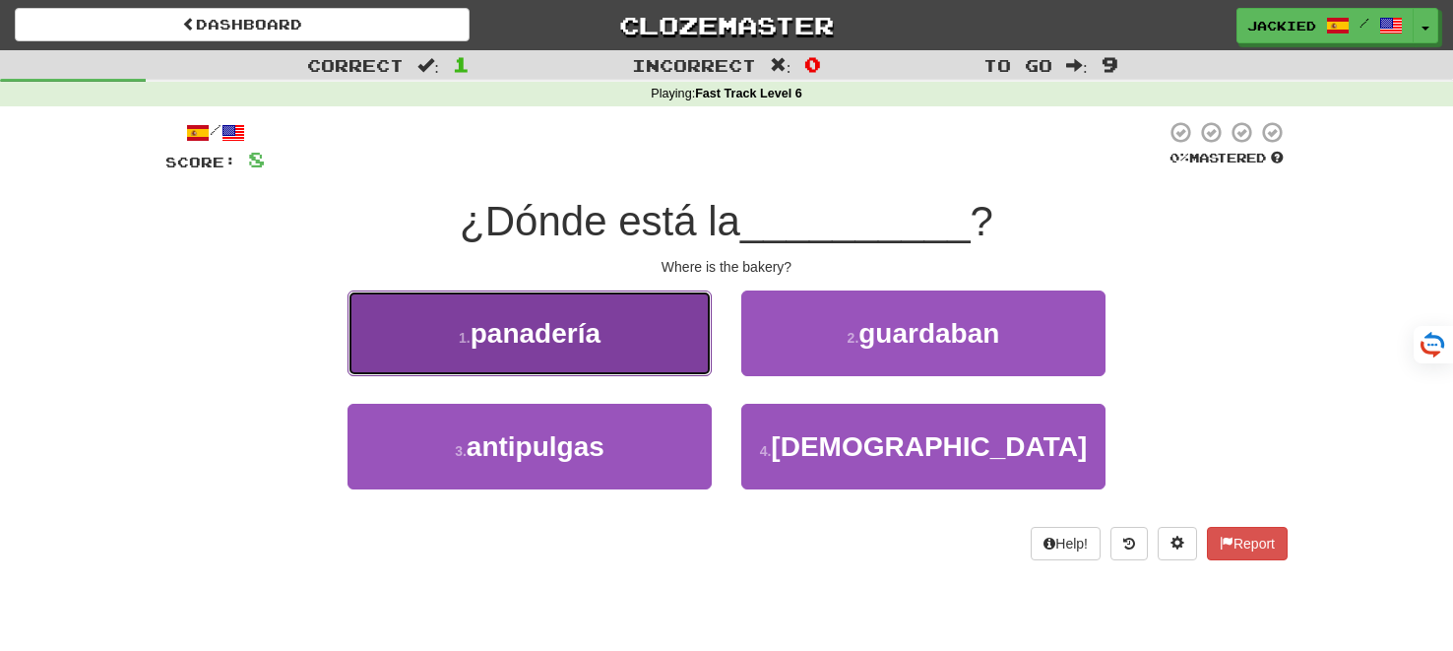
click at [657, 332] on button "1 . [GEOGRAPHIC_DATA]" at bounding box center [530, 333] width 364 height 86
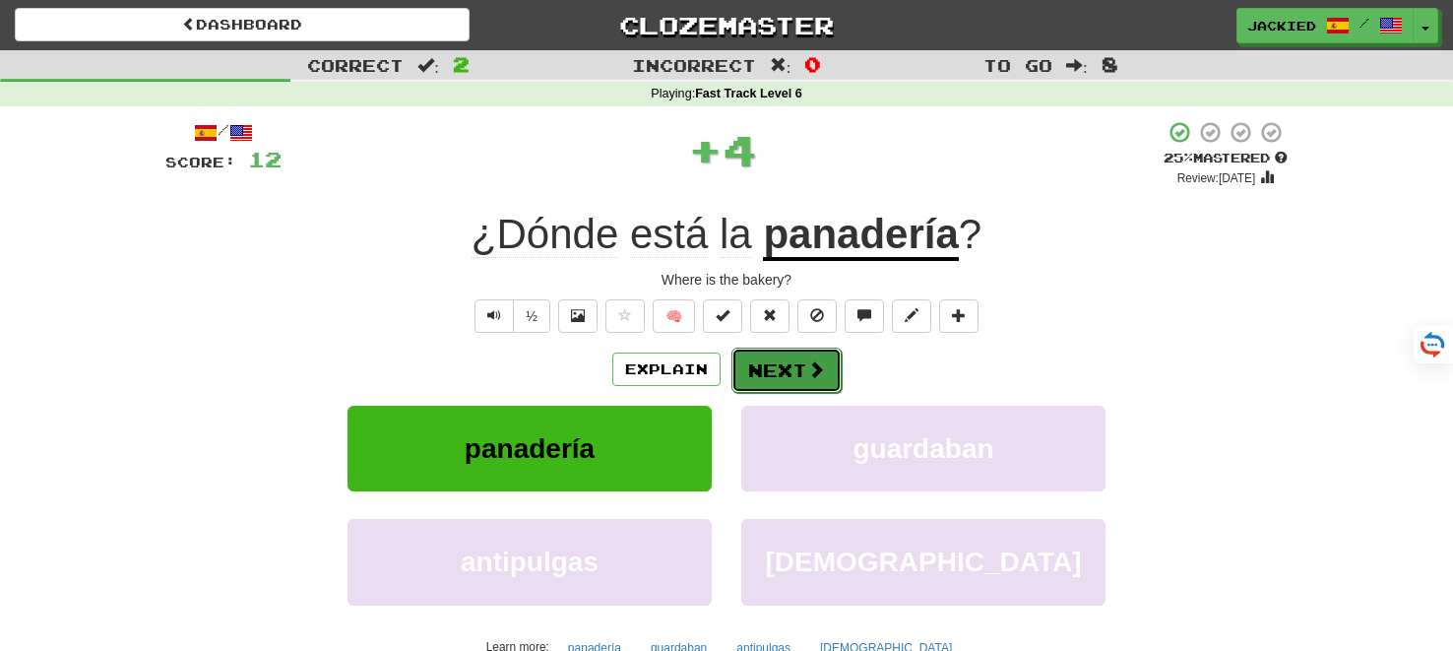
click at [755, 364] on button "Next" at bounding box center [786, 370] width 110 height 45
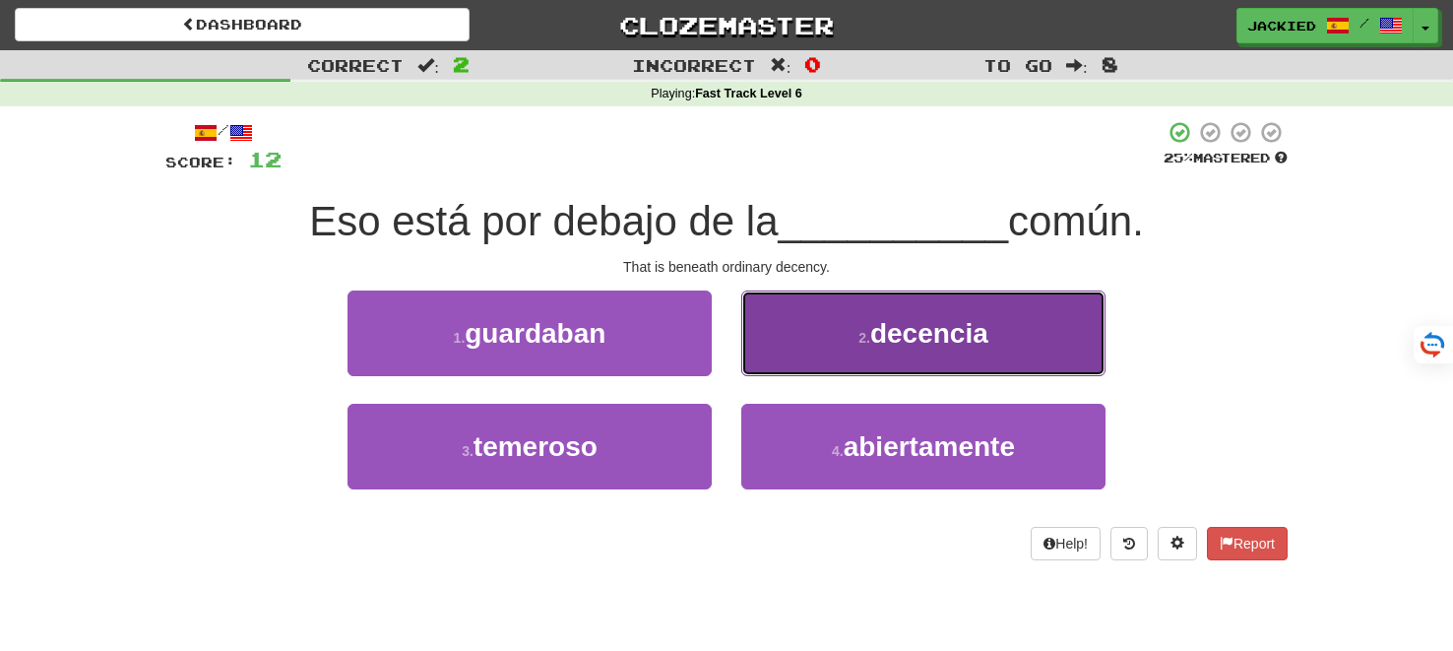
click at [780, 356] on button "2 . decencia" at bounding box center [923, 333] width 364 height 86
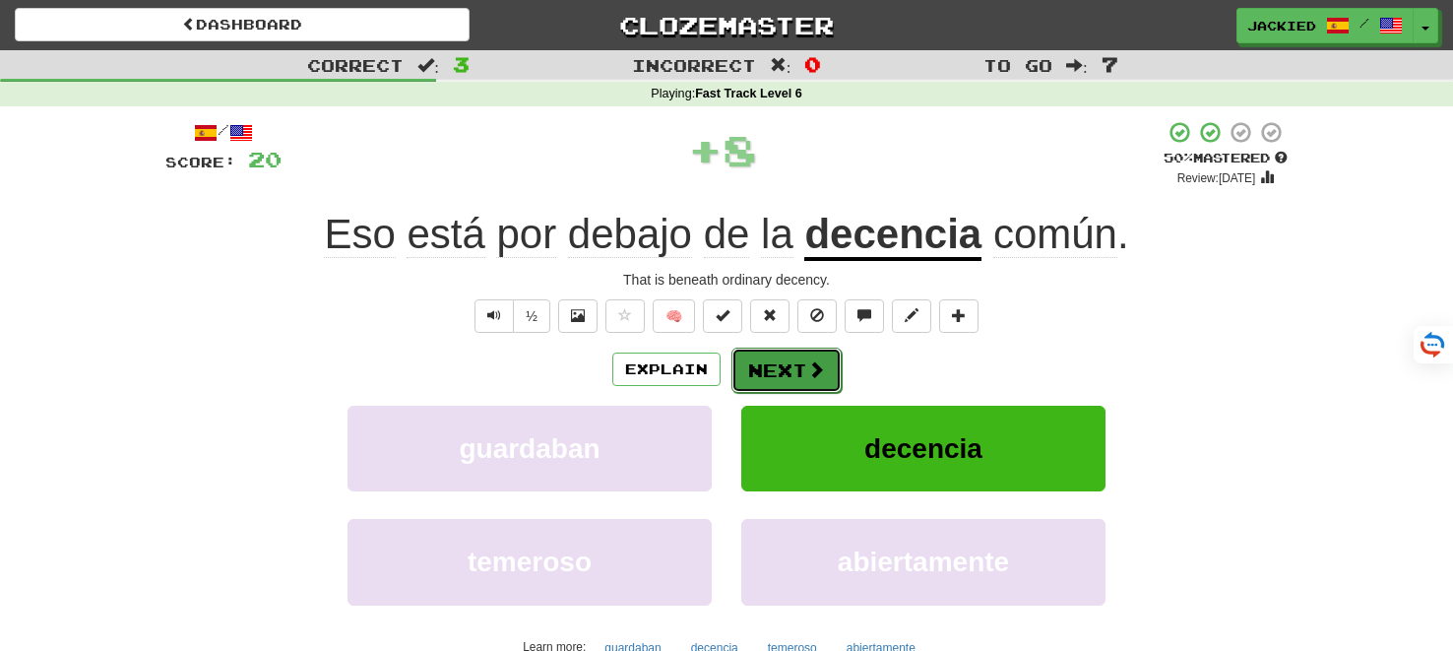
click at [768, 353] on button "Next" at bounding box center [786, 370] width 110 height 45
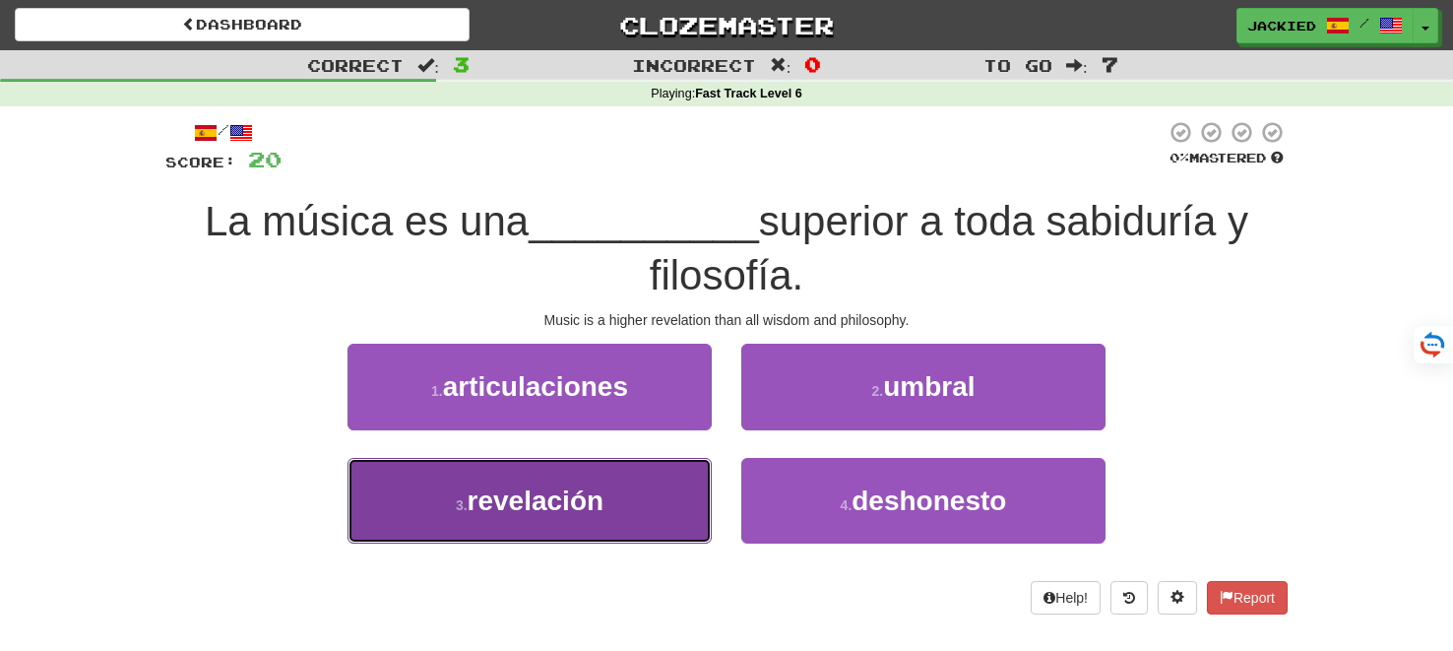
click at [606, 483] on button "3 . revelación" at bounding box center [530, 501] width 364 height 86
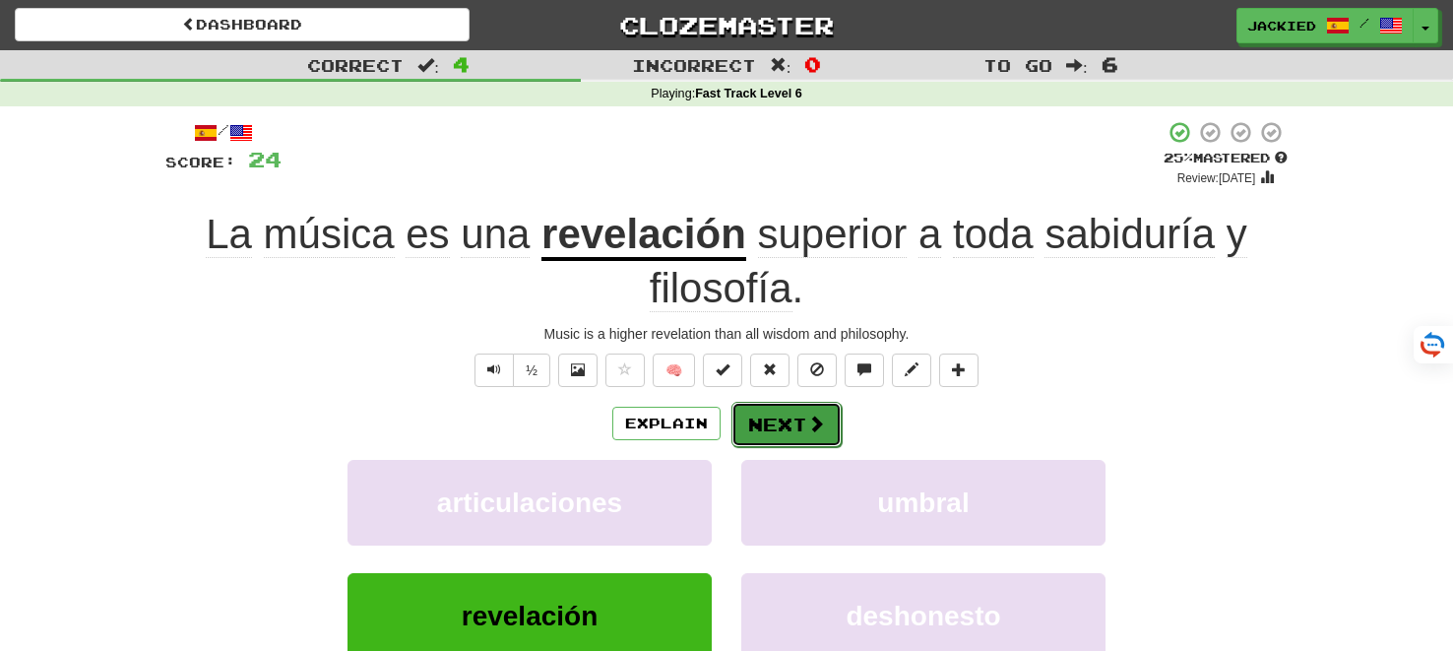
click at [751, 427] on button "Next" at bounding box center [786, 424] width 110 height 45
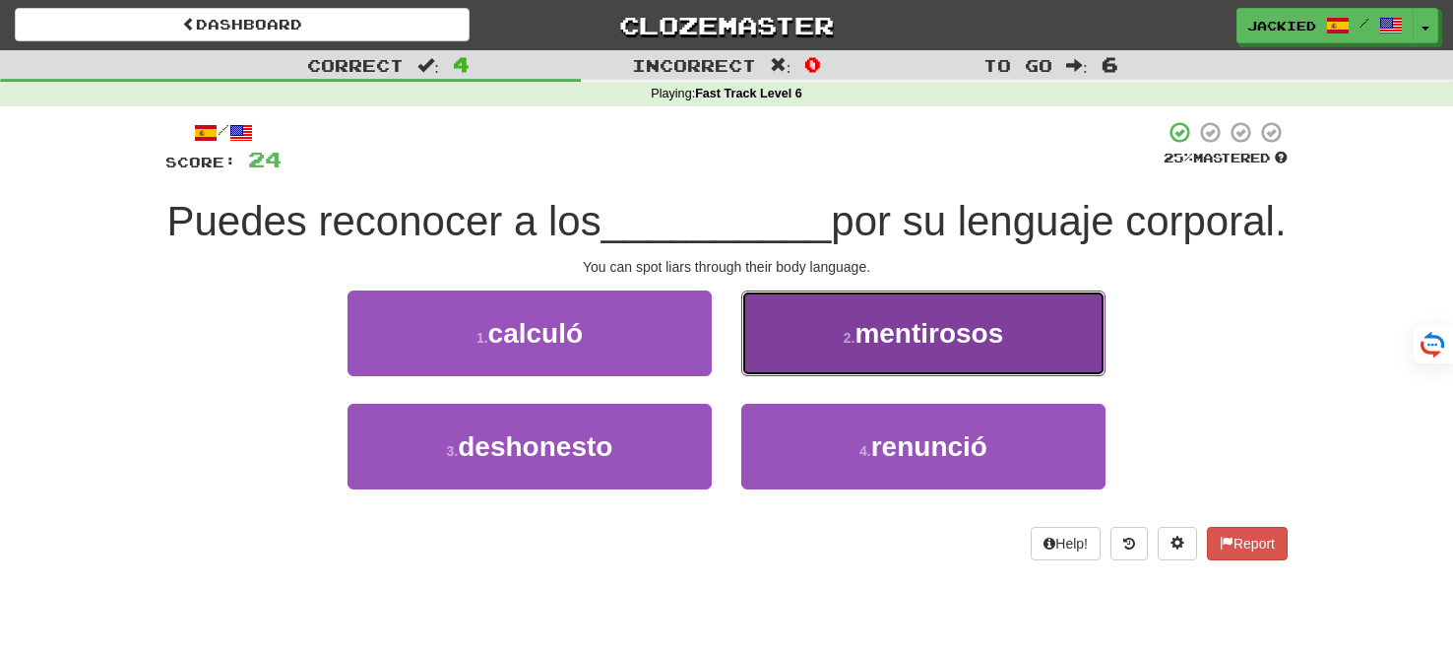
click at [929, 348] on span "mentirosos" at bounding box center [929, 333] width 149 height 31
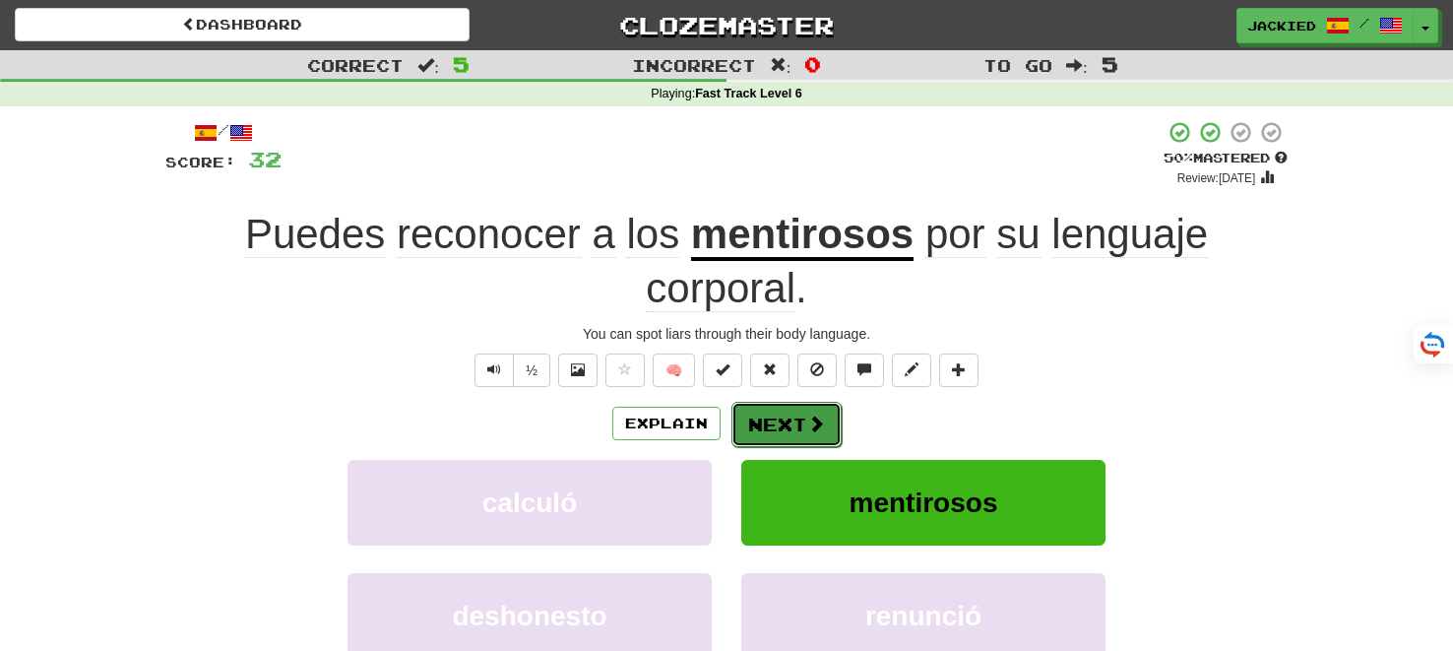
click at [790, 438] on button "Next" at bounding box center [786, 424] width 110 height 45
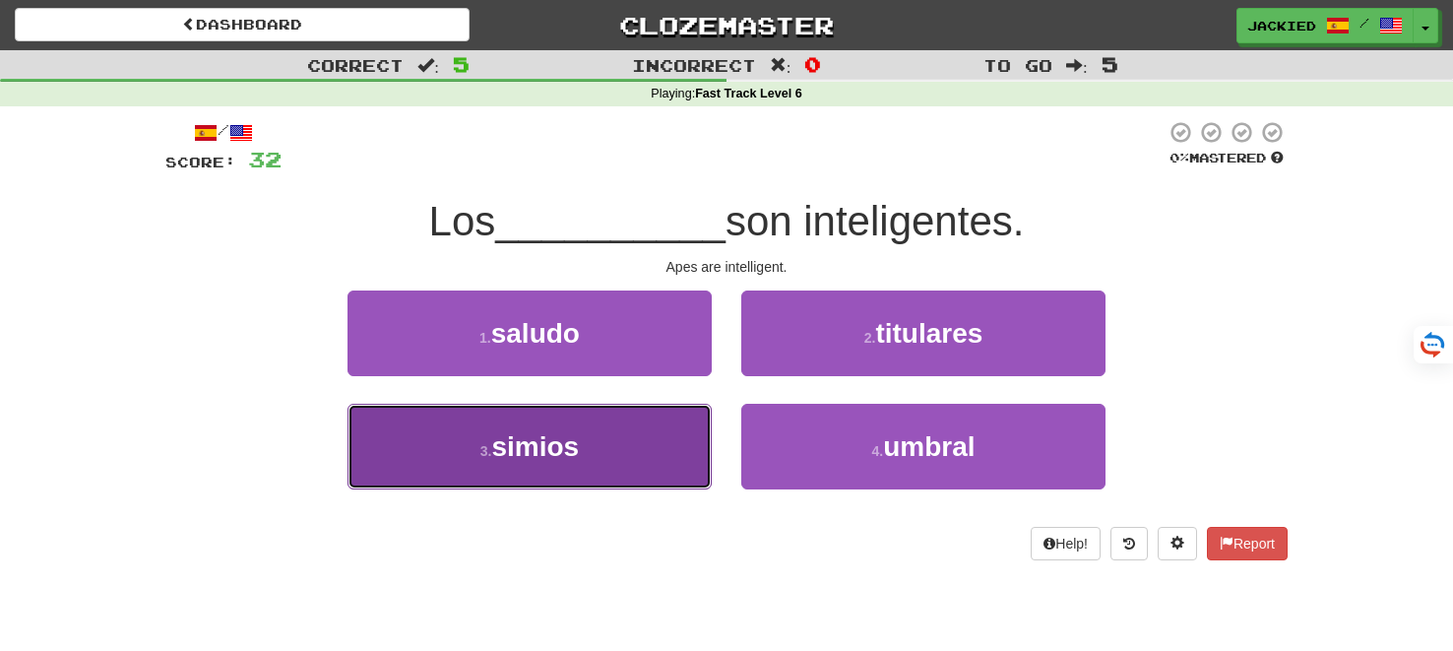
click at [667, 440] on button "3 . simios" at bounding box center [530, 447] width 364 height 86
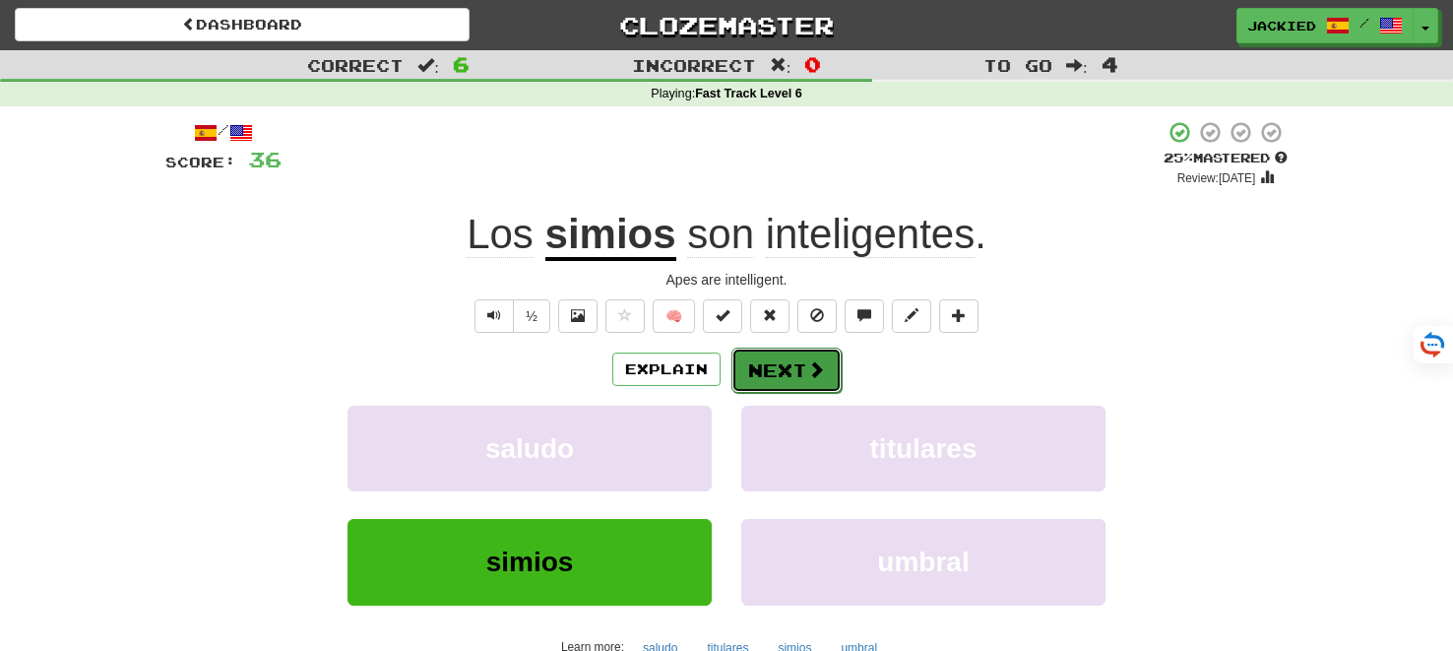
click at [770, 362] on button "Next" at bounding box center [786, 370] width 110 height 45
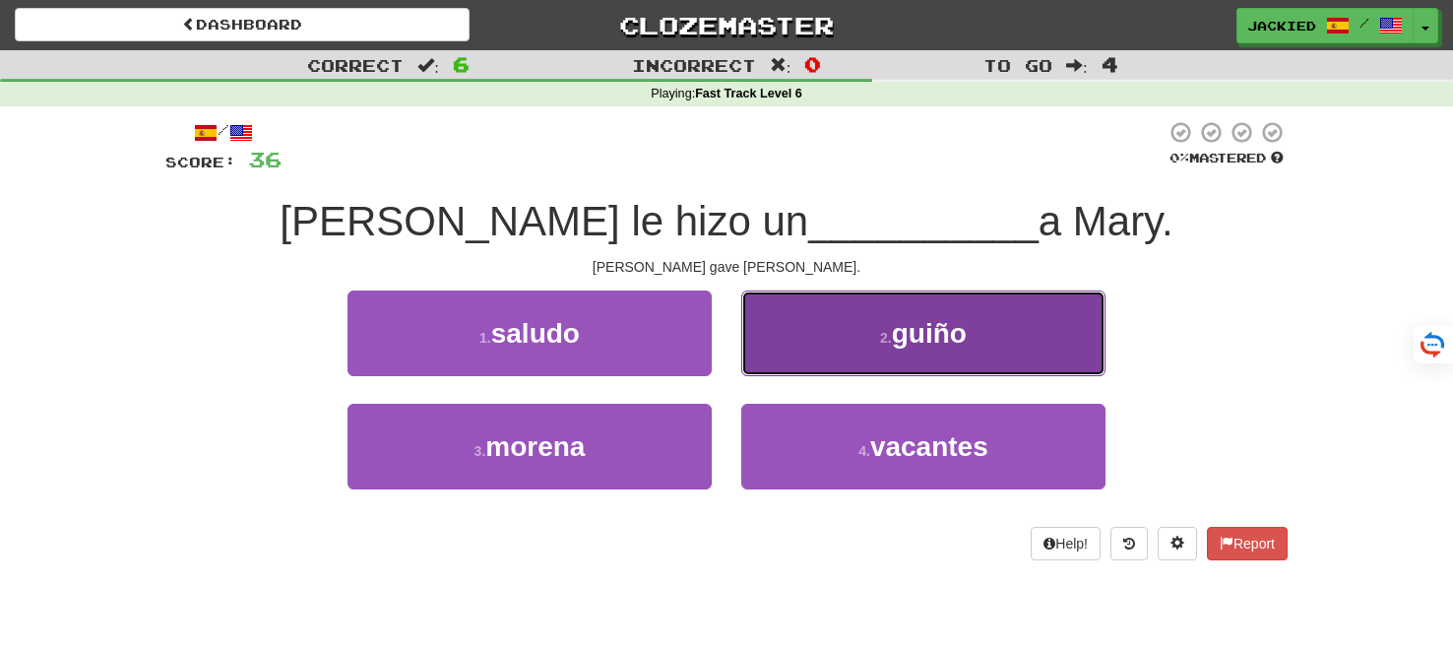
click at [825, 329] on button "2 . guiño" at bounding box center [923, 333] width 364 height 86
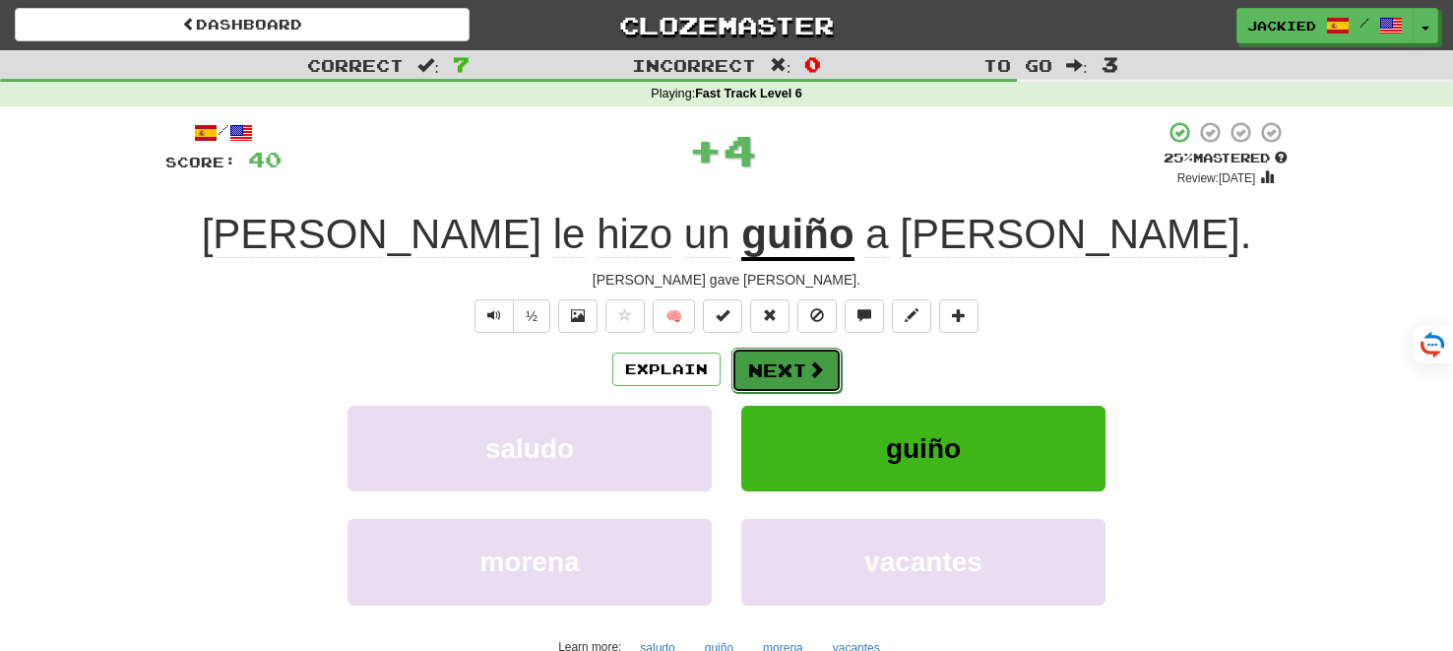
click at [781, 359] on button "Next" at bounding box center [786, 370] width 110 height 45
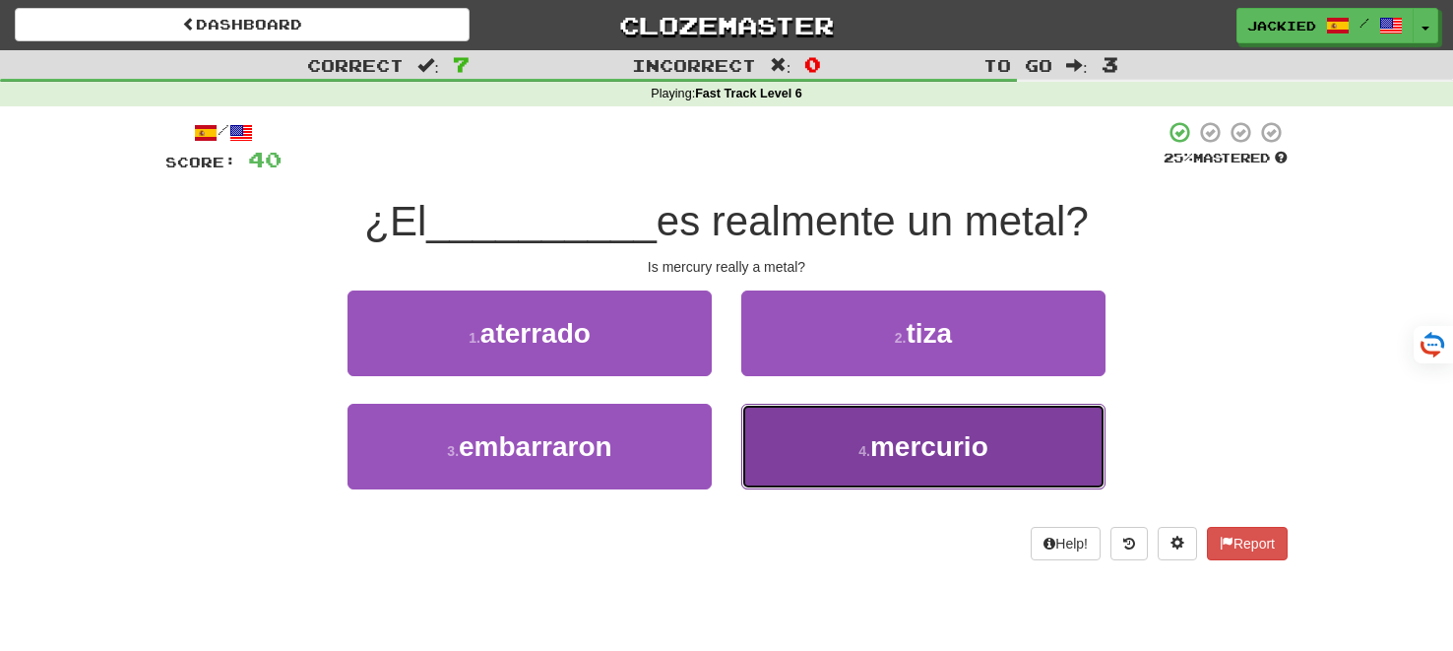
click at [824, 433] on button "4 . mercurio" at bounding box center [923, 447] width 364 height 86
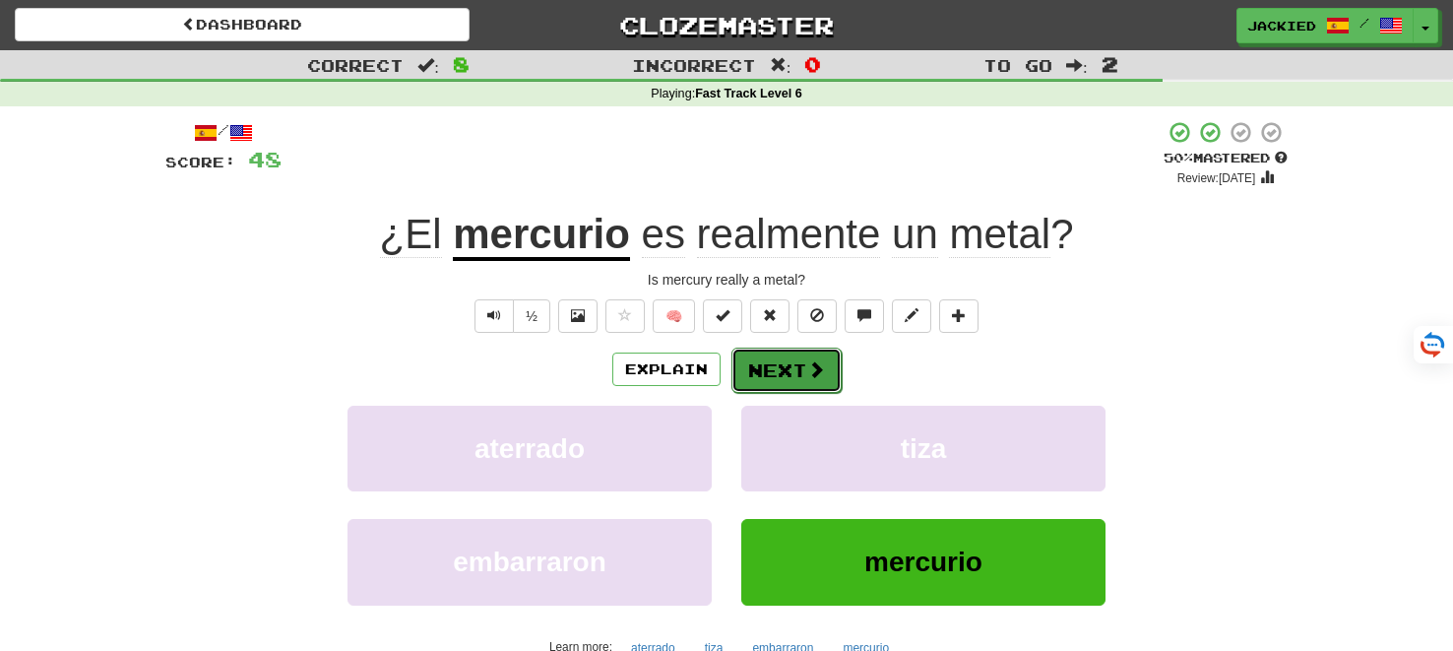
click at [766, 355] on button "Next" at bounding box center [786, 370] width 110 height 45
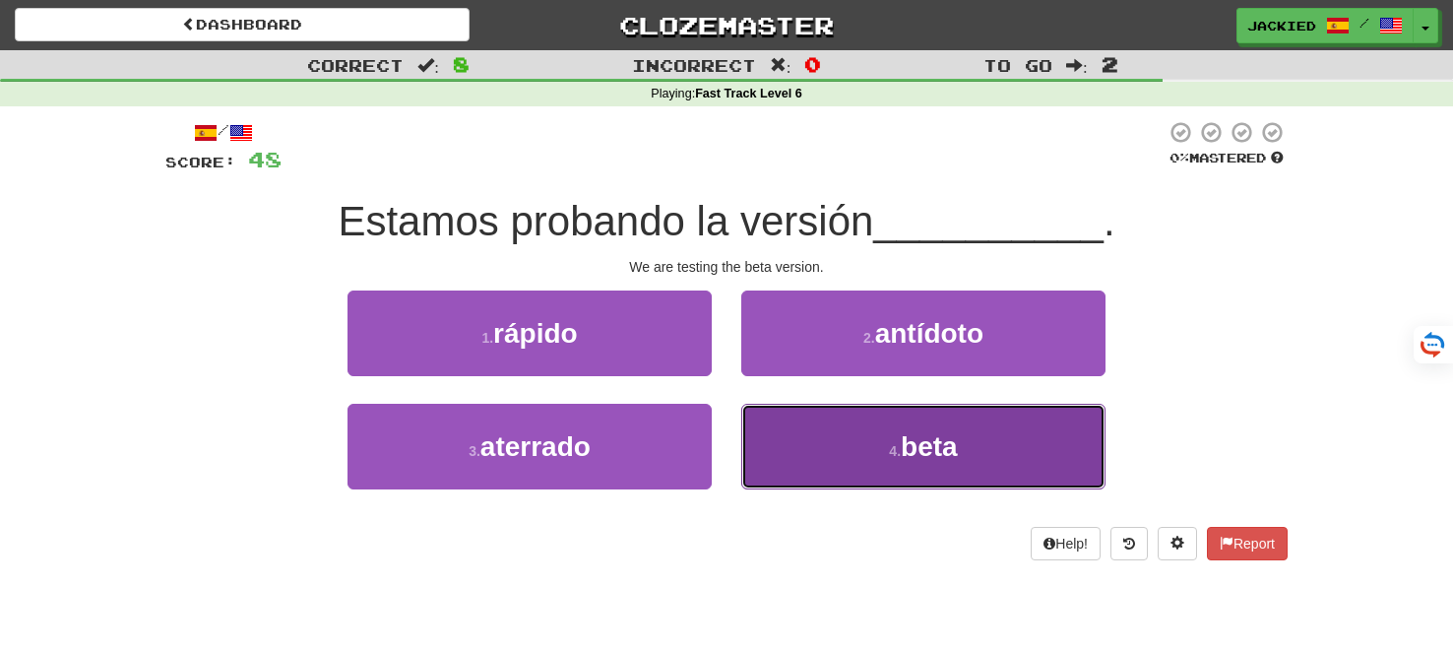
click at [845, 446] on button "4 . beta" at bounding box center [923, 447] width 364 height 86
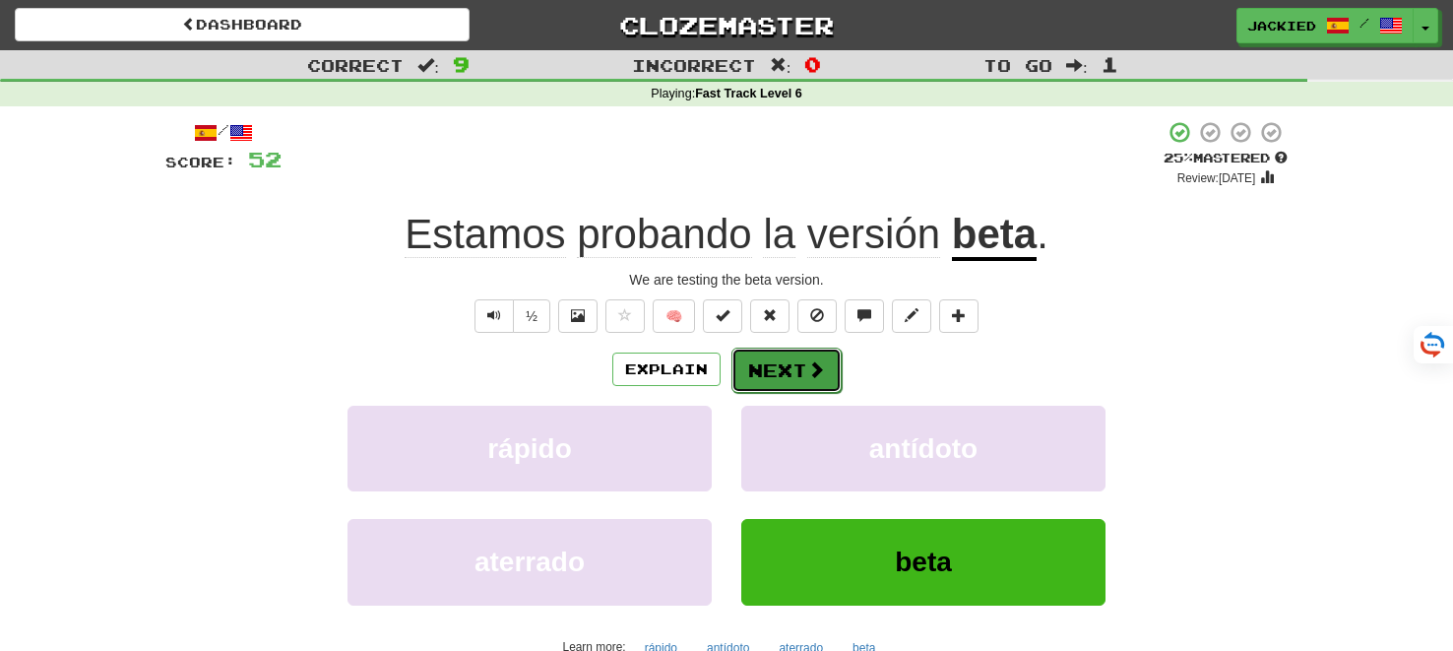
click at [771, 378] on button "Next" at bounding box center [786, 370] width 110 height 45
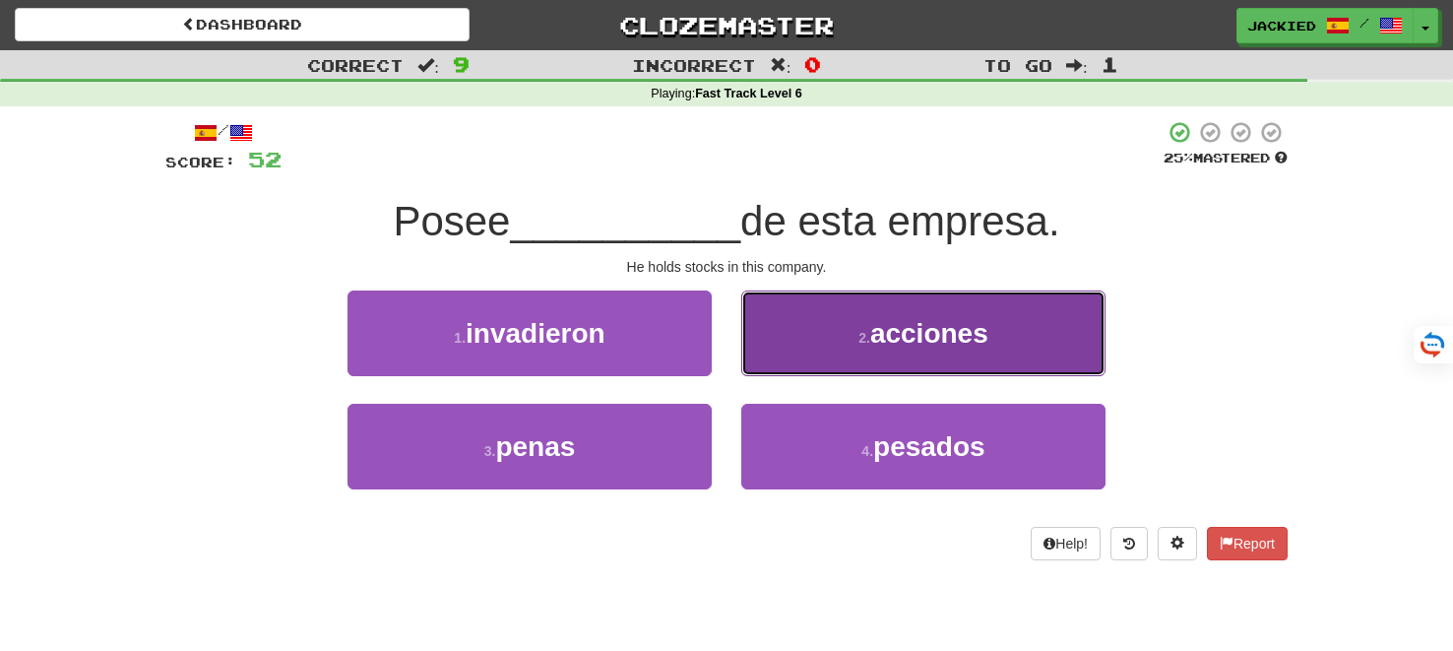
click at [803, 315] on button "2 . acciones" at bounding box center [923, 333] width 364 height 86
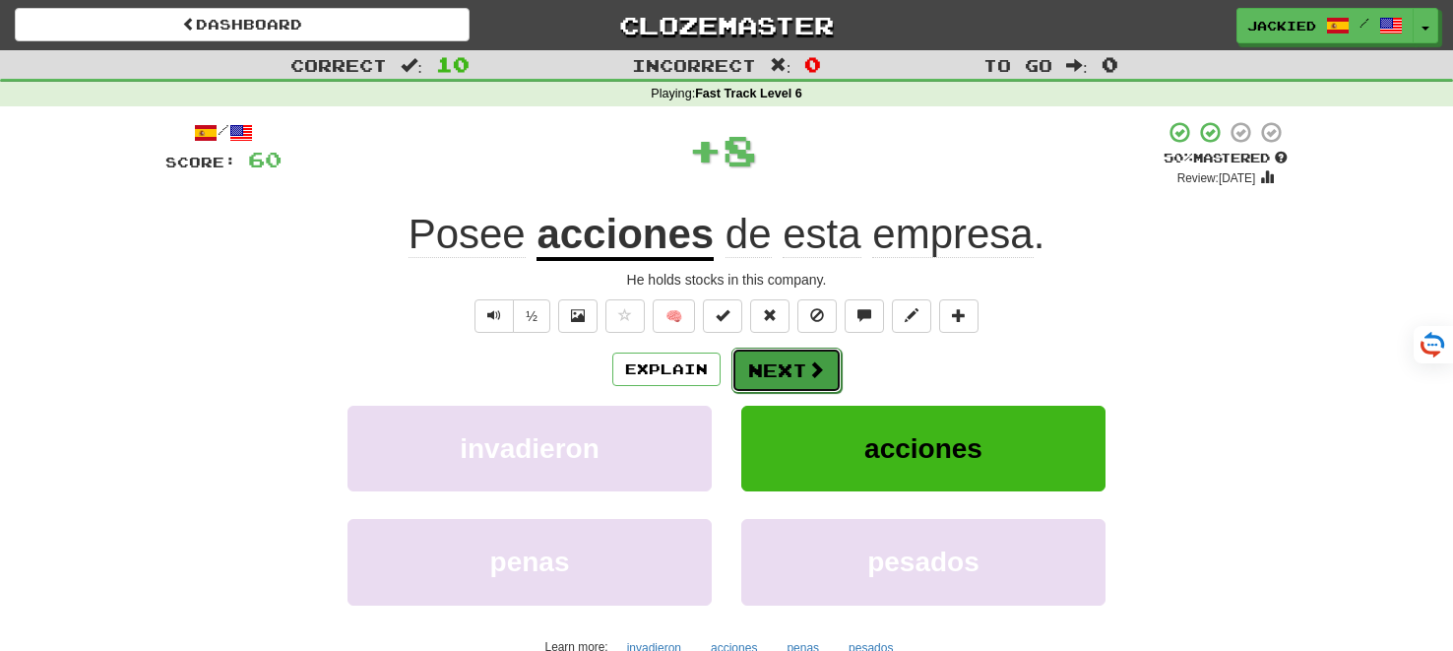
click at [775, 358] on button "Next" at bounding box center [786, 370] width 110 height 45
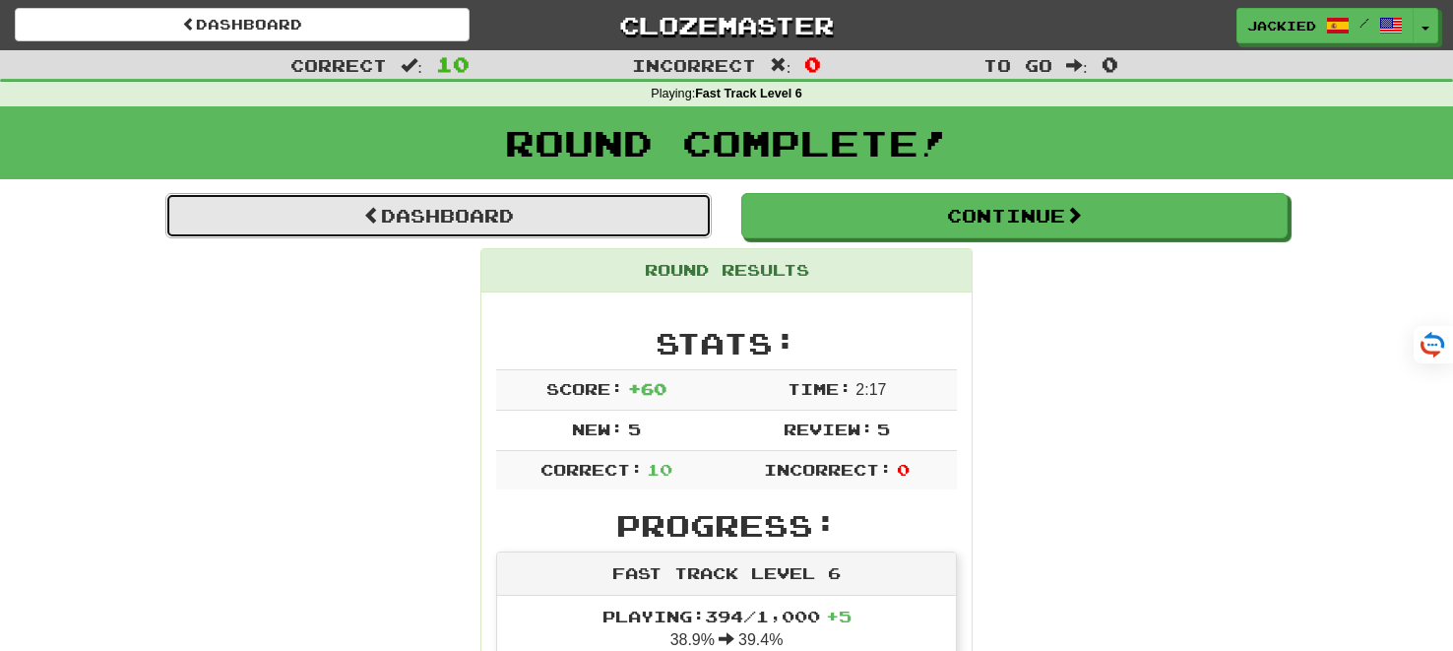
click at [449, 203] on link "Dashboard" at bounding box center [438, 215] width 546 height 45
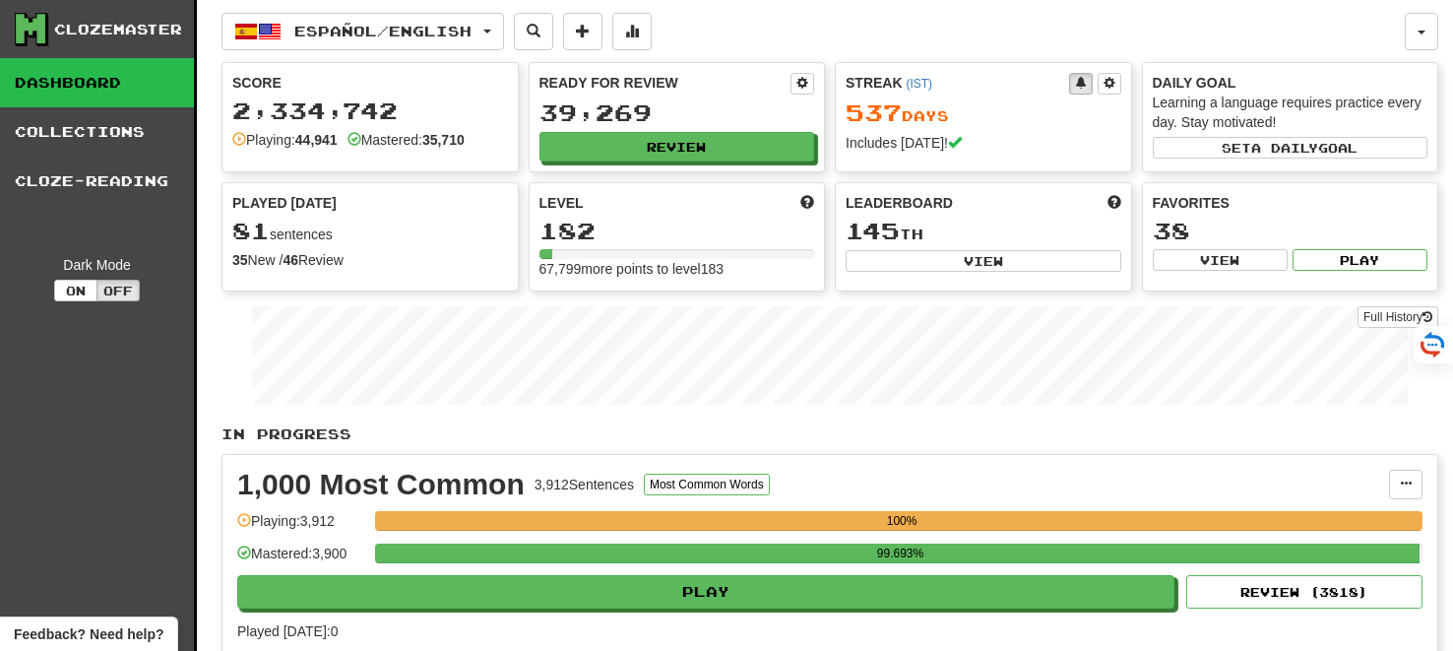
scroll to position [3139, 0]
